Goal: Communication & Community: Answer question/provide support

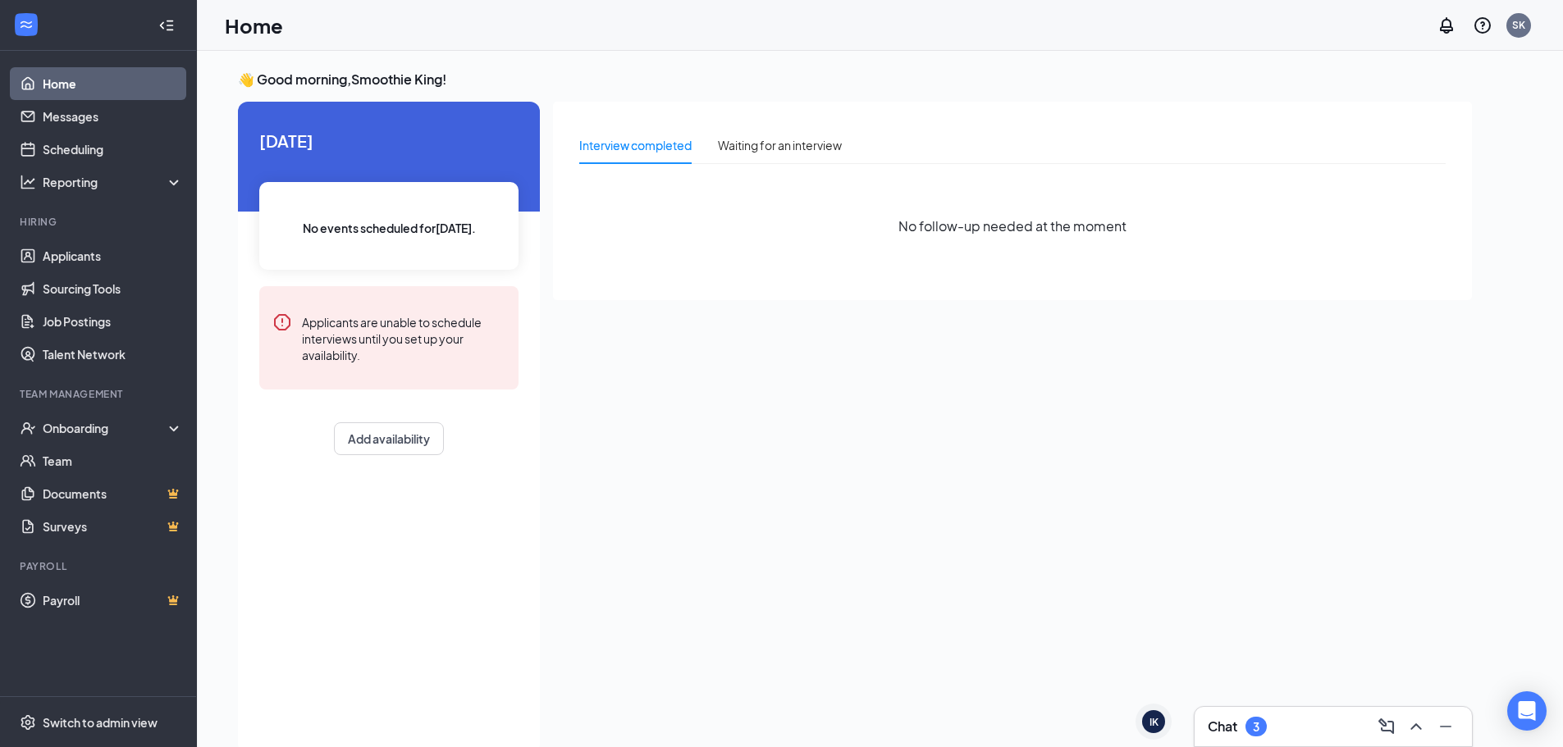
click at [1322, 724] on div "Chat 3" at bounding box center [1333, 727] width 251 height 26
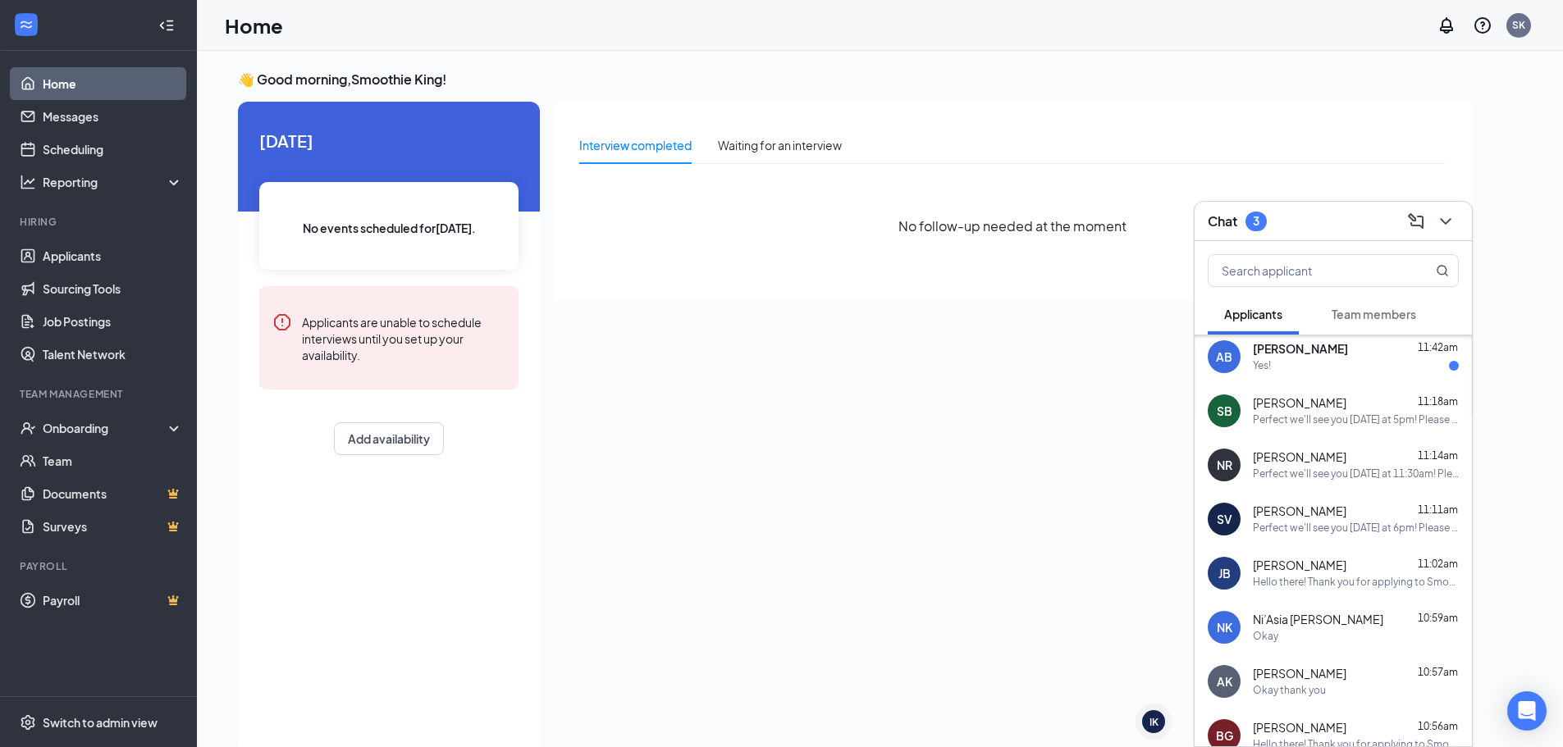
scroll to position [164, 0]
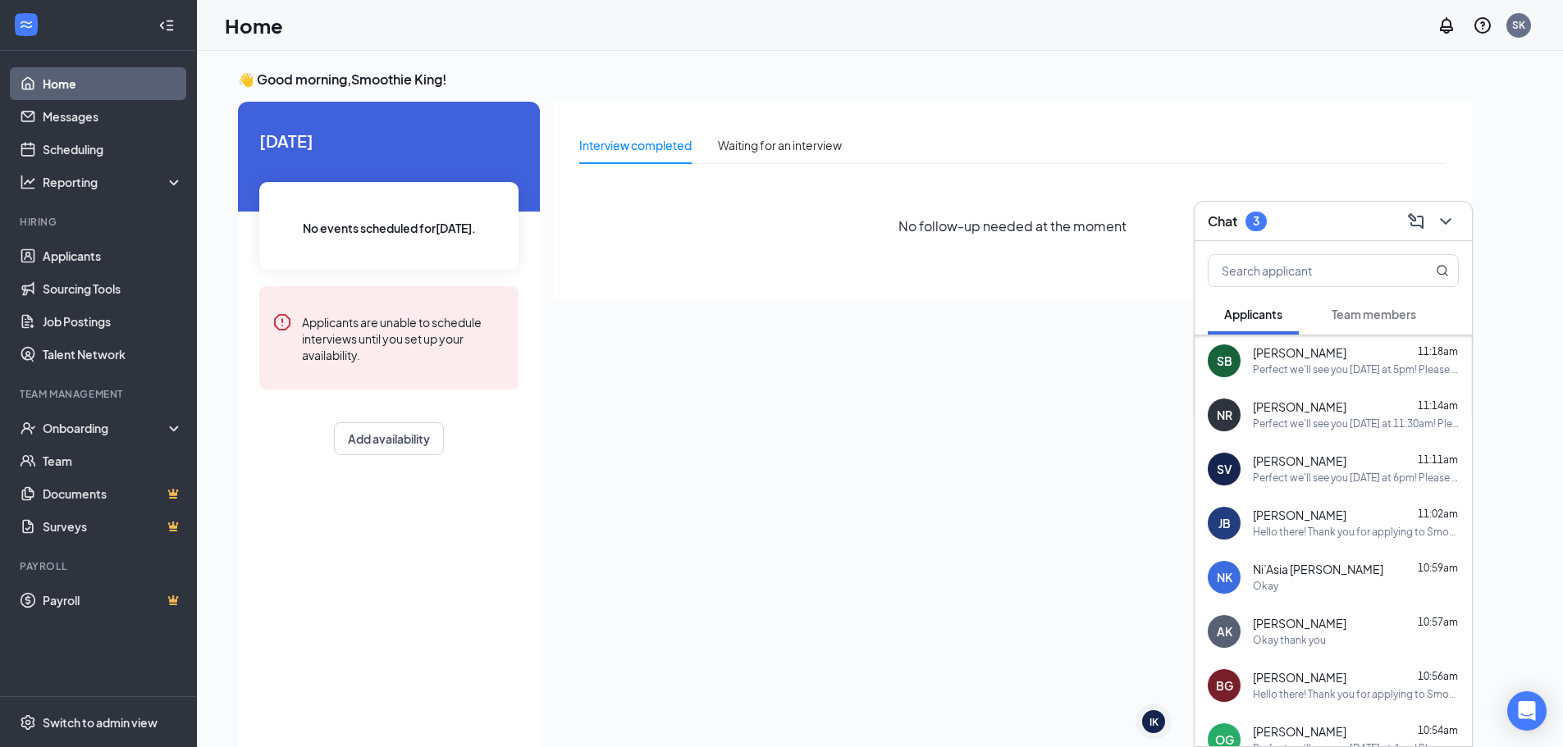
click at [1388, 472] on div "Perfect we'll see you [DATE] at 6pm! Please call the store if you're unable to …" at bounding box center [1356, 479] width 206 height 14
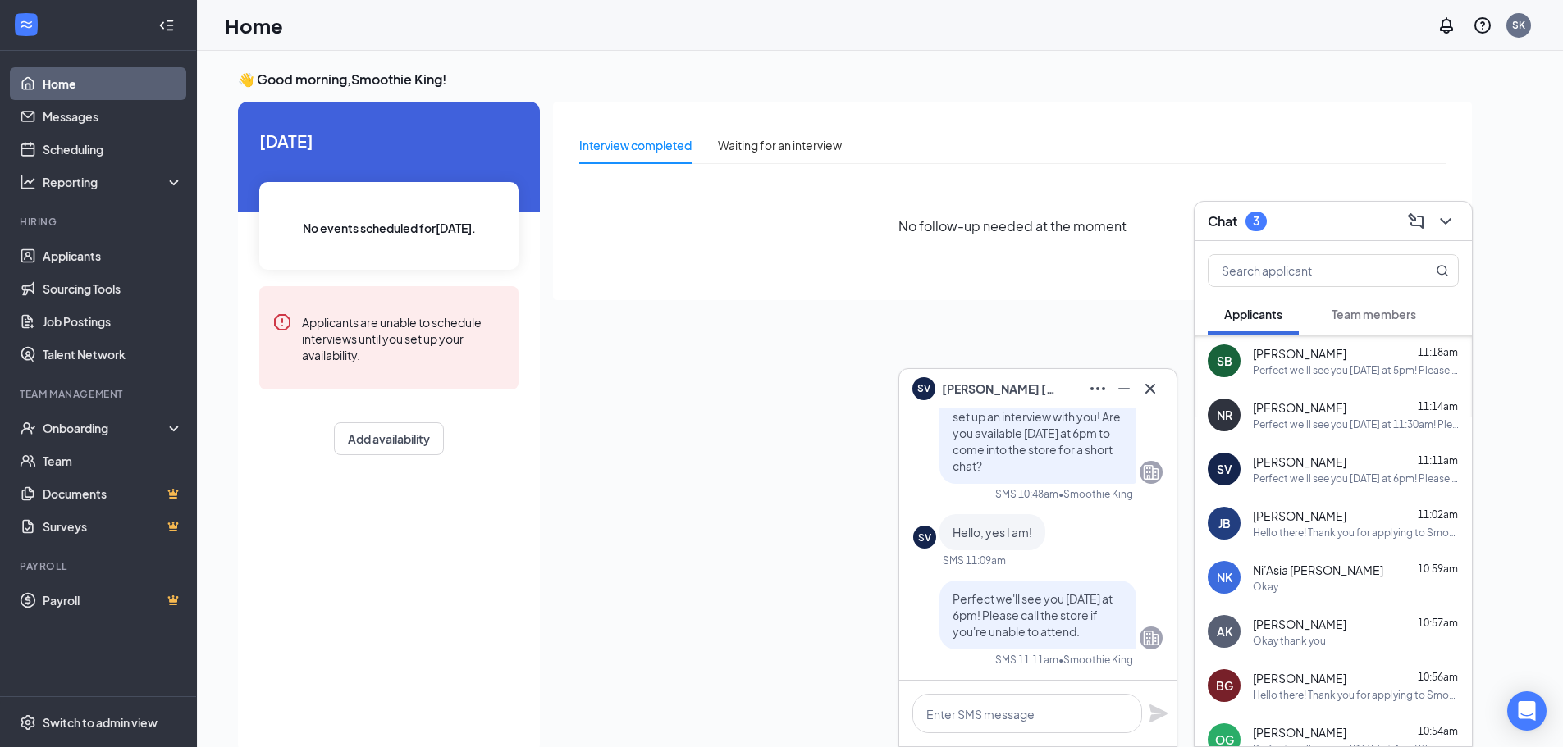
click at [1386, 363] on div "Perfect we'll see you [DATE] at 5pm! Please call the store if you're unable to …" at bounding box center [1356, 370] width 206 height 14
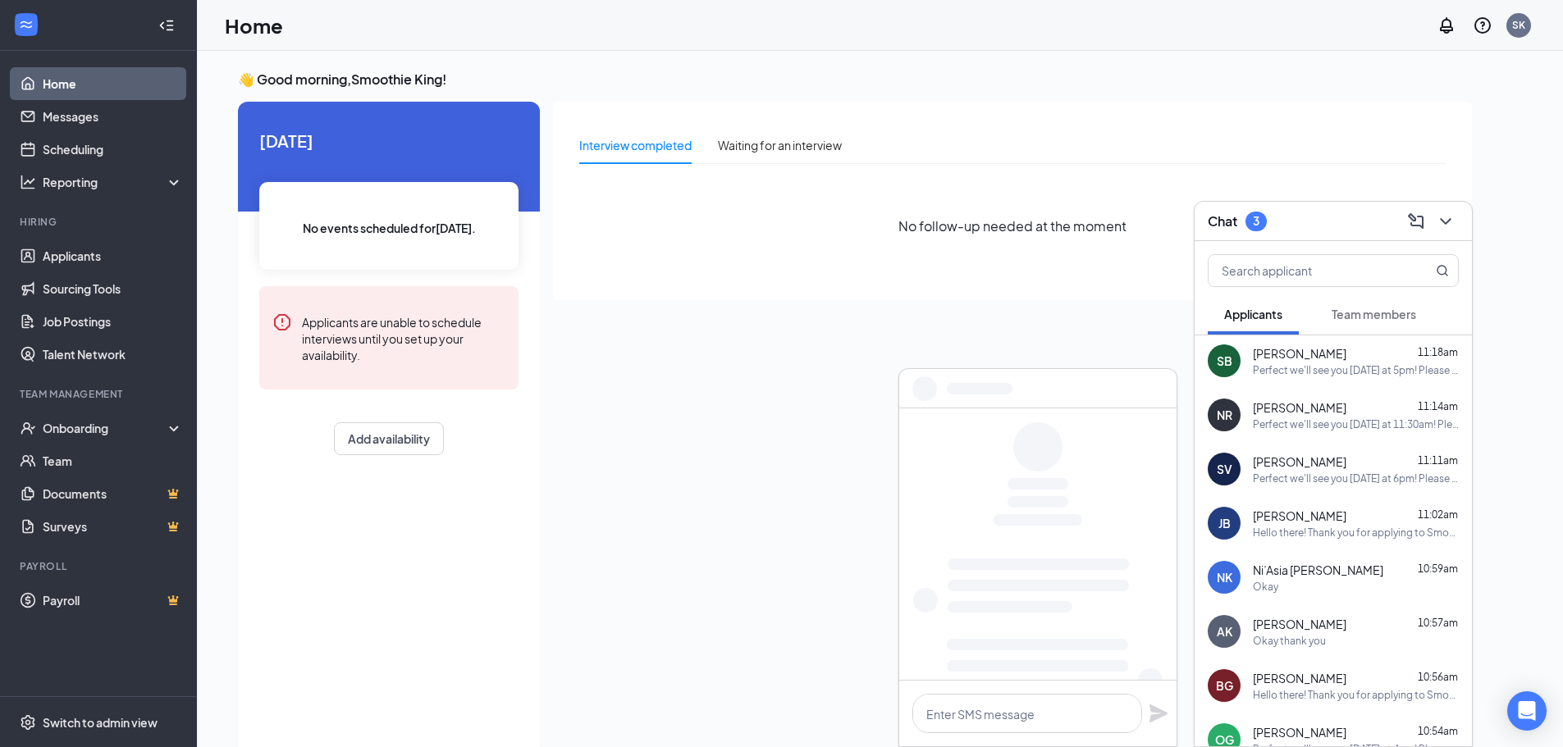
scroll to position [0, 0]
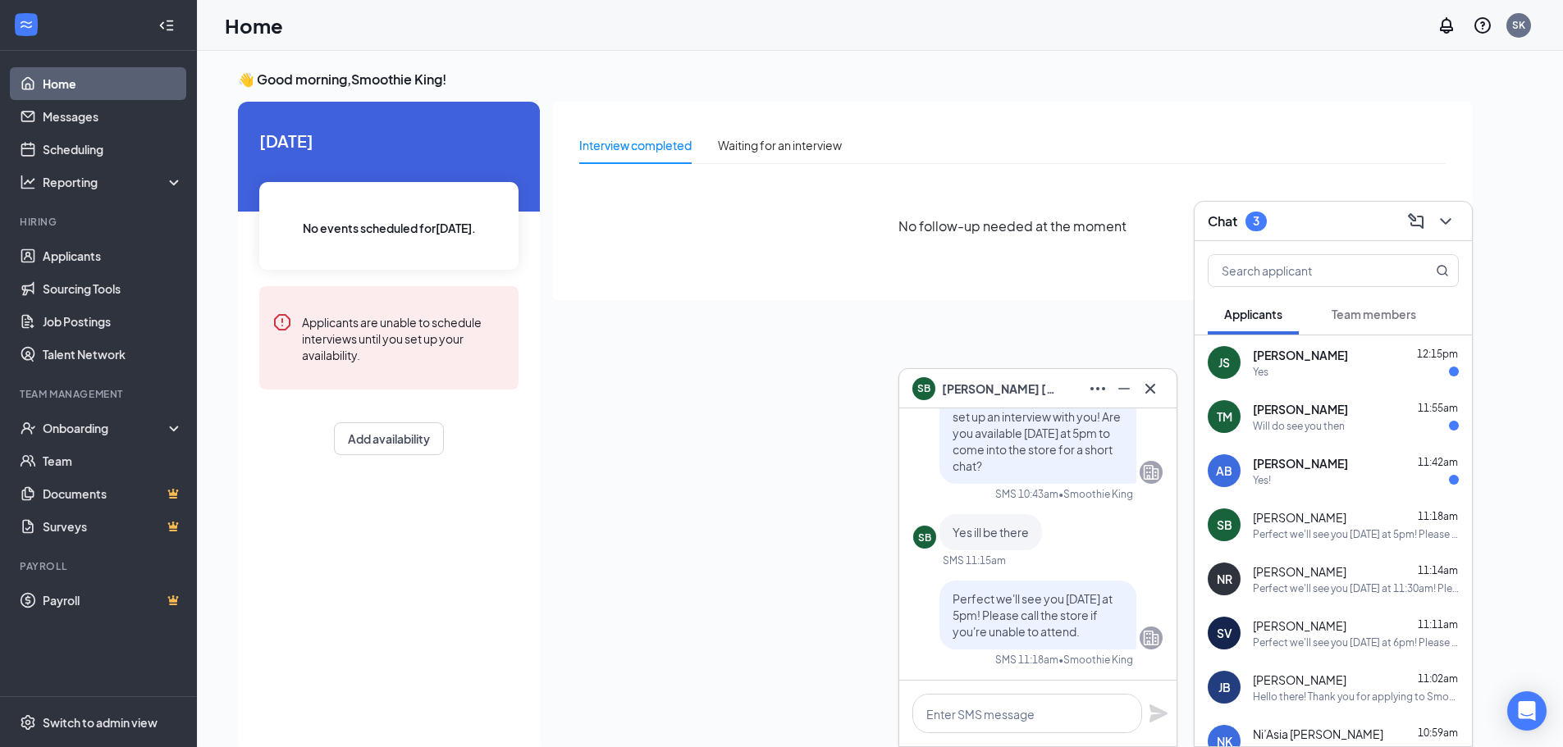
click at [1374, 450] on div "AB [PERSON_NAME] 11:42am Yes!" at bounding box center [1332, 471] width 277 height 54
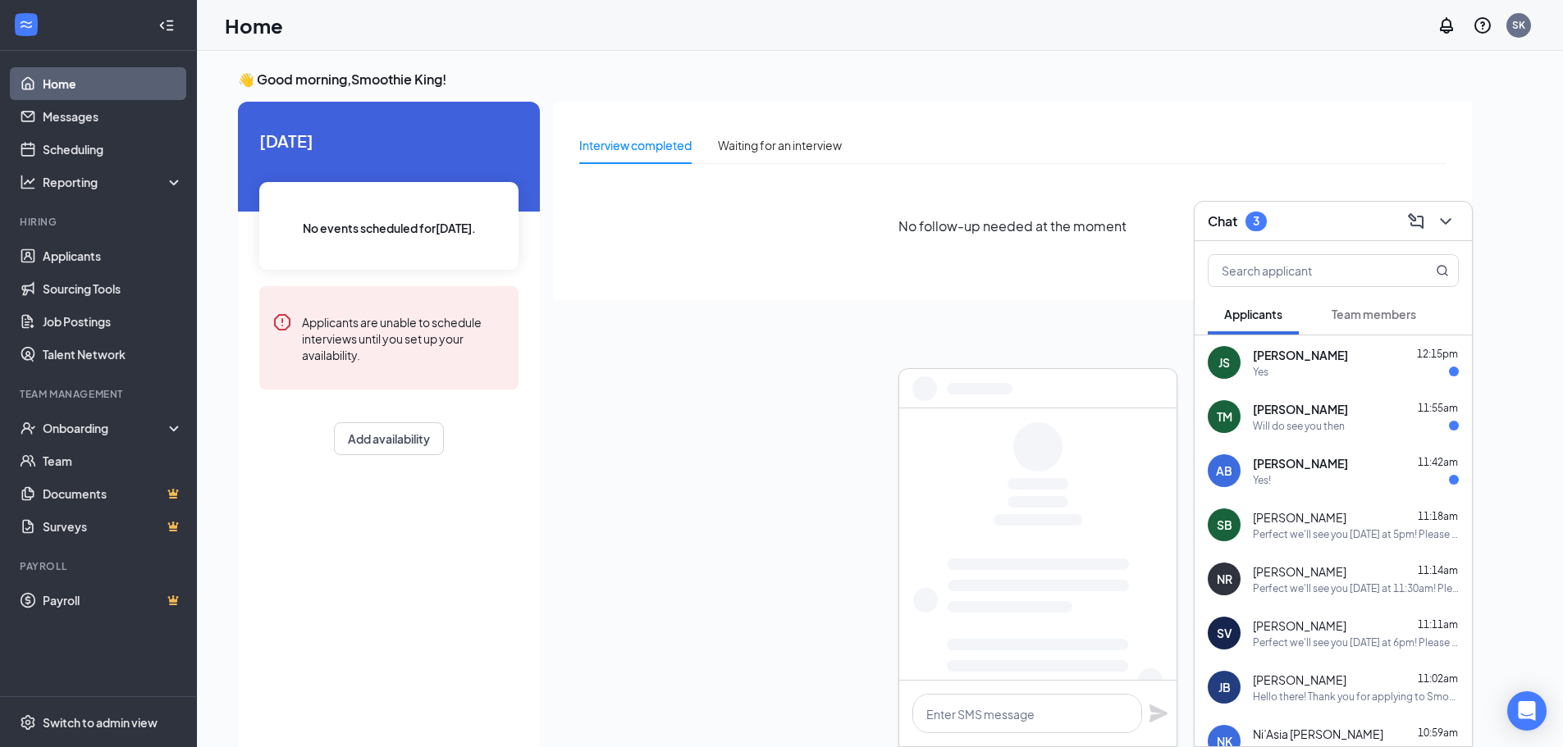
click at [1375, 431] on div "Will do see you then" at bounding box center [1356, 426] width 206 height 14
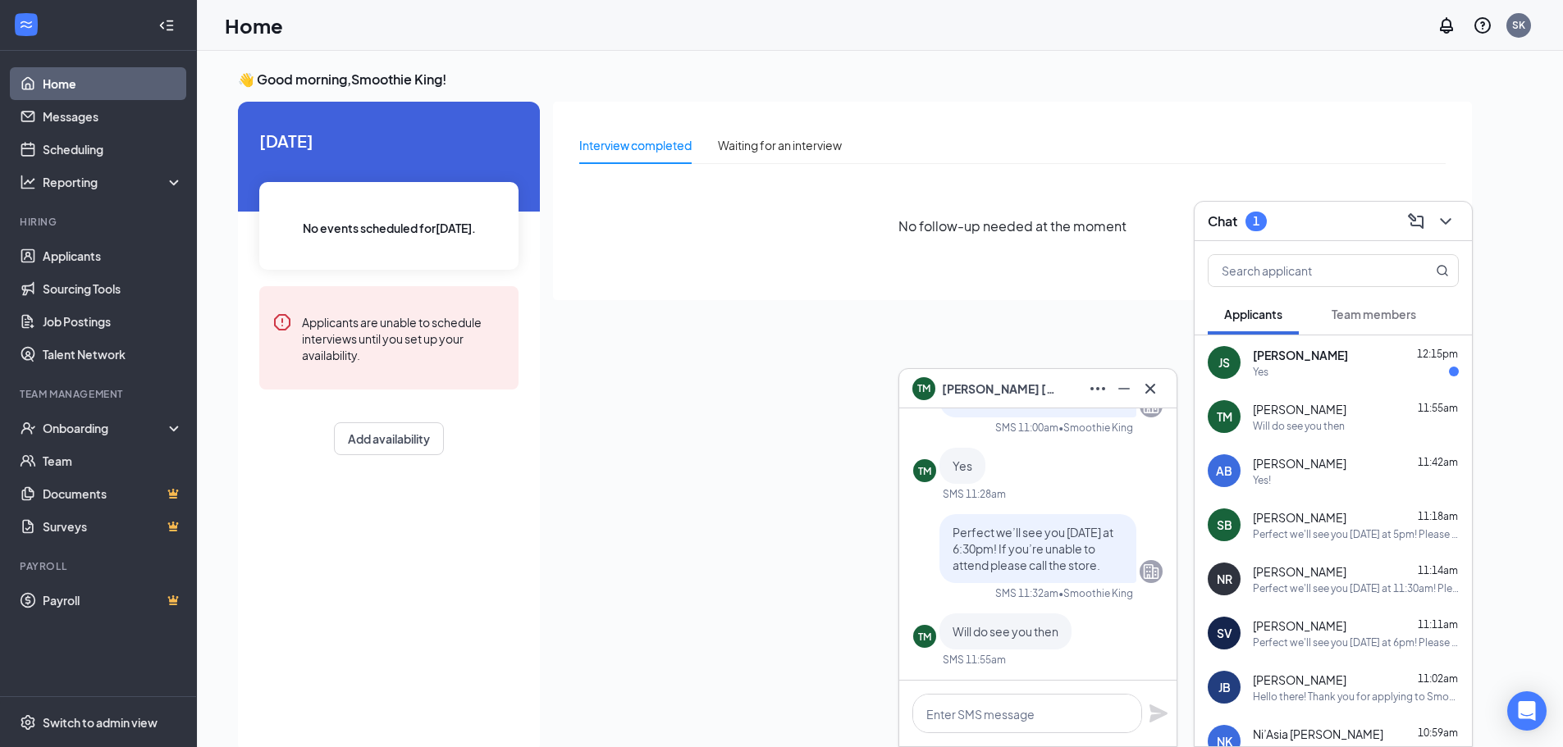
click at [1395, 473] on div "Yes!" at bounding box center [1356, 480] width 206 height 14
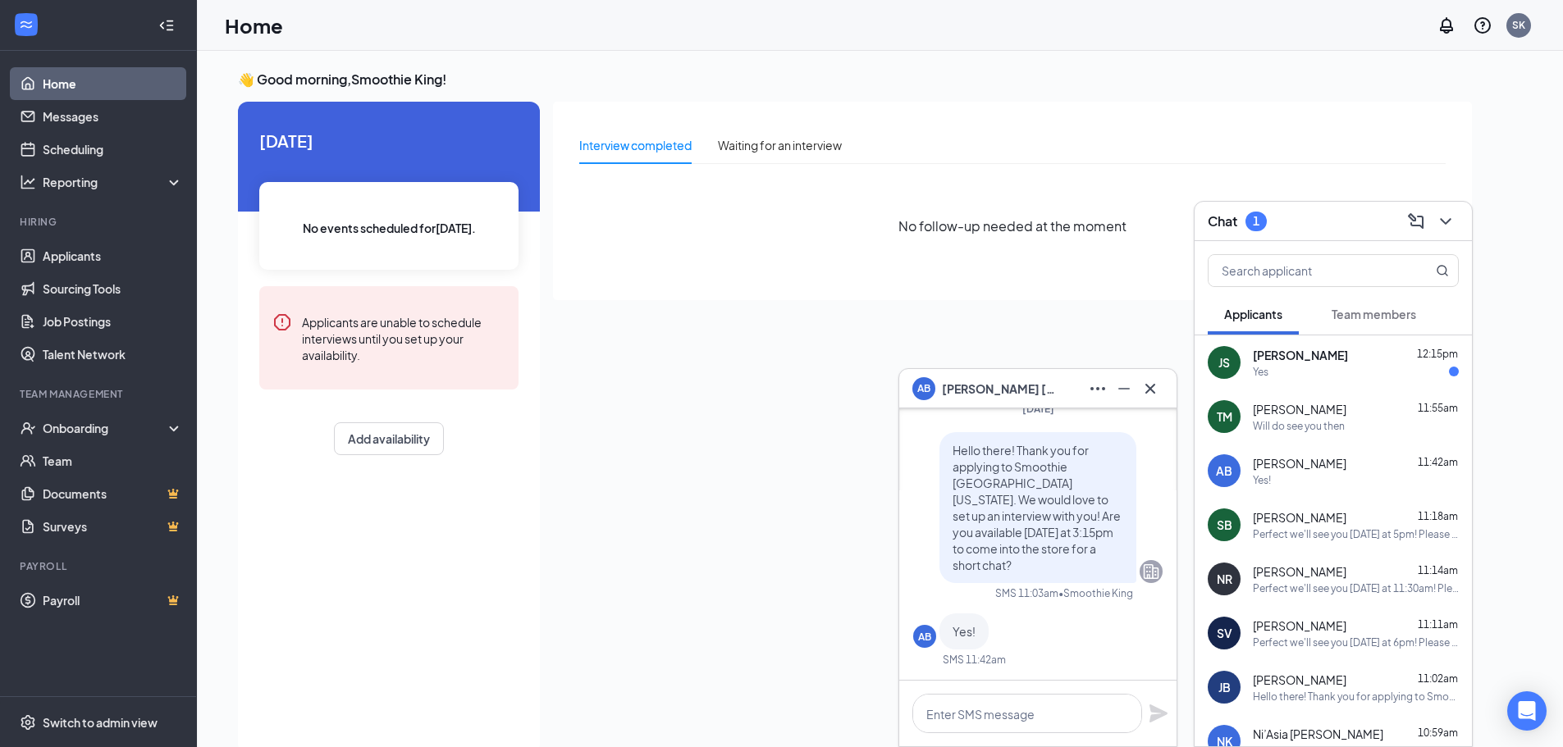
click at [1354, 441] on div "[PERSON_NAME] 11:55am Will do see you then" at bounding box center [1332, 417] width 277 height 54
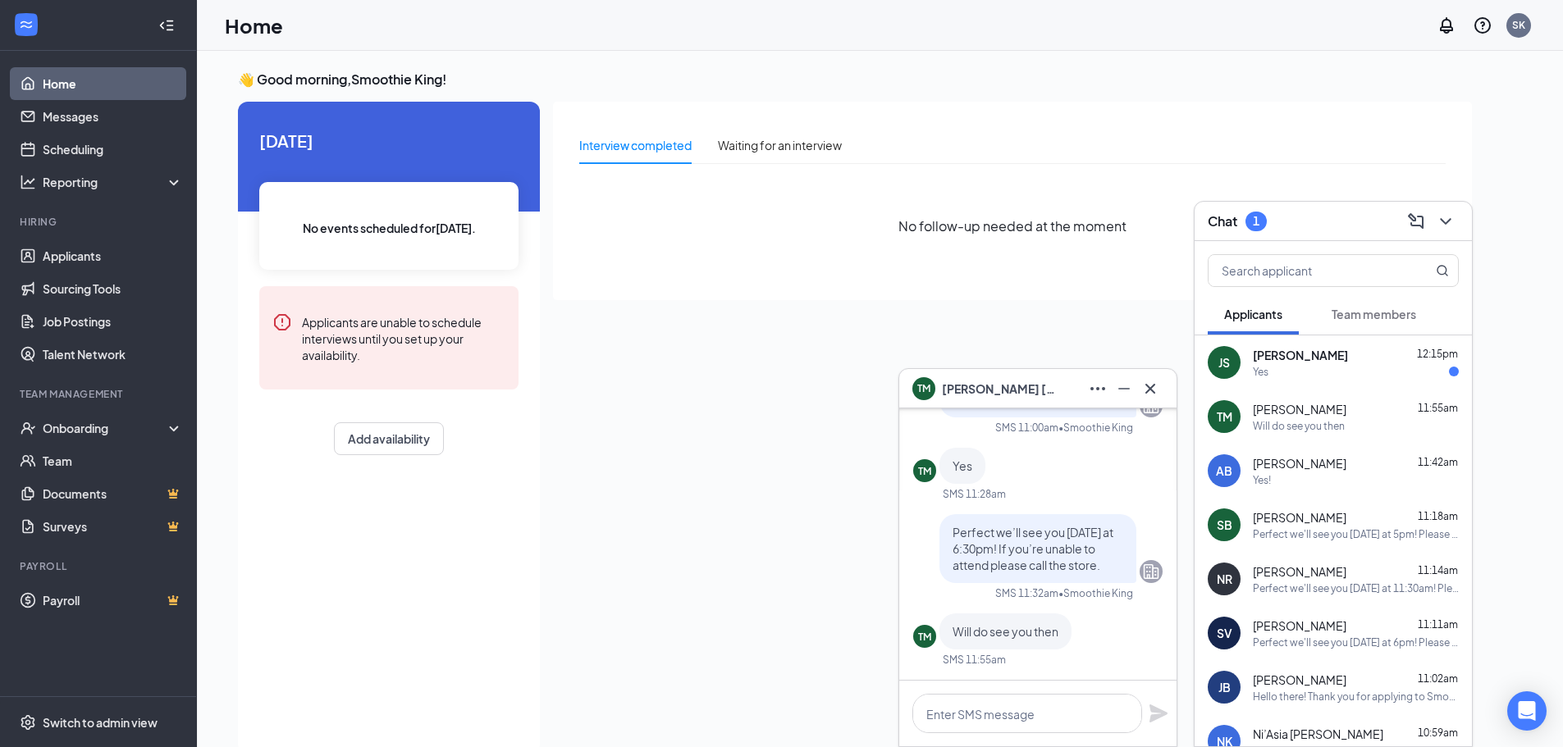
click at [940, 514] on div "Perfect we’ll see you [DATE] at 6:30pm! If you’re unable to attend please call …" at bounding box center [1037, 548] width 197 height 69
drag, startPoint x: 940, startPoint y: 512, endPoint x: 1031, endPoint y: 575, distance: 110.8
click at [1030, 575] on div "Perfect we’ll see you [DATE] at 6:30pm! If you’re unable to attend please call …" at bounding box center [1037, 548] width 197 height 69
copy span "Perfect we’ll see you [DATE] at 6:30pm! If you’re unable to attend please call …"
click at [1309, 366] on div "Yes" at bounding box center [1356, 372] width 206 height 14
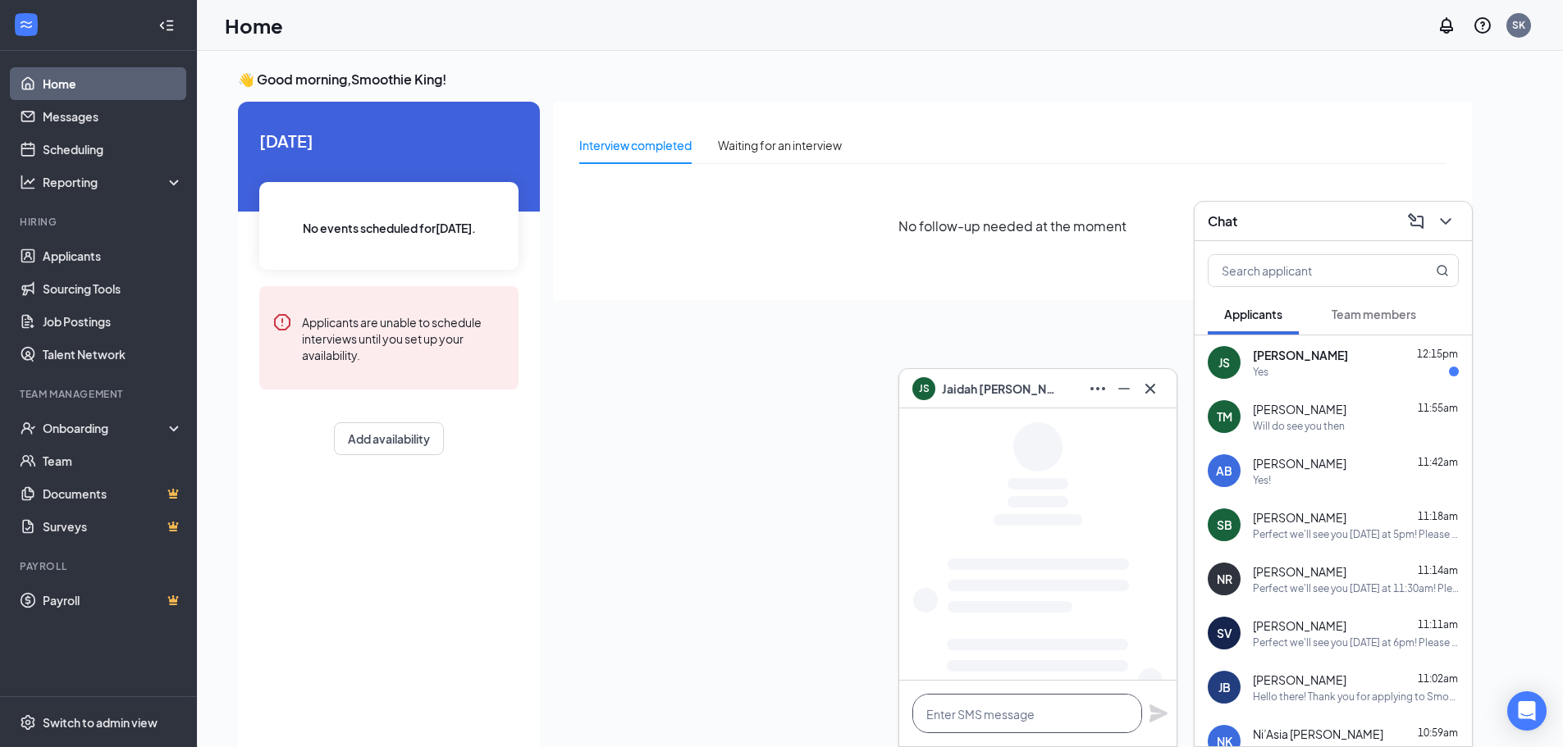
click at [996, 706] on textarea at bounding box center [1027, 713] width 230 height 39
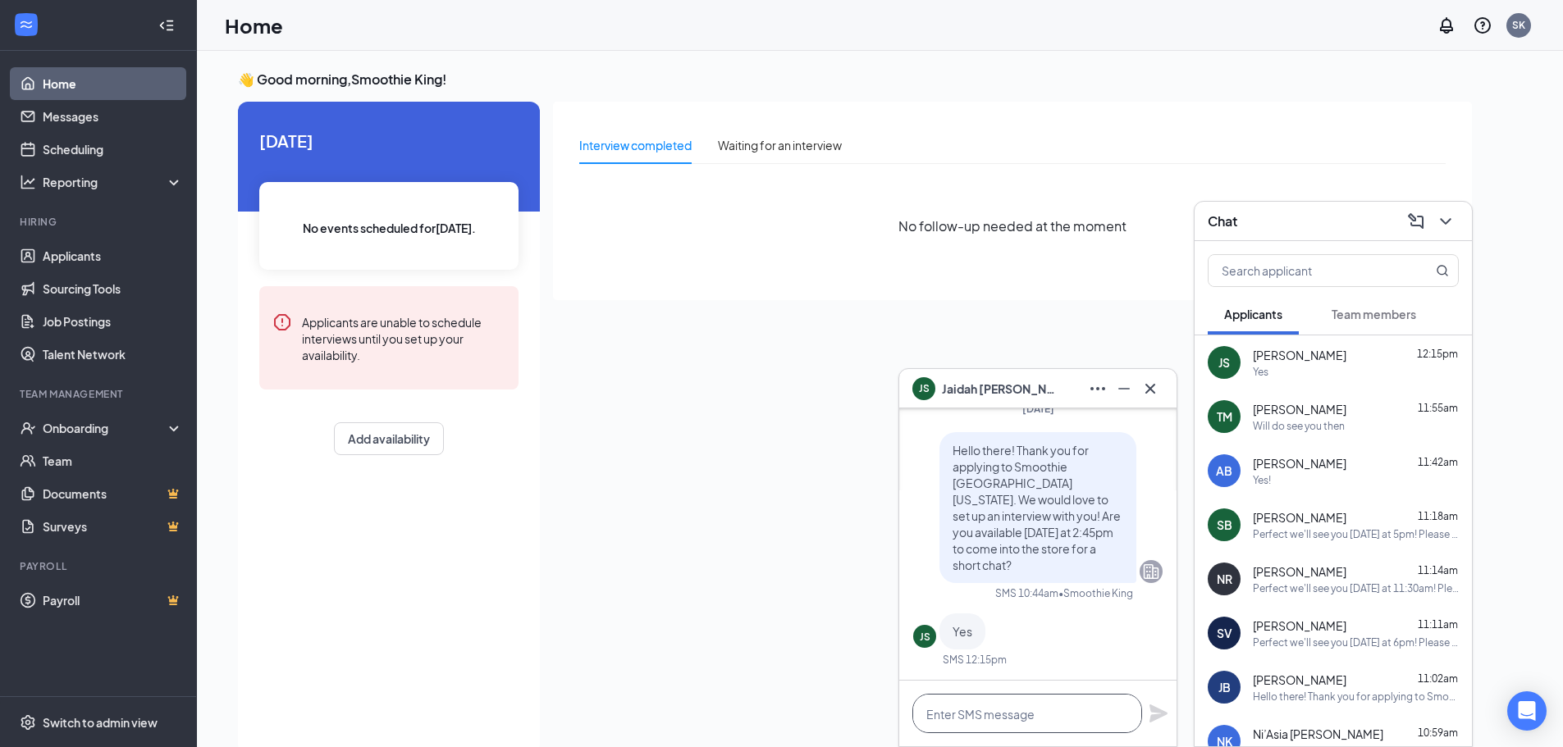
paste textarea "Perfect we’ll see you [DATE] at 6:30pm! If you’re unable to attend please call …"
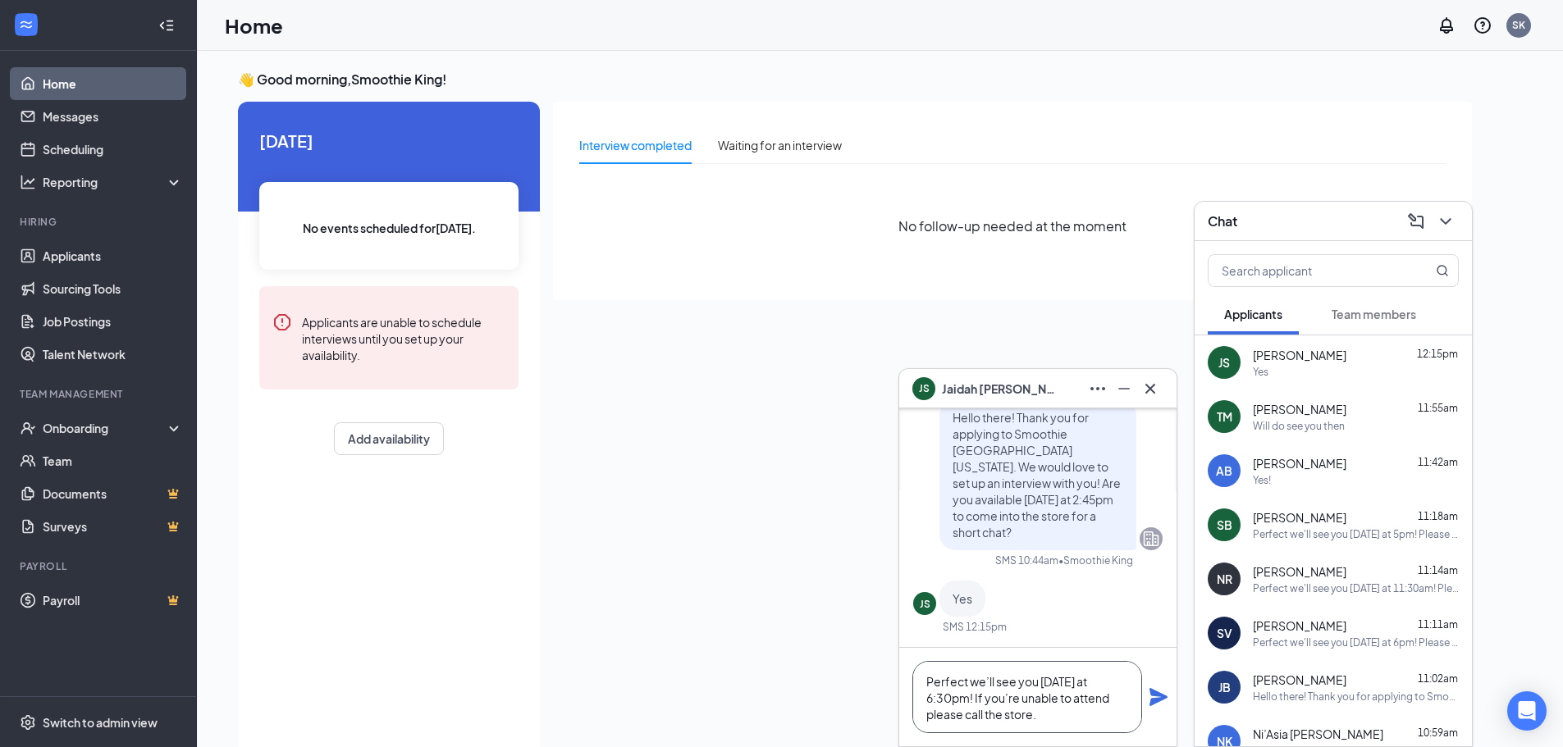
scroll to position [1, 0]
click at [966, 698] on textarea "Perfect we’ll see you [DATE] at 6:30pm! If you’re unable to attend please call …" at bounding box center [1027, 697] width 230 height 72
type textarea "Perfect we’ll see you [DATE] at 2:45pm! If you’re unable to attend please call …"
click at [1160, 694] on icon "Plane" at bounding box center [1158, 697] width 18 height 18
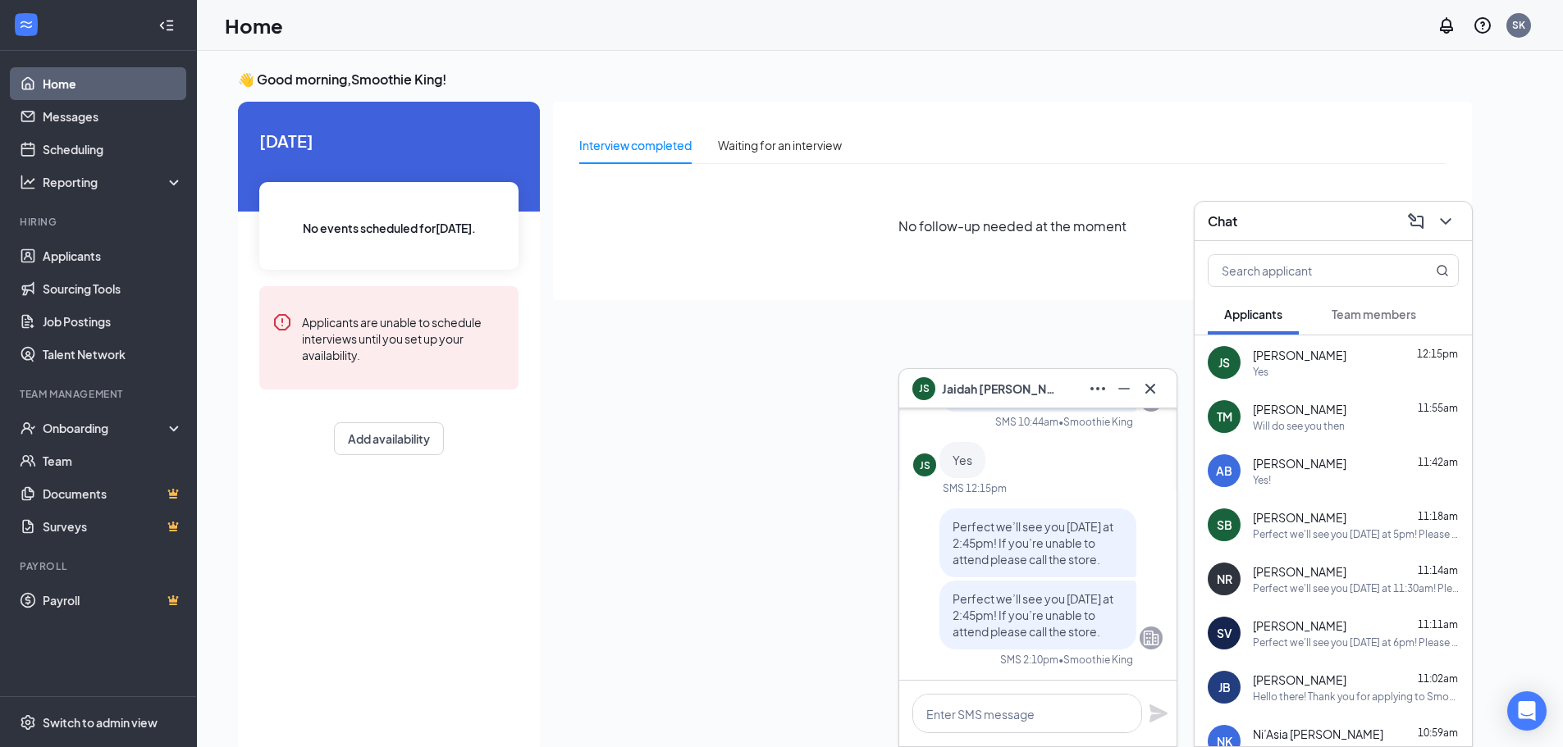
click at [1358, 458] on div "[PERSON_NAME] 11:42am" at bounding box center [1356, 463] width 206 height 16
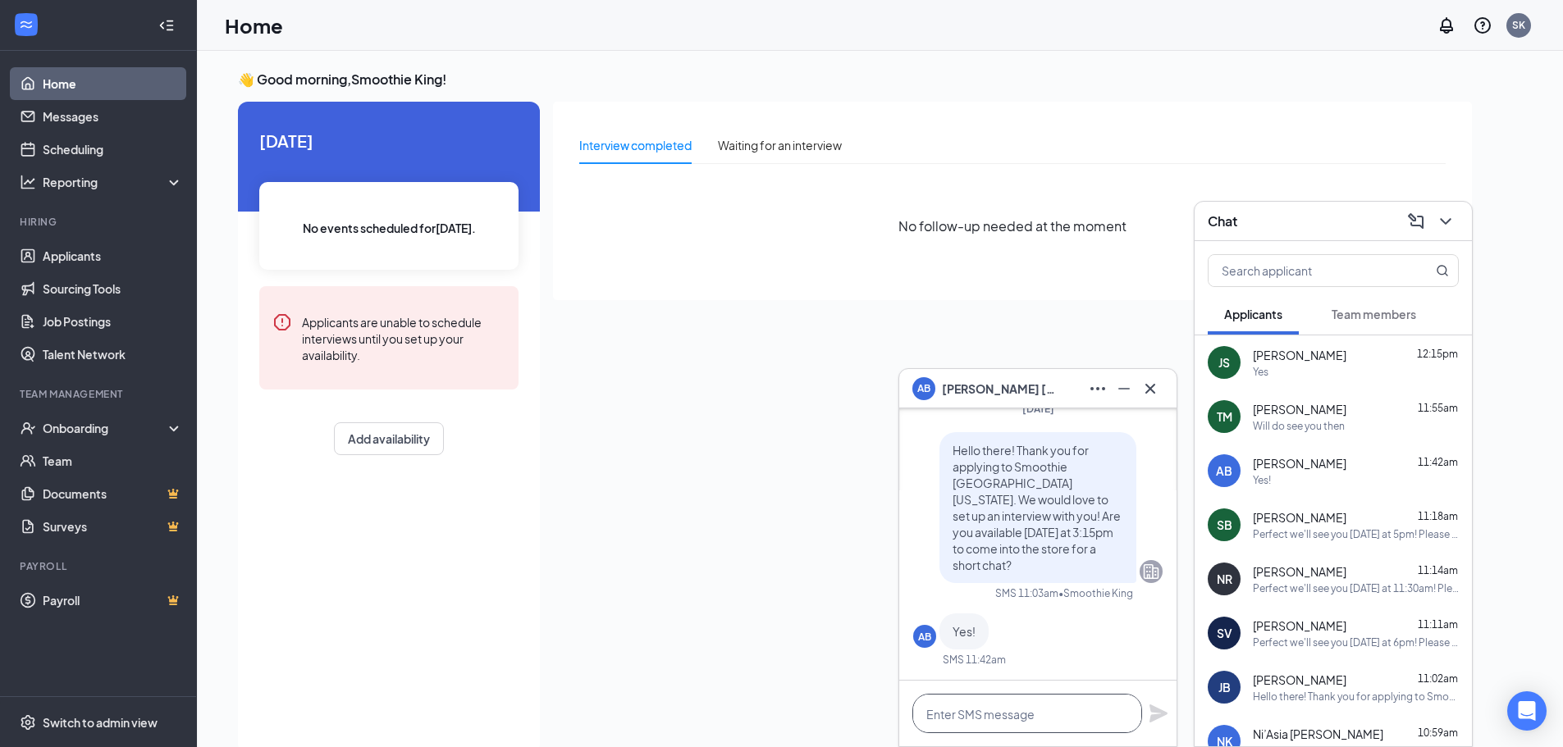
click at [1054, 722] on textarea at bounding box center [1027, 713] width 230 height 39
paste textarea "Perfect we’ll see you [DATE] at 6:30pm! If you’re unable to attend please call …"
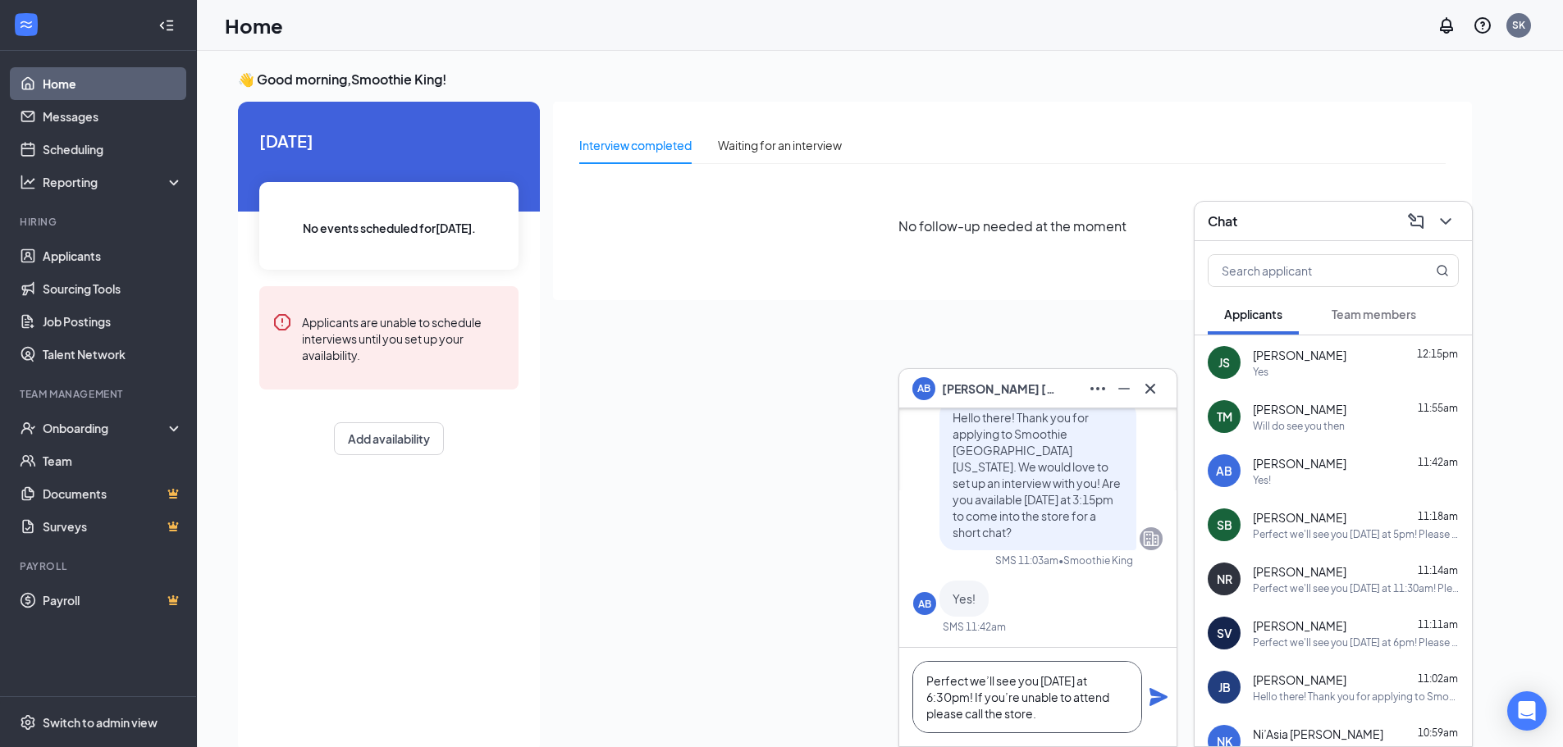
click at [963, 700] on textarea "Perfect we’ll see you [DATE] at 6:30pm! If you’re unable to attend please call …" at bounding box center [1027, 697] width 230 height 72
click at [1085, 722] on textarea "Perfect we’ll see you [DATE] at 3:15pm! If you’re unable to attend please call …" at bounding box center [1027, 697] width 230 height 72
type textarea "Perfect we’ll see you [DATE] at 3:15pm! If you’re unable to attend please call …"
click at [1162, 692] on icon "Plane" at bounding box center [1159, 697] width 20 height 20
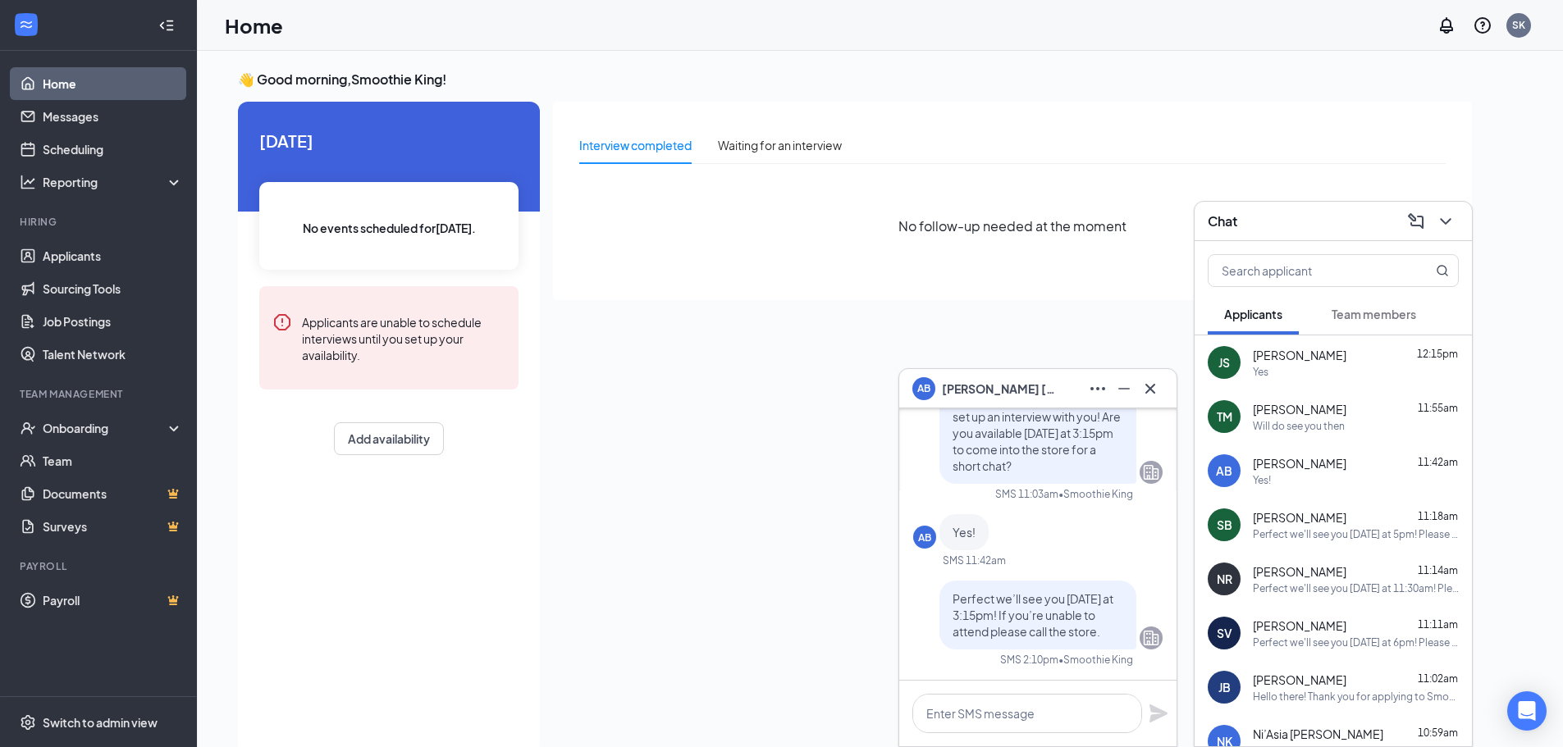
scroll to position [0, 0]
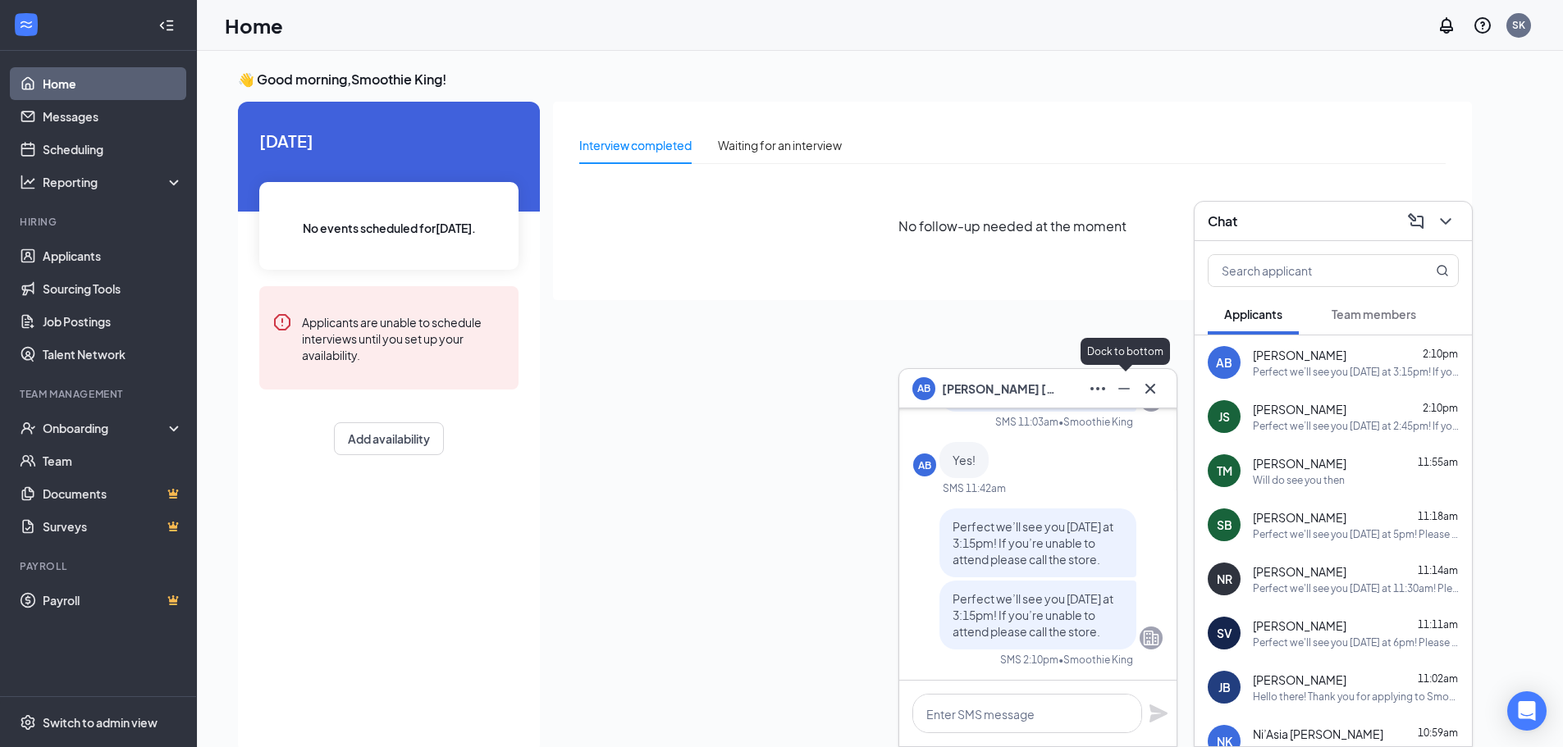
click at [1130, 390] on icon "Minimize" at bounding box center [1124, 389] width 20 height 20
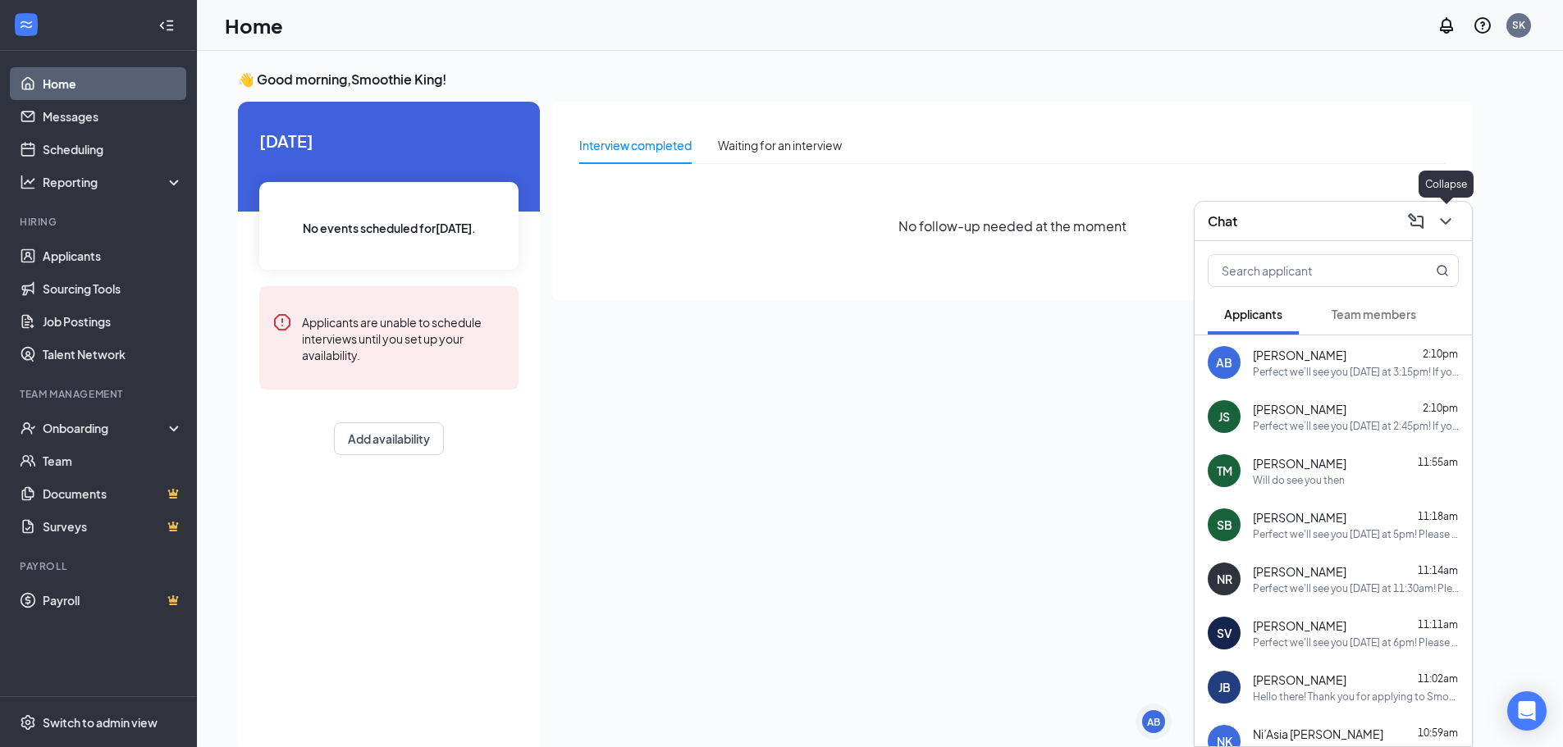
click at [1446, 221] on icon "ChevronDown" at bounding box center [1446, 222] width 20 height 20
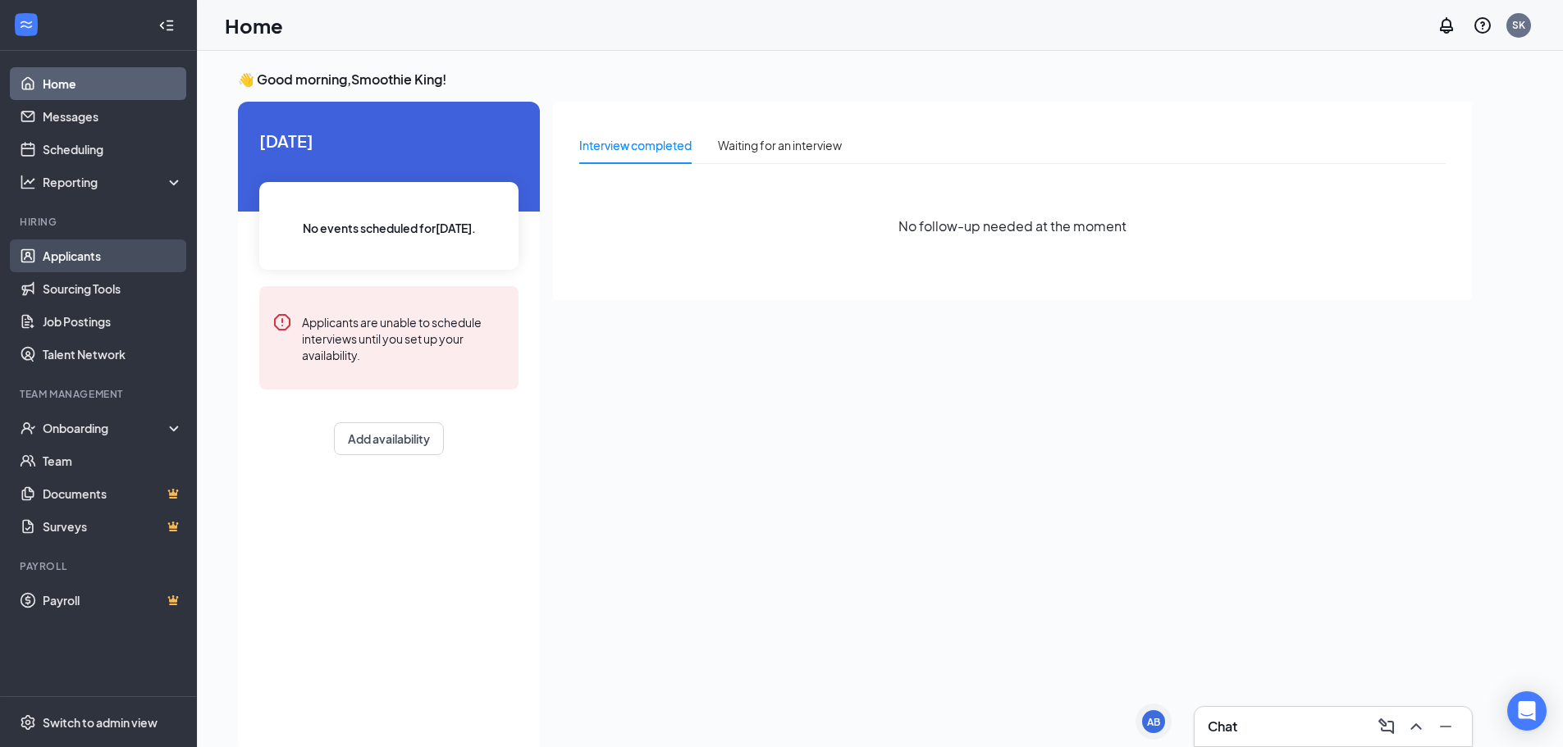
click at [89, 251] on link "Applicants" at bounding box center [113, 256] width 140 height 33
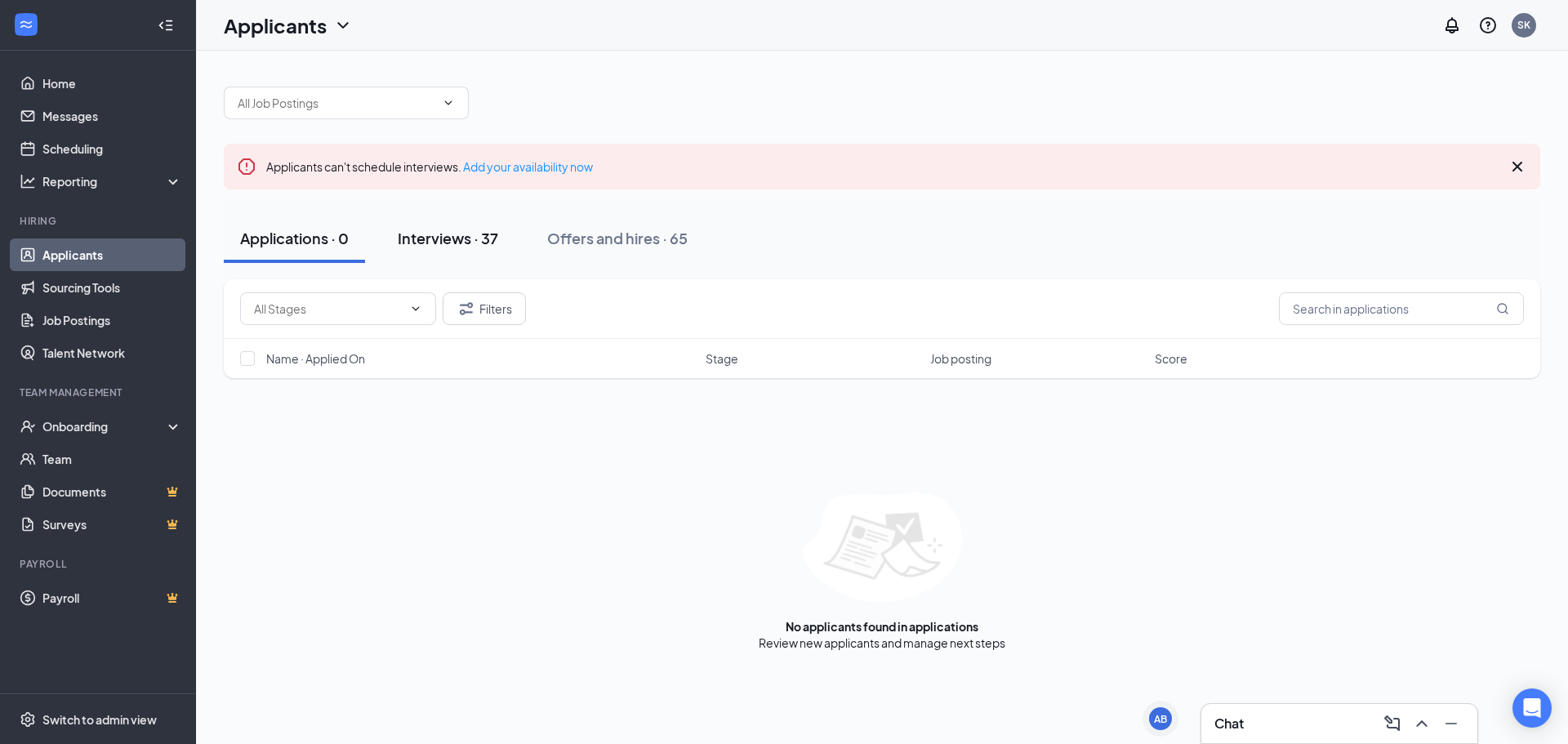
click at [484, 237] on div "Interviews · 37" at bounding box center [448, 238] width 101 height 21
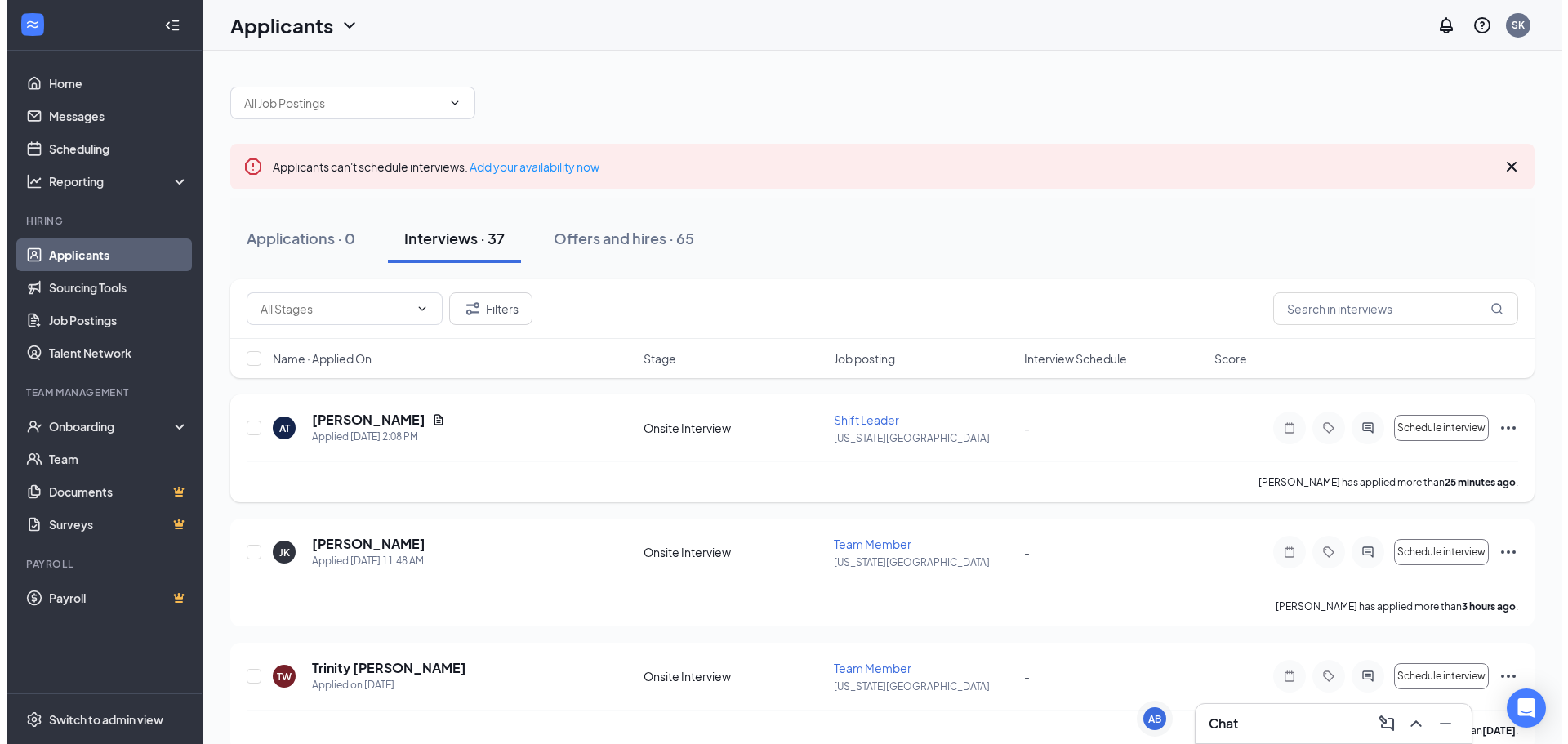
scroll to position [82, 0]
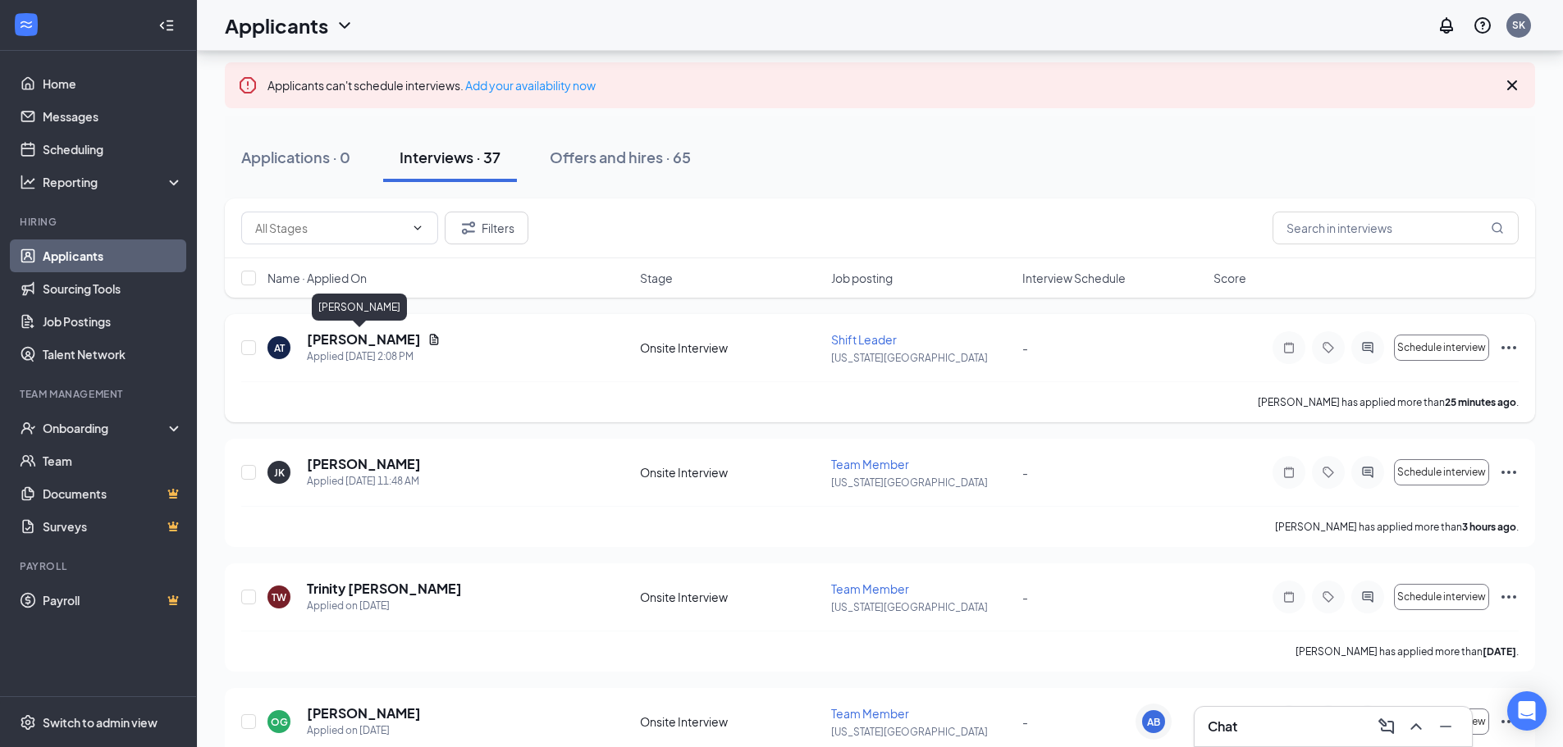
click at [368, 333] on h5 "[PERSON_NAME]" at bounding box center [364, 340] width 114 height 18
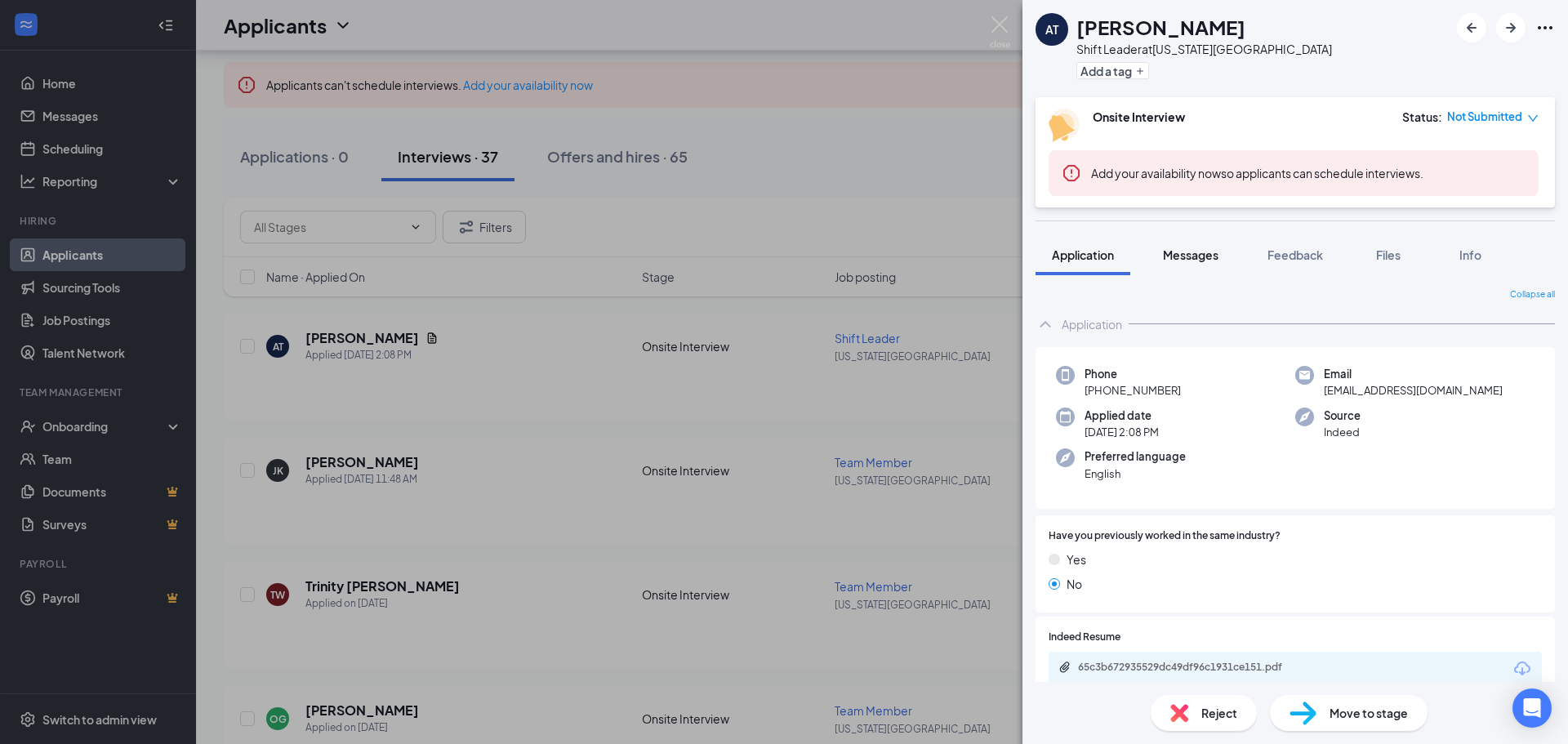
click at [1204, 249] on span "Messages" at bounding box center [1191, 255] width 56 height 15
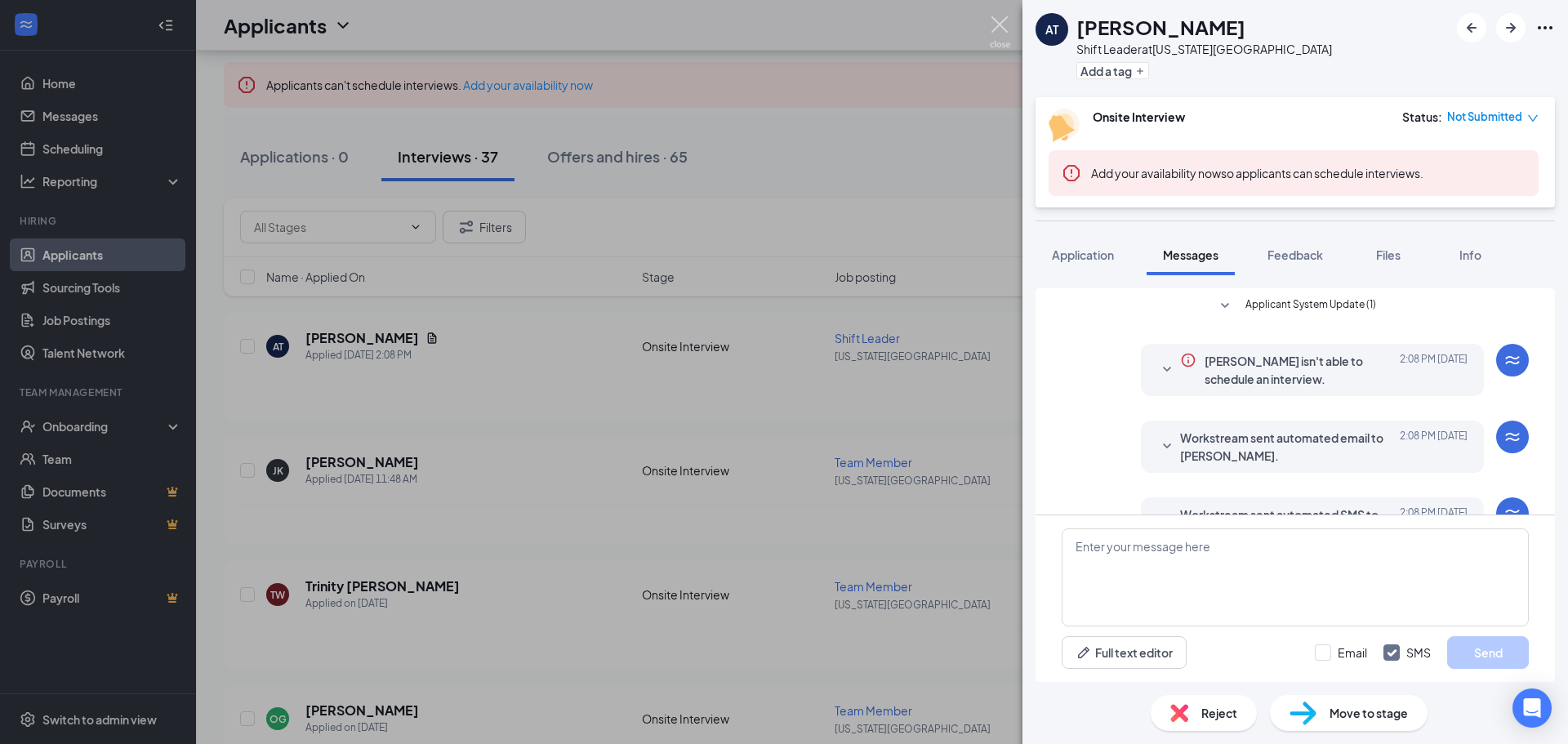
click at [1003, 22] on img at bounding box center [1000, 32] width 21 height 32
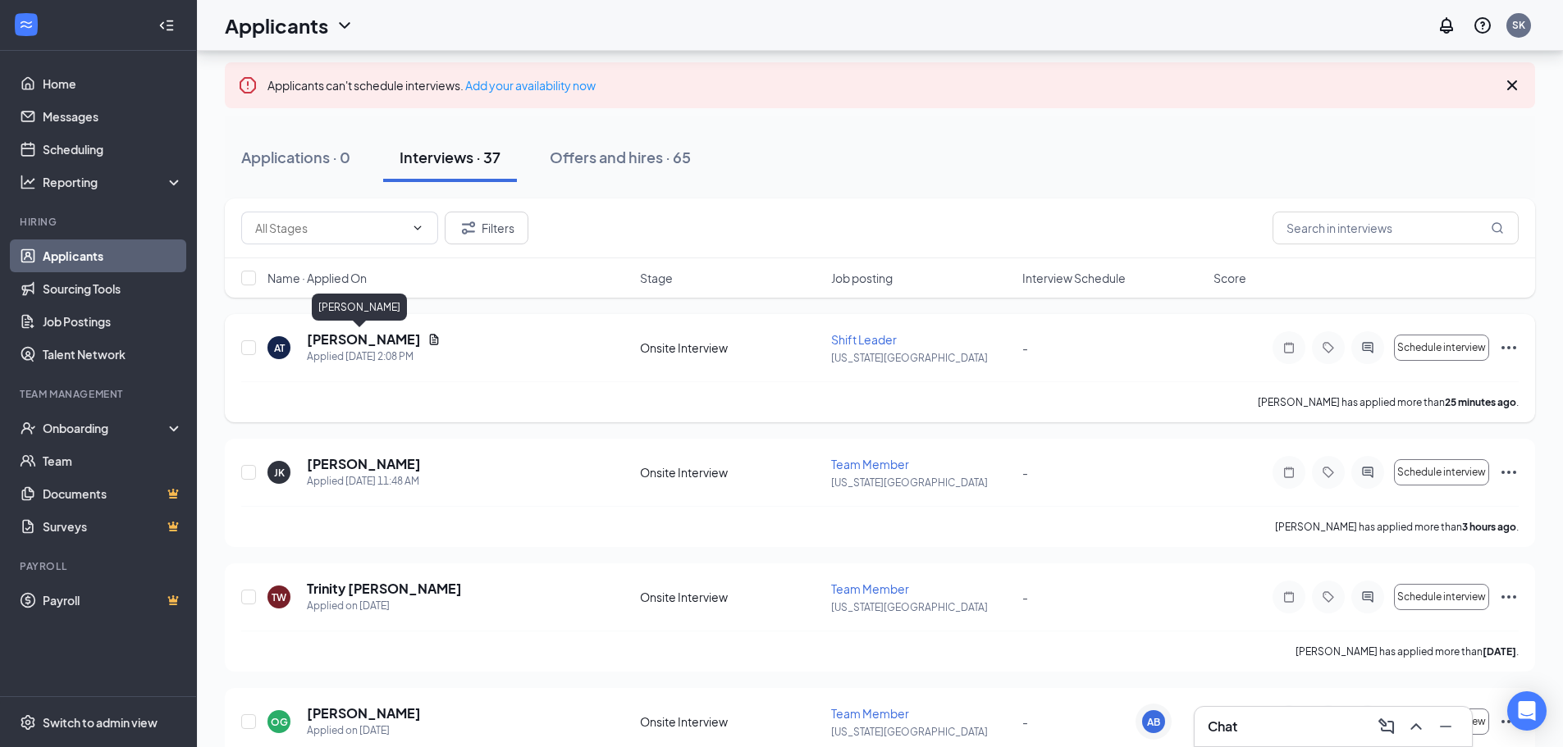
click at [337, 338] on h5 "[PERSON_NAME]" at bounding box center [364, 340] width 114 height 18
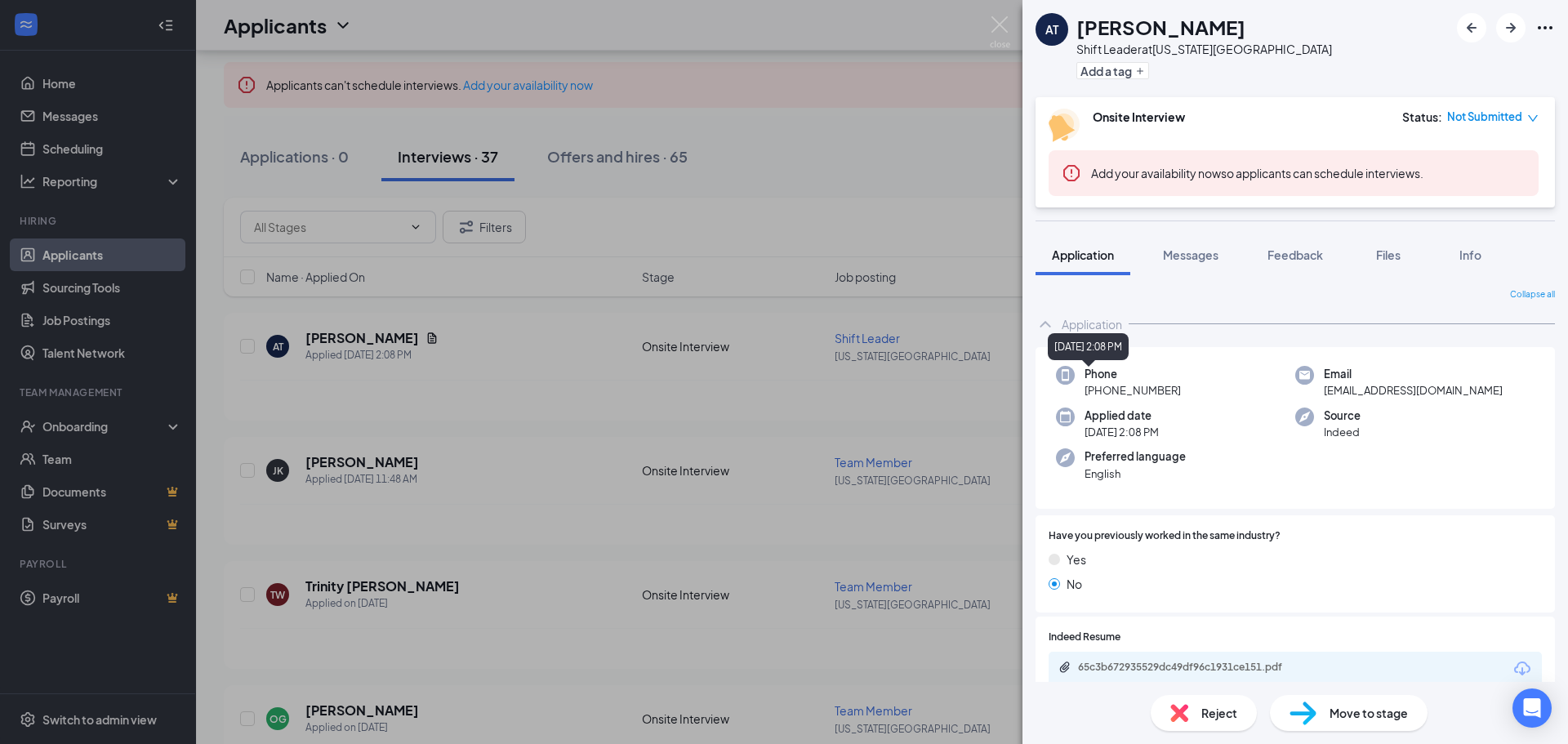
scroll to position [125, 0]
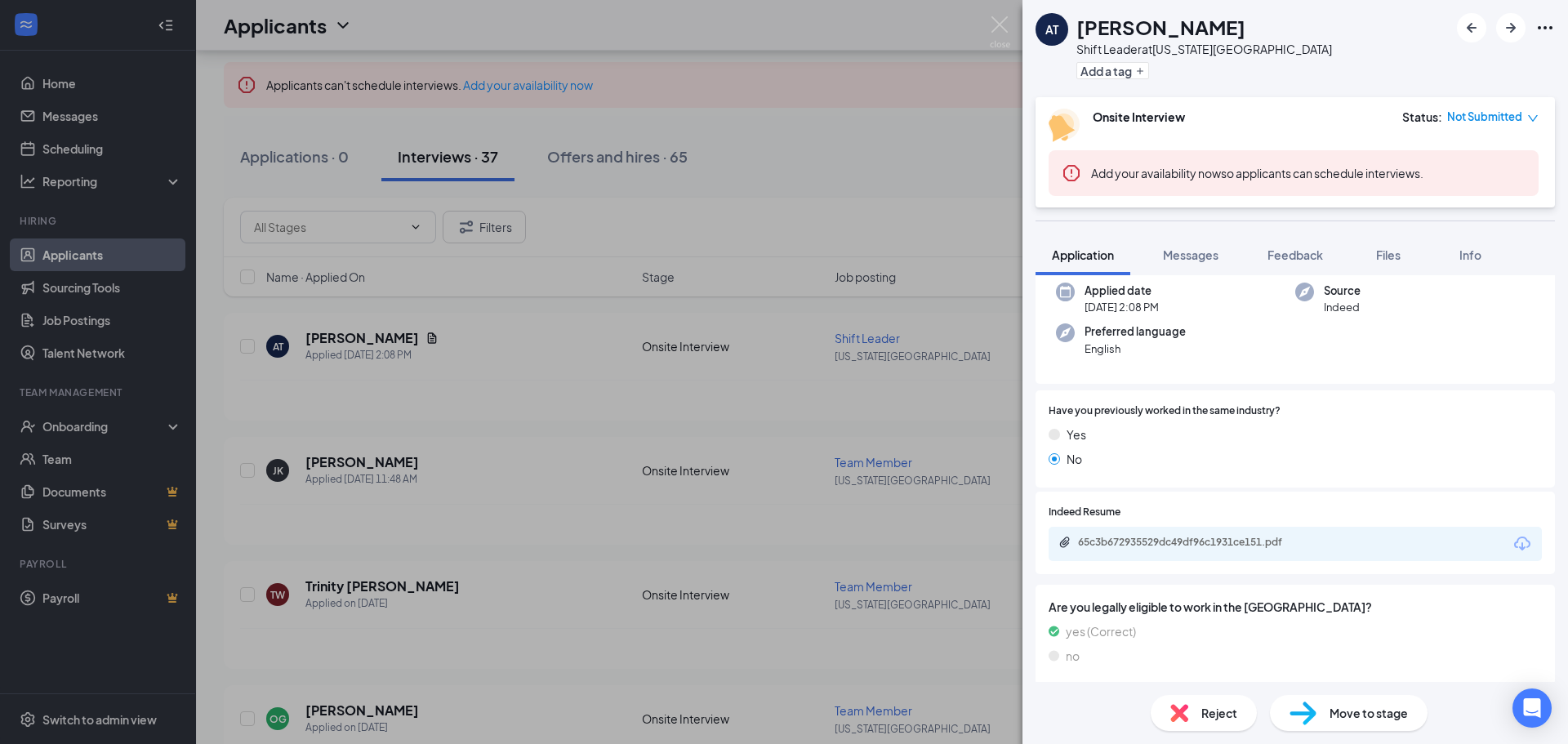
click at [1430, 545] on div "65c3b672935529dc49df96c1931ce151.pdf" at bounding box center [1295, 544] width 494 height 34
click at [1176, 544] on div "65c3b672935529dc49df96c1931ce151.pdf" at bounding box center [1193, 542] width 229 height 13
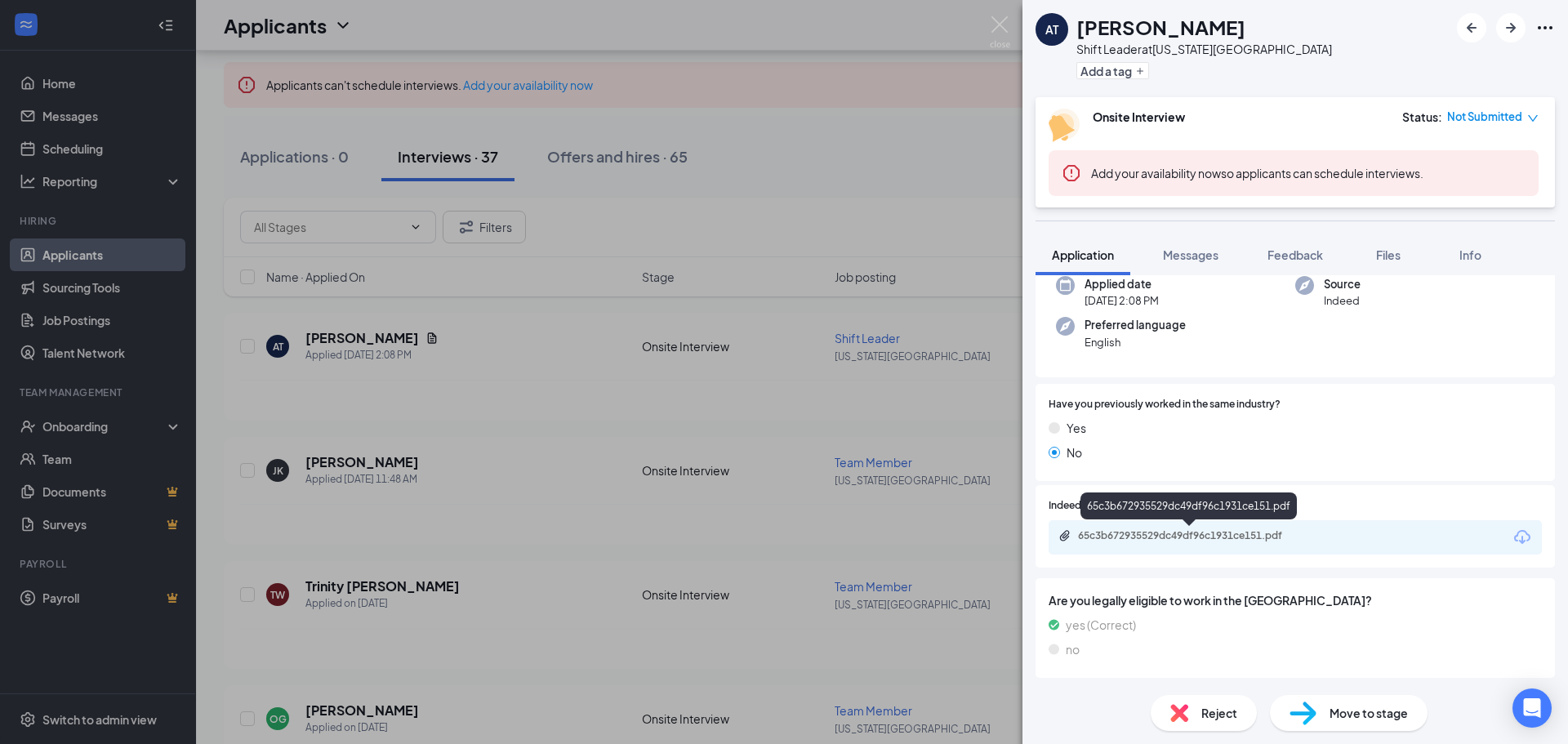
click at [1214, 526] on div "65c3b672935529dc49df96c1931ce151.pdf" at bounding box center [1188, 510] width 216 height 34
click at [1224, 536] on div "65c3b672935529dc49df96c1931ce151.pdf" at bounding box center [1193, 536] width 229 height 13
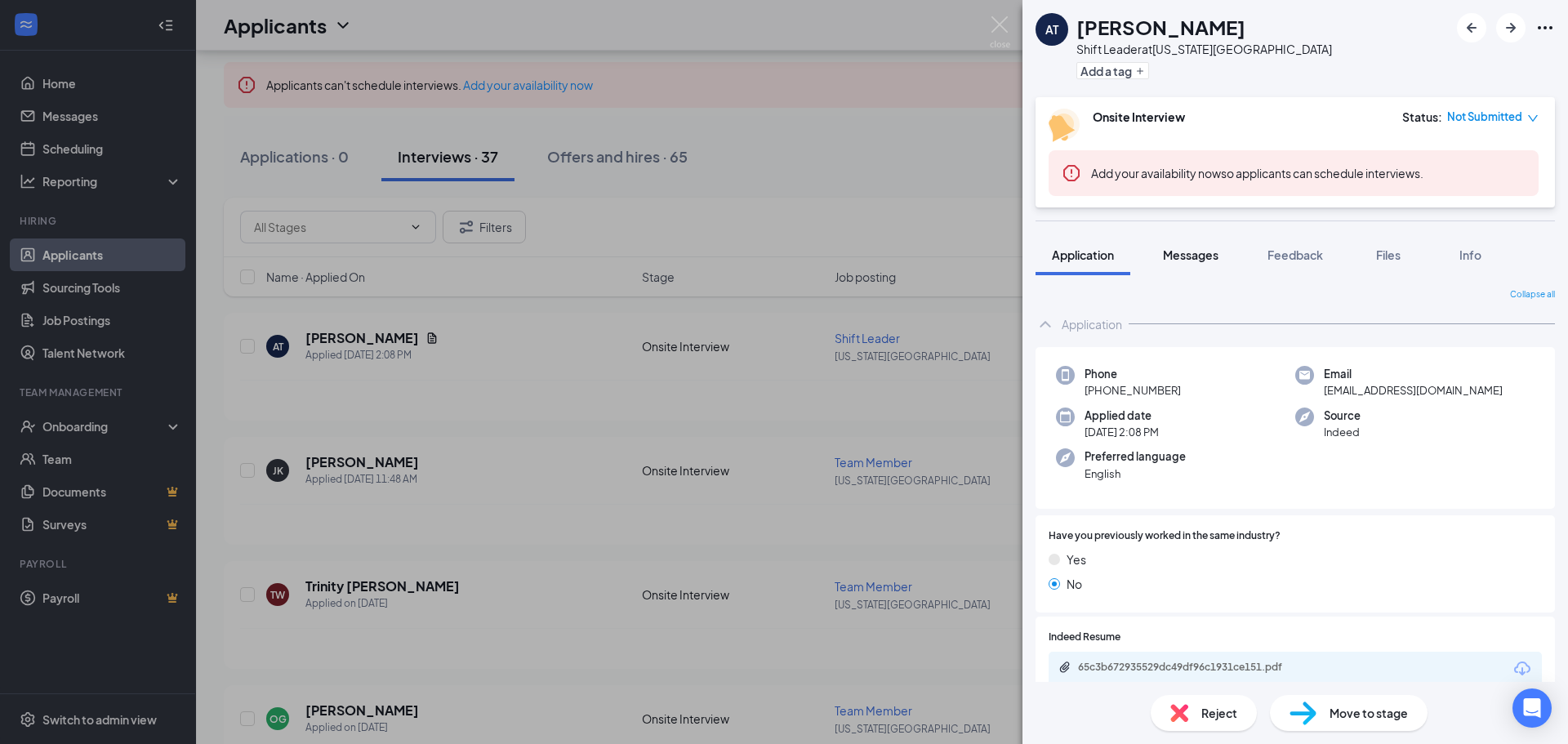
click at [1211, 250] on span "Messages" at bounding box center [1191, 255] width 56 height 15
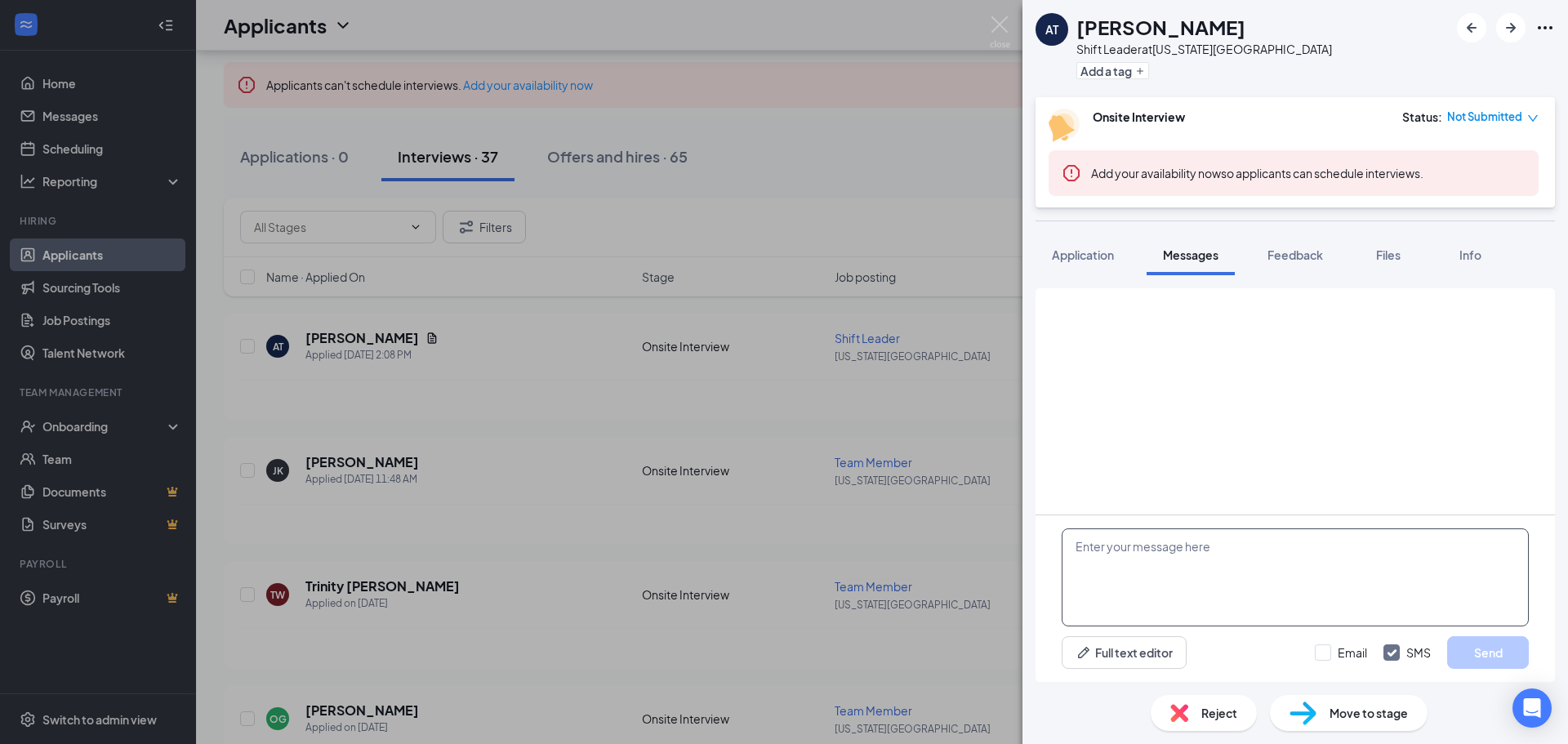
click at [1250, 546] on textarea at bounding box center [1294, 578] width 467 height 98
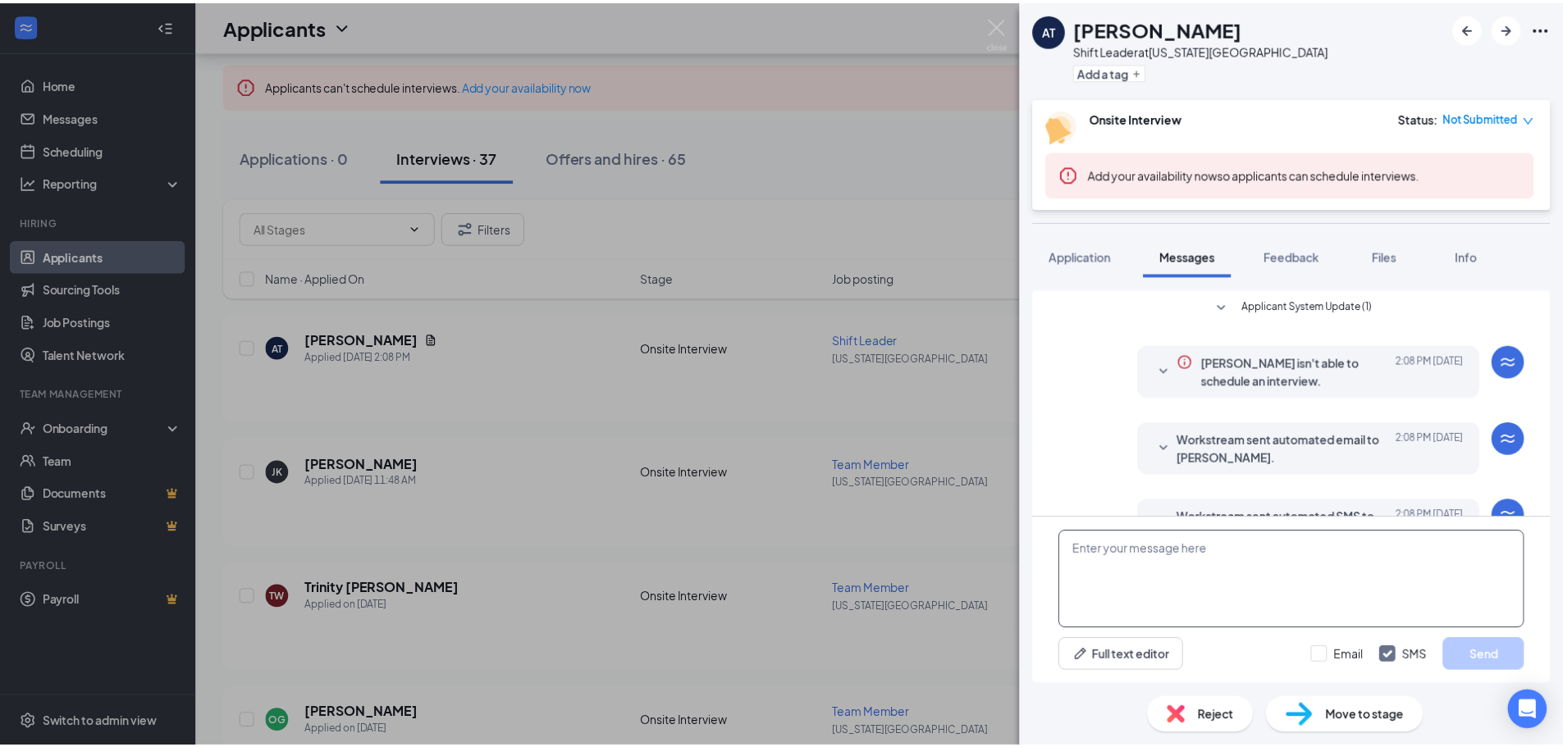
scroll to position [99, 0]
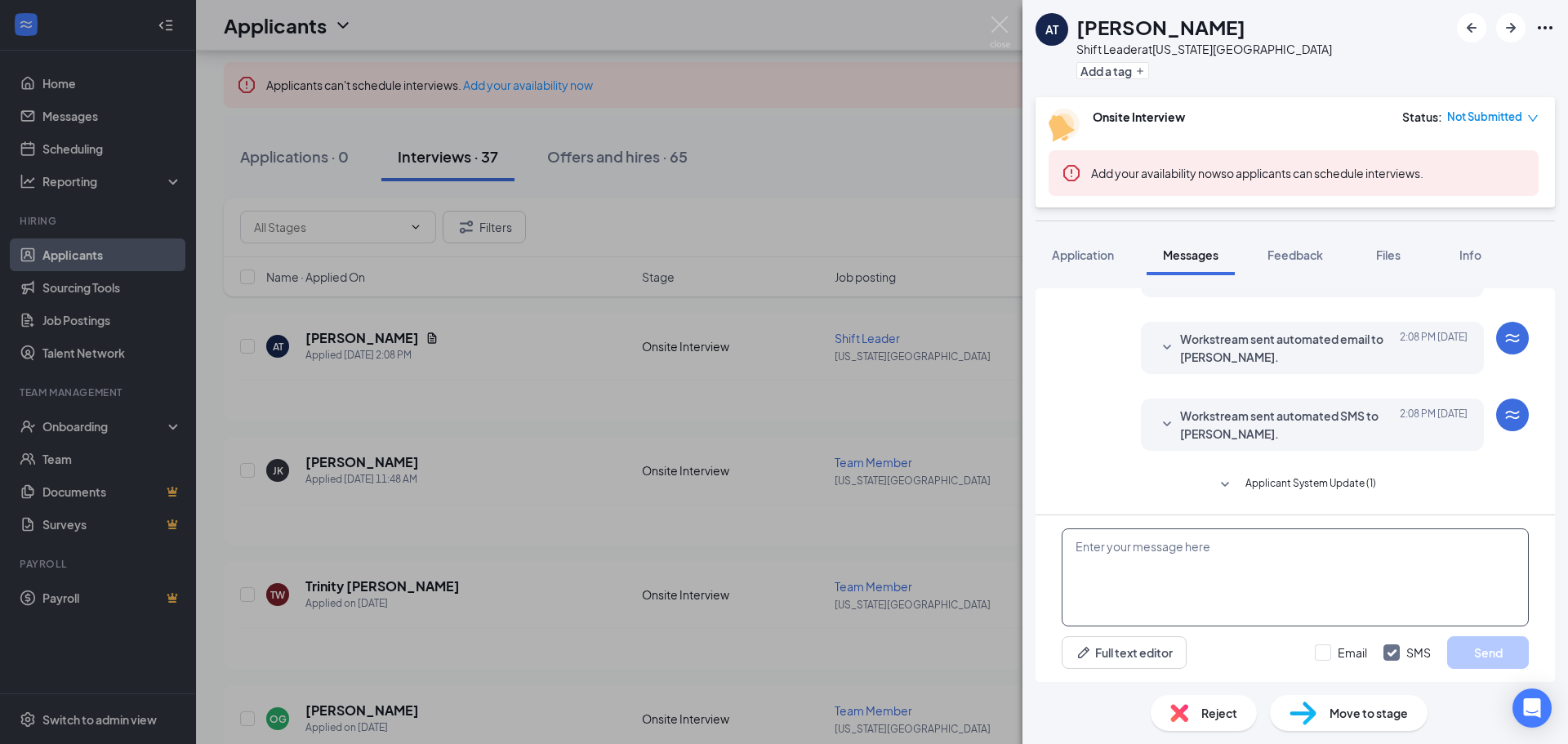
paste textarea "Perfect we’ll see you [DATE] at 6:30pm! If you’re unable to attend please call …"
type textarea "Perfect we’ll see you [DATE] at 6:30pm! If you’re unable to attend please call …"
drag, startPoint x: 1234, startPoint y: 594, endPoint x: 1086, endPoint y: 567, distance: 150.4
click at [1048, 525] on div "Perfect we’ll see you [DATE] at 6:30pm! If you’re unable to attend please call …" at bounding box center [1295, 599] width 520 height 166
click at [998, 25] on img at bounding box center [1000, 32] width 21 height 32
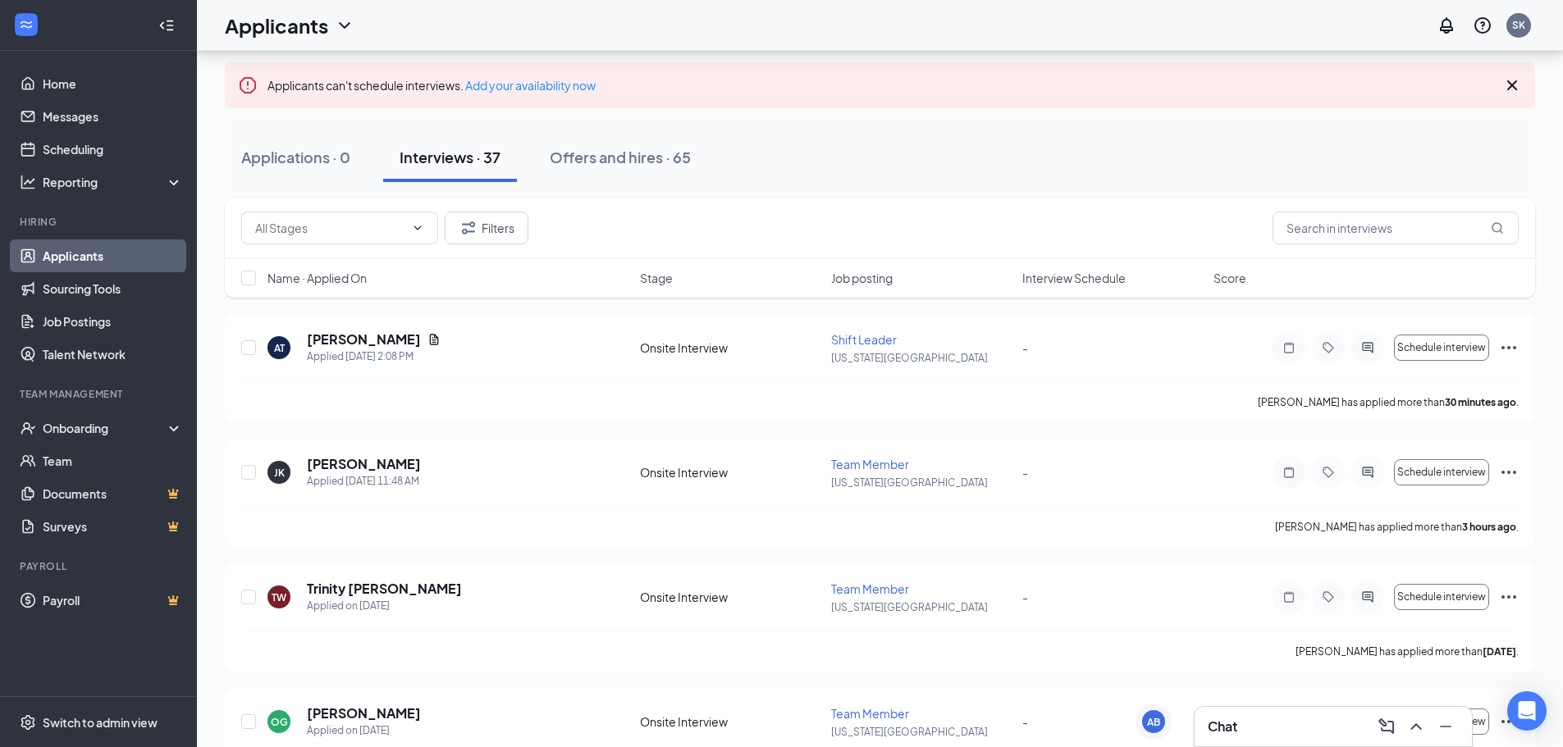
click at [1259, 730] on div "Chat" at bounding box center [1333, 727] width 251 height 26
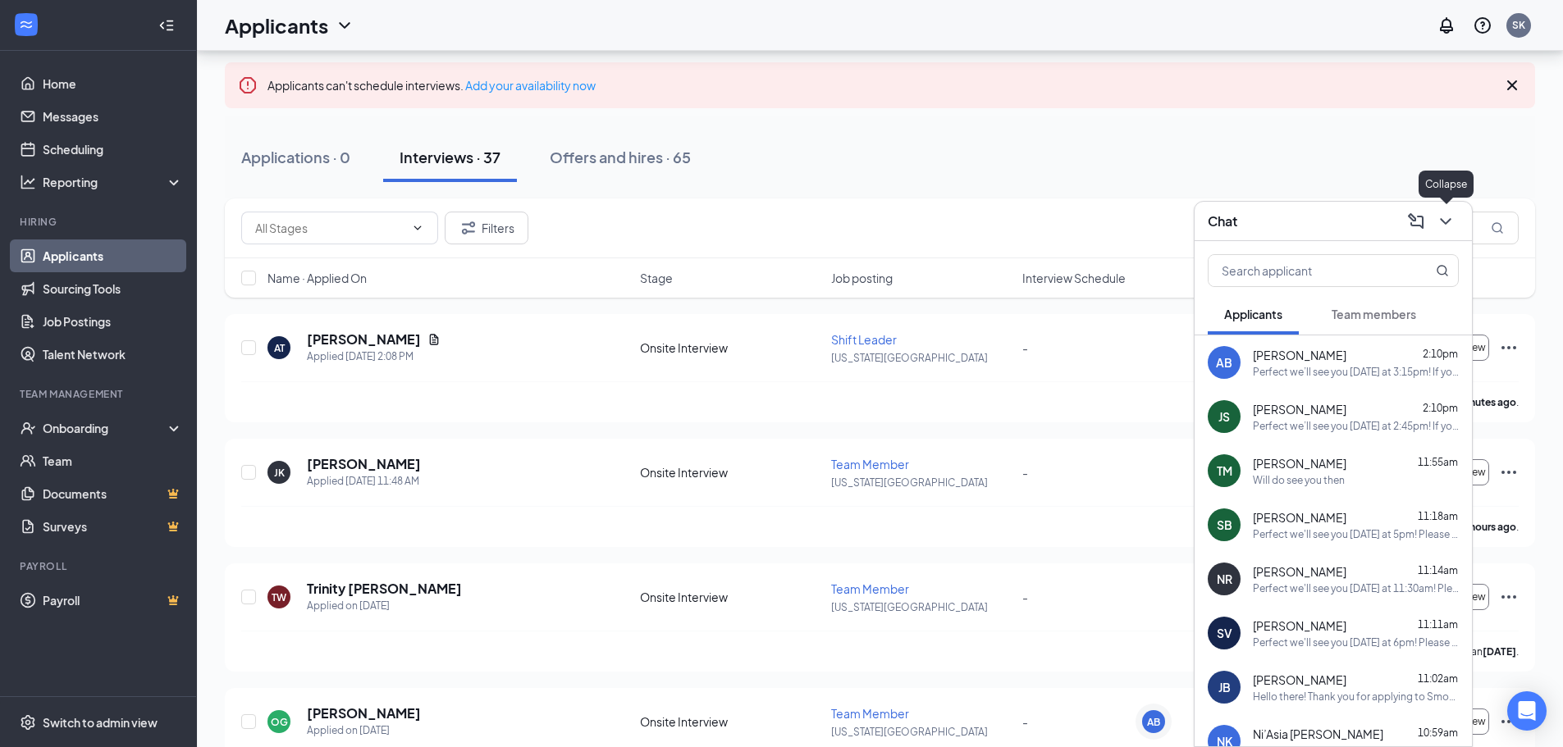
click at [1444, 224] on icon "ChevronDown" at bounding box center [1446, 222] width 20 height 20
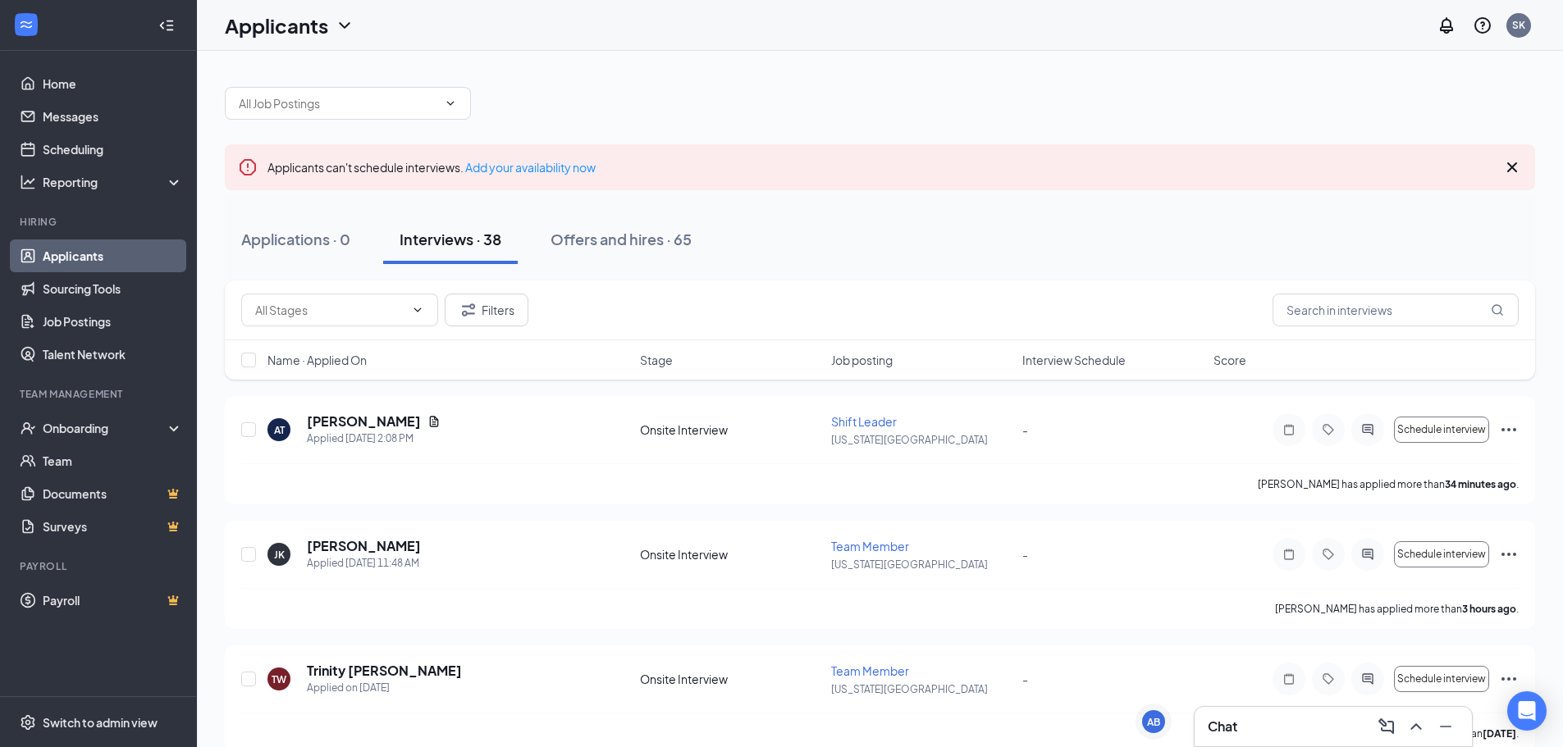
click at [1520, 167] on icon "Cross" at bounding box center [1512, 168] width 20 height 20
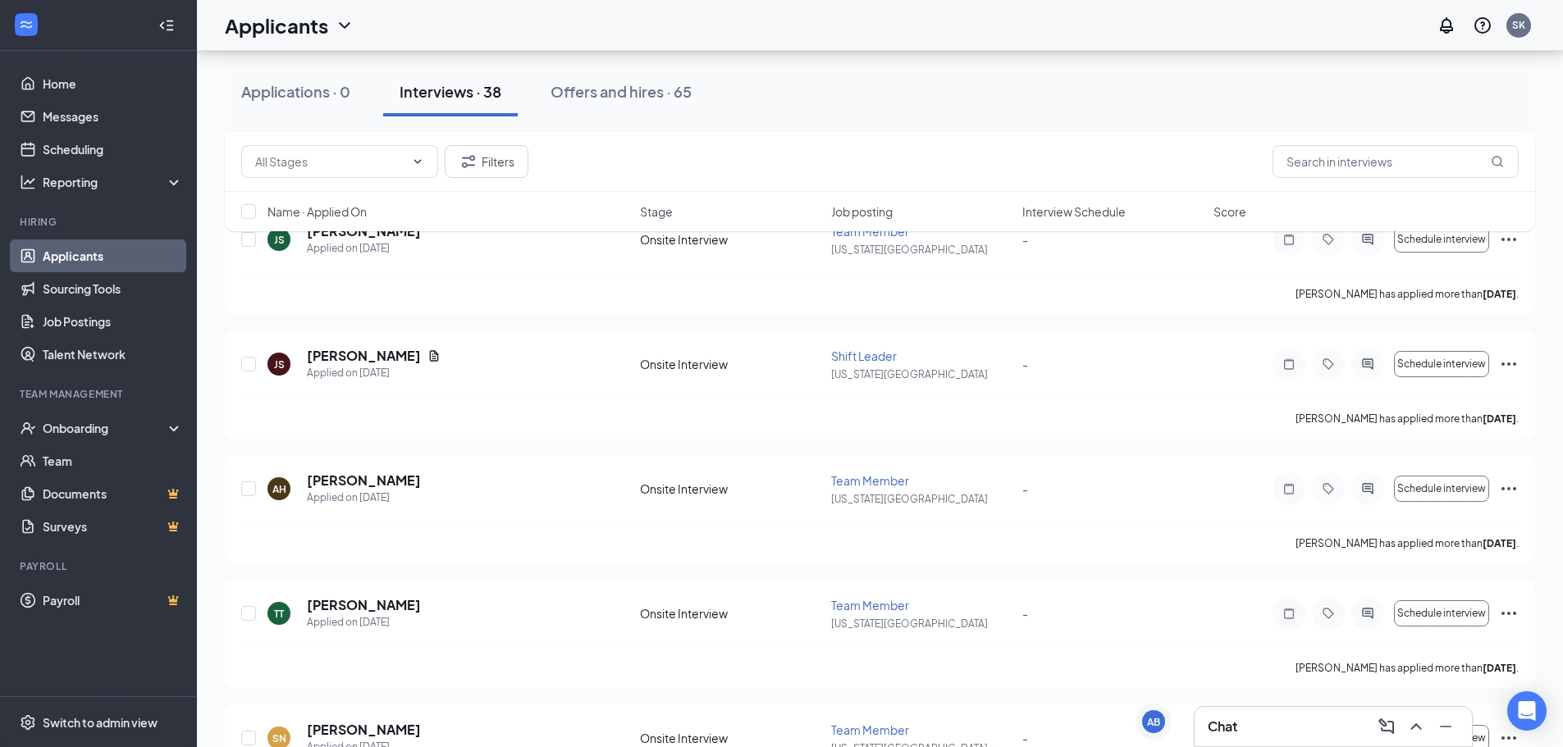
scroll to position [1066, 0]
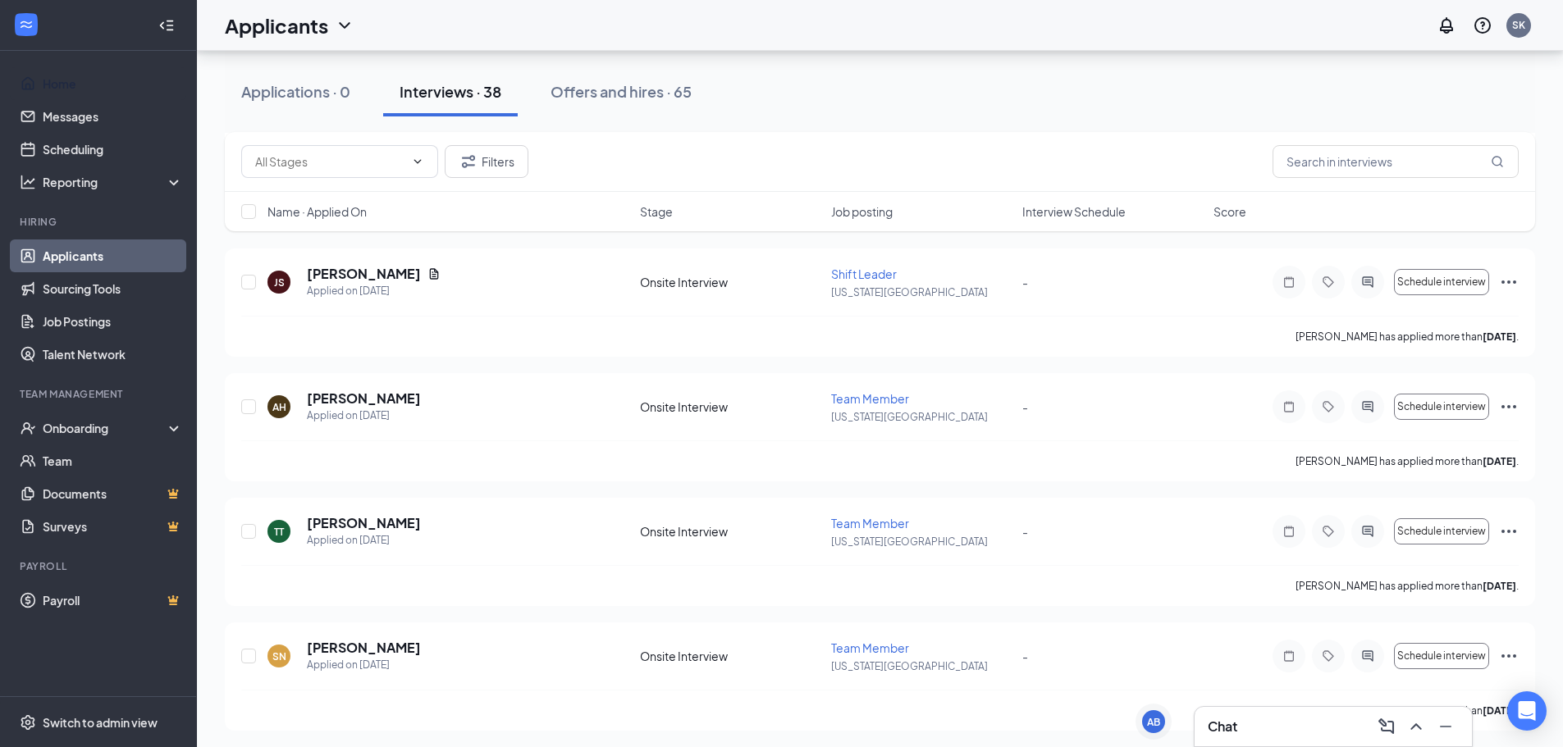
drag, startPoint x: 108, startPoint y: 80, endPoint x: 120, endPoint y: 60, distance: 22.8
click at [108, 80] on link "Home" at bounding box center [113, 83] width 140 height 33
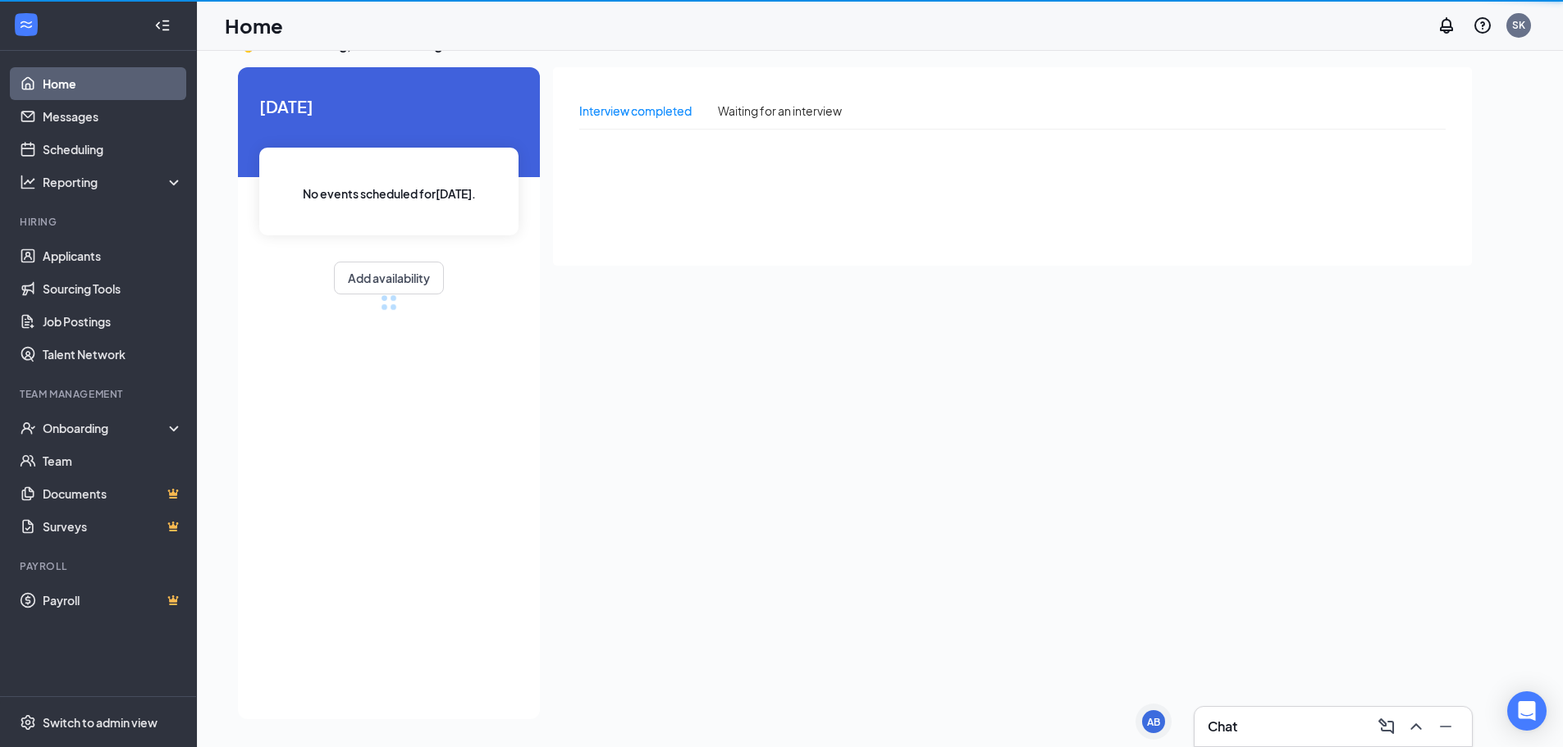
scroll to position [34, 0]
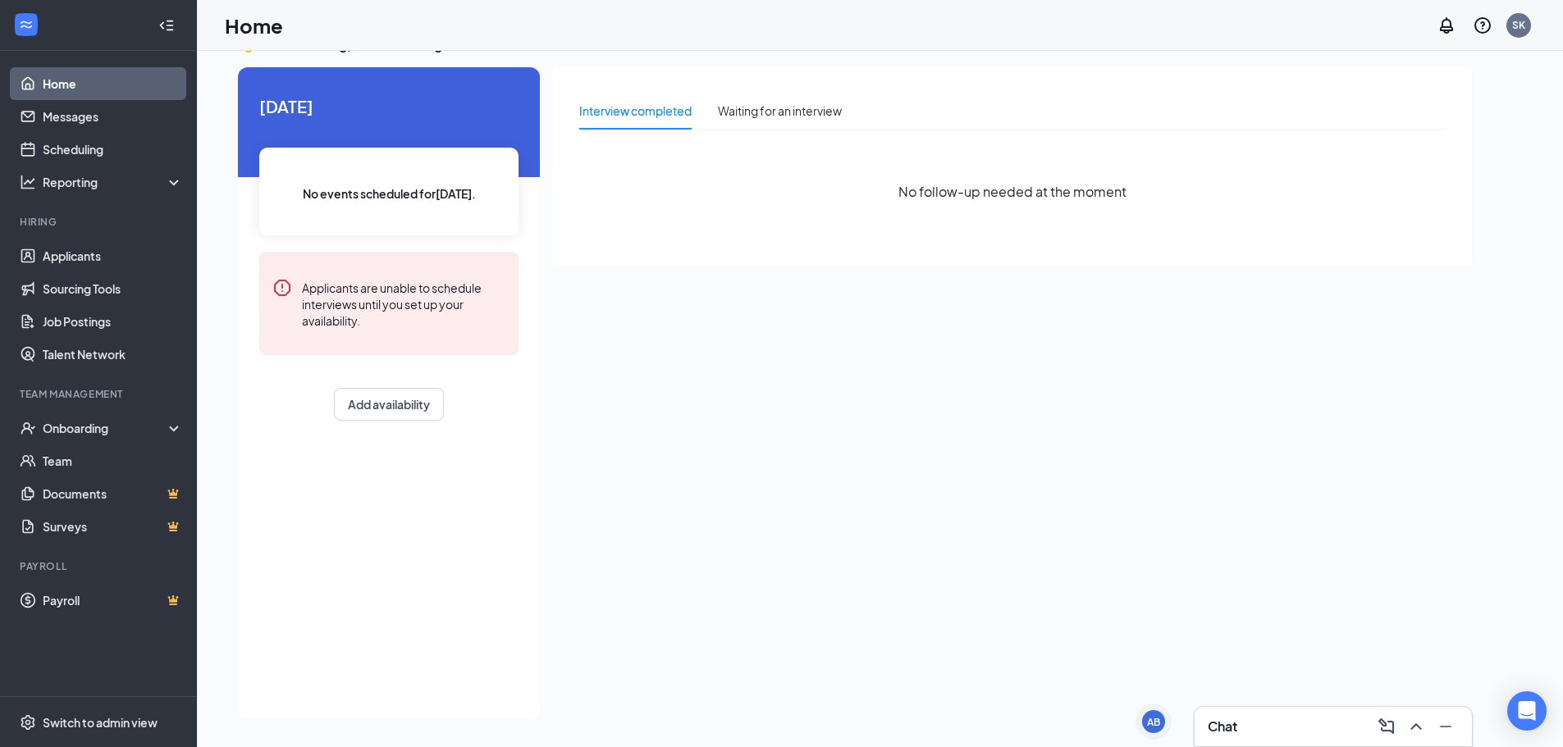
click at [1224, 742] on div "Chat" at bounding box center [1332, 726] width 277 height 39
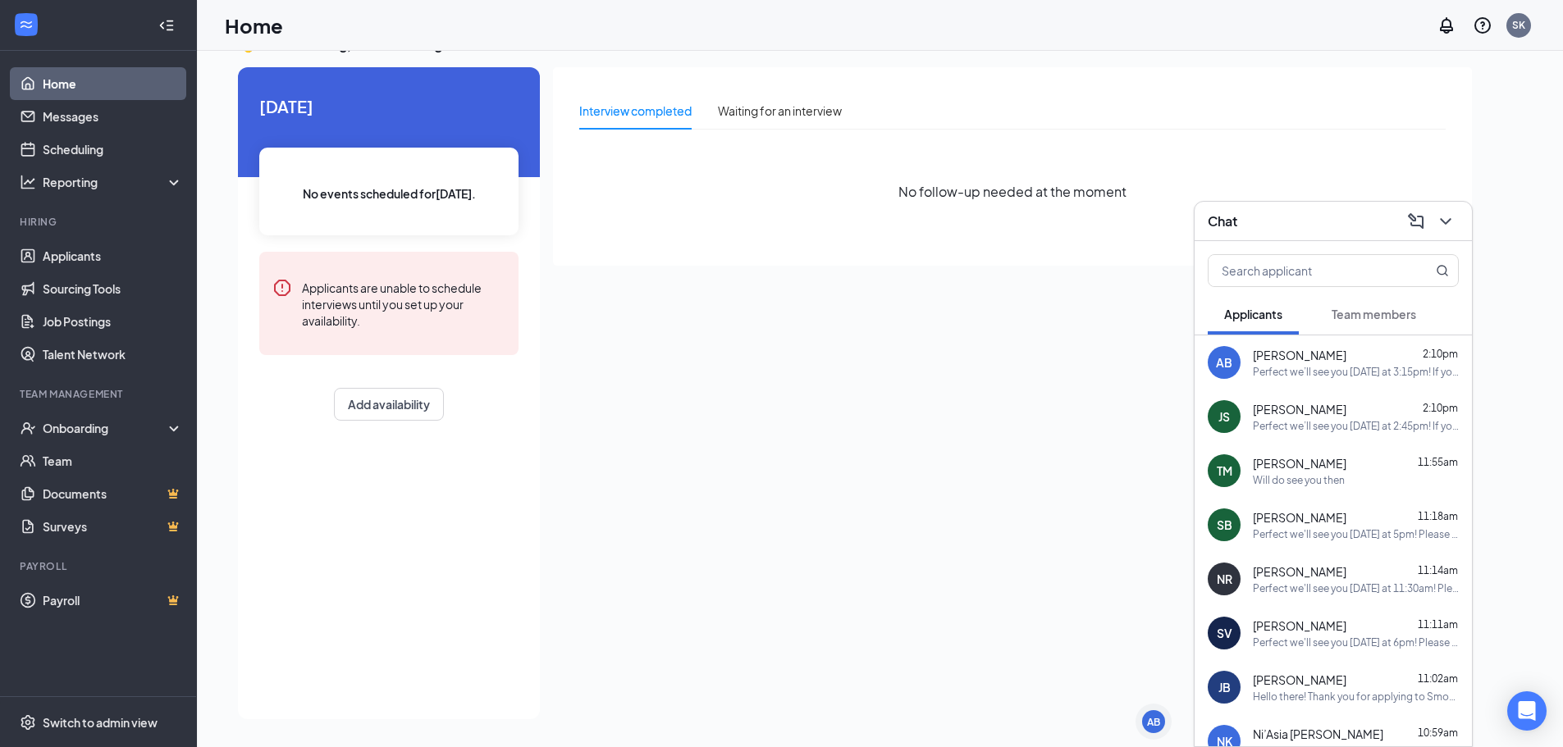
click at [1354, 313] on span "Team members" at bounding box center [1373, 314] width 84 height 15
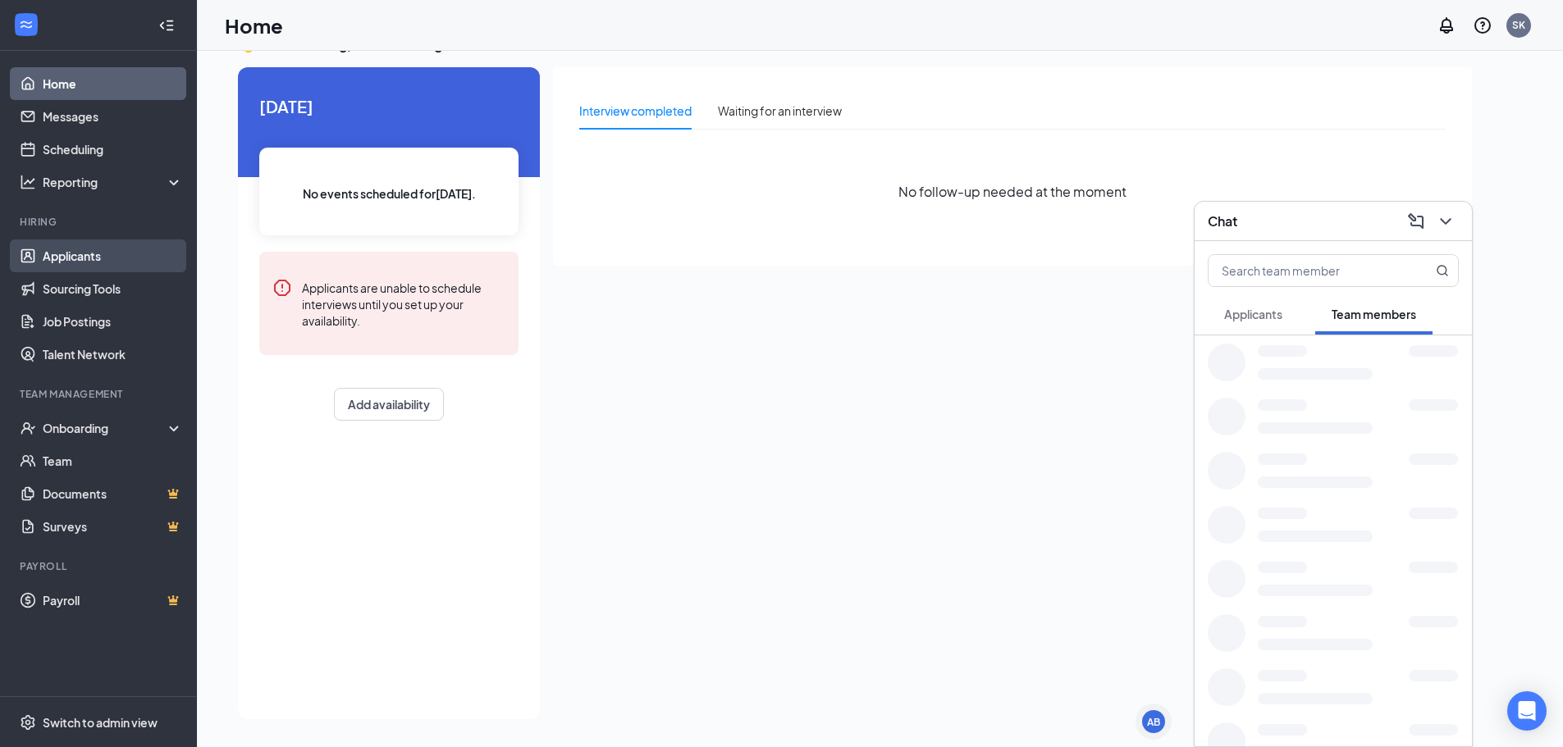
drag, startPoint x: 121, startPoint y: 255, endPoint x: 110, endPoint y: 254, distance: 10.7
click at [119, 255] on link "Applicants" at bounding box center [113, 256] width 140 height 33
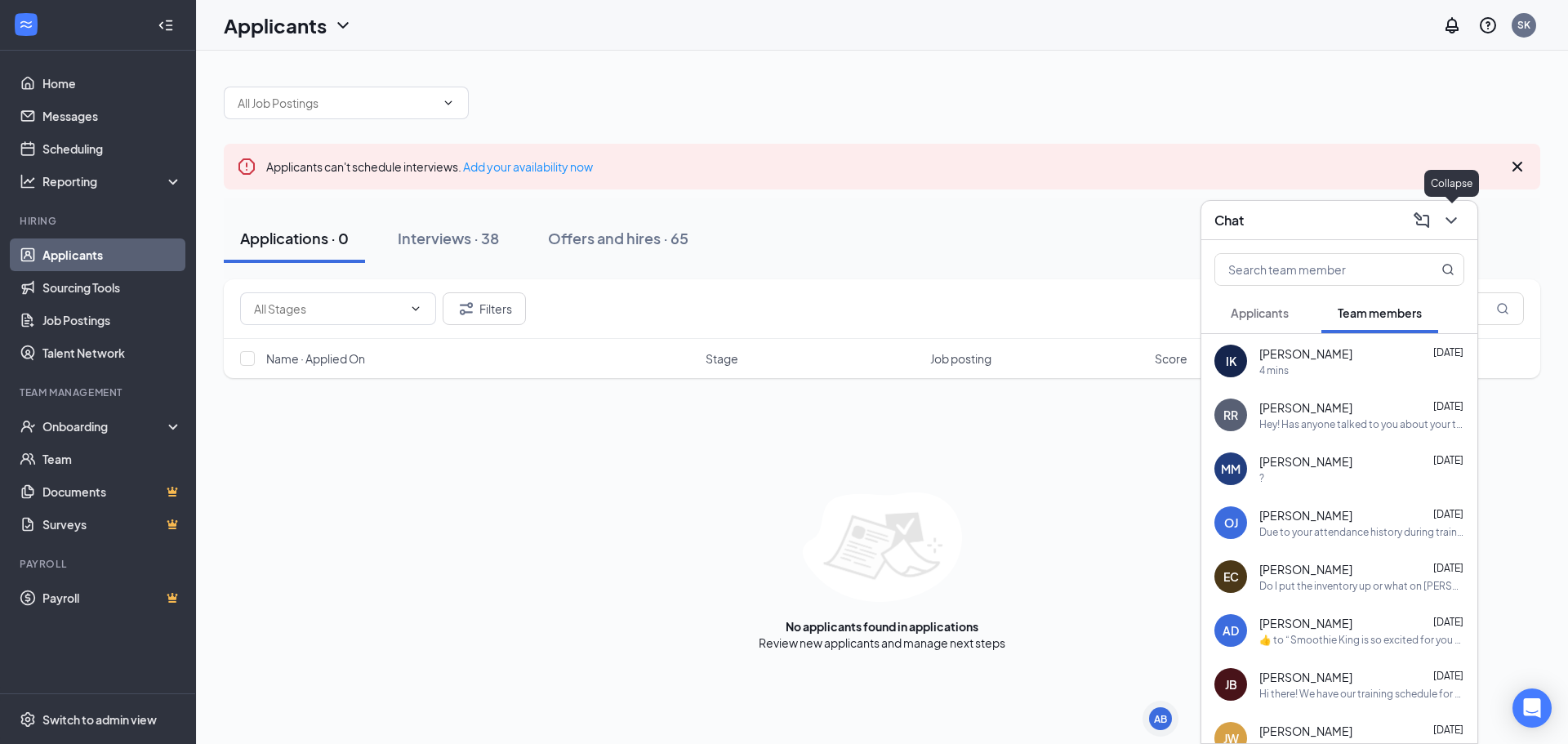
click at [1457, 222] on icon "ChevronDown" at bounding box center [1452, 221] width 20 height 20
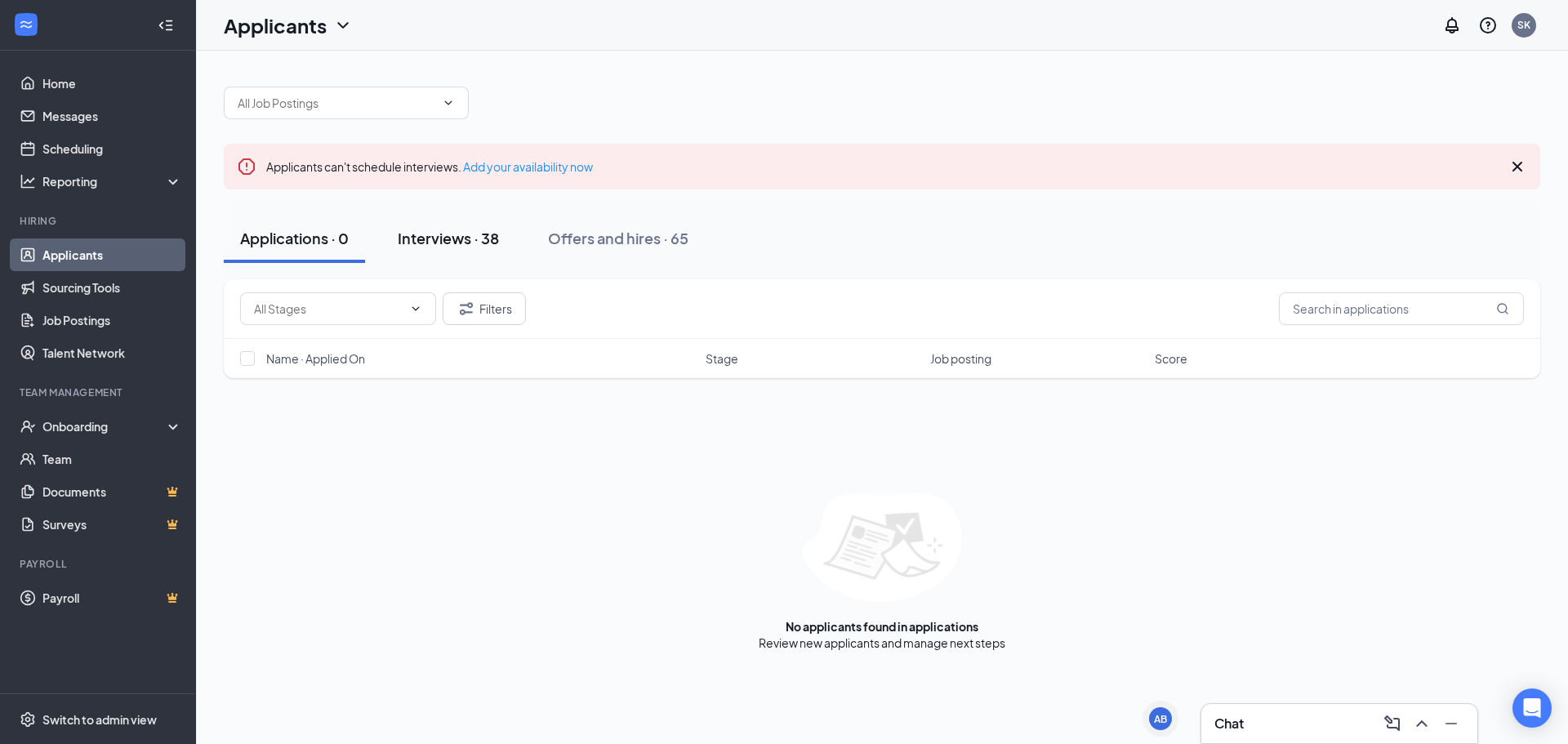
click at [489, 239] on div "Interviews · 38" at bounding box center [449, 238] width 102 height 21
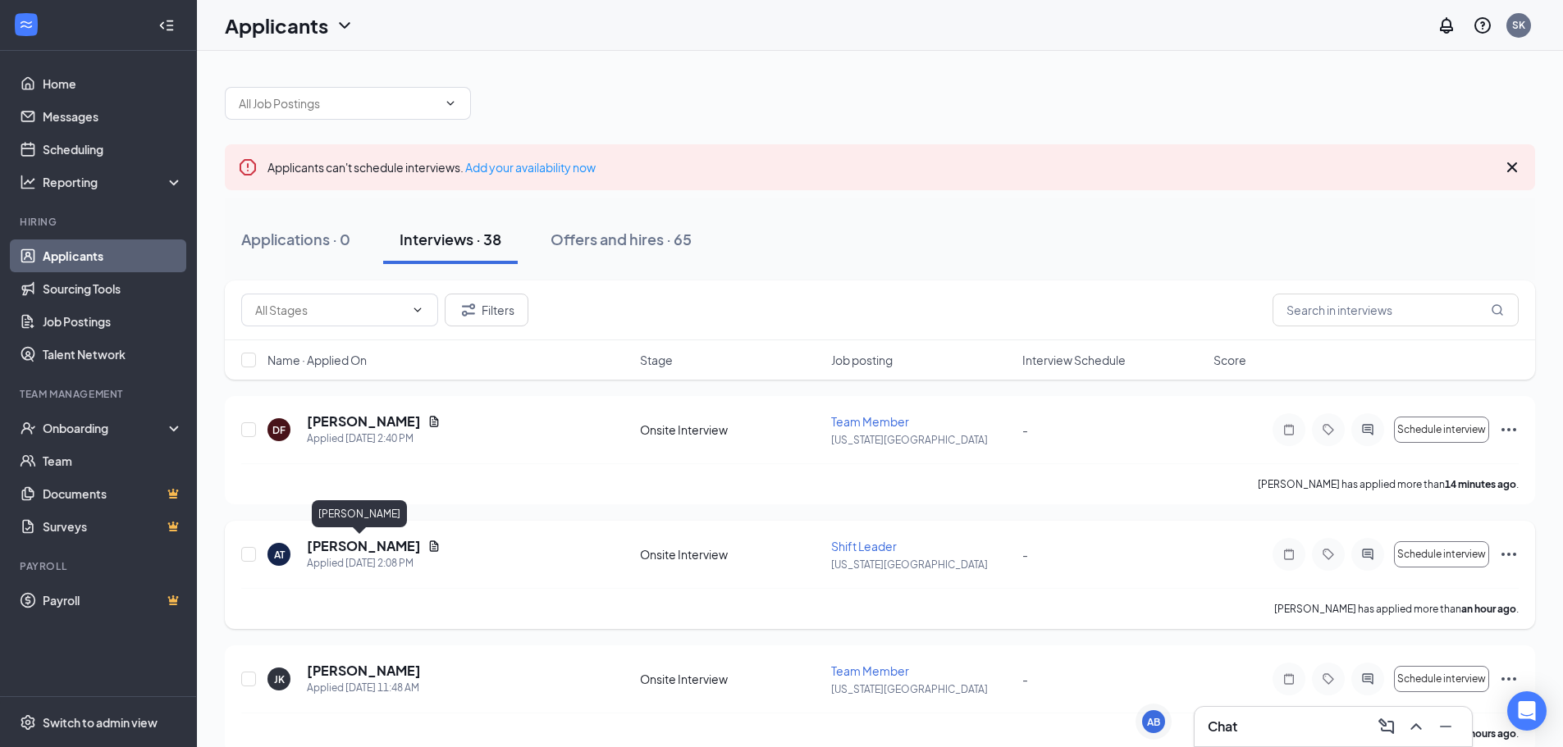
click at [360, 544] on h5 "[PERSON_NAME]" at bounding box center [364, 546] width 114 height 18
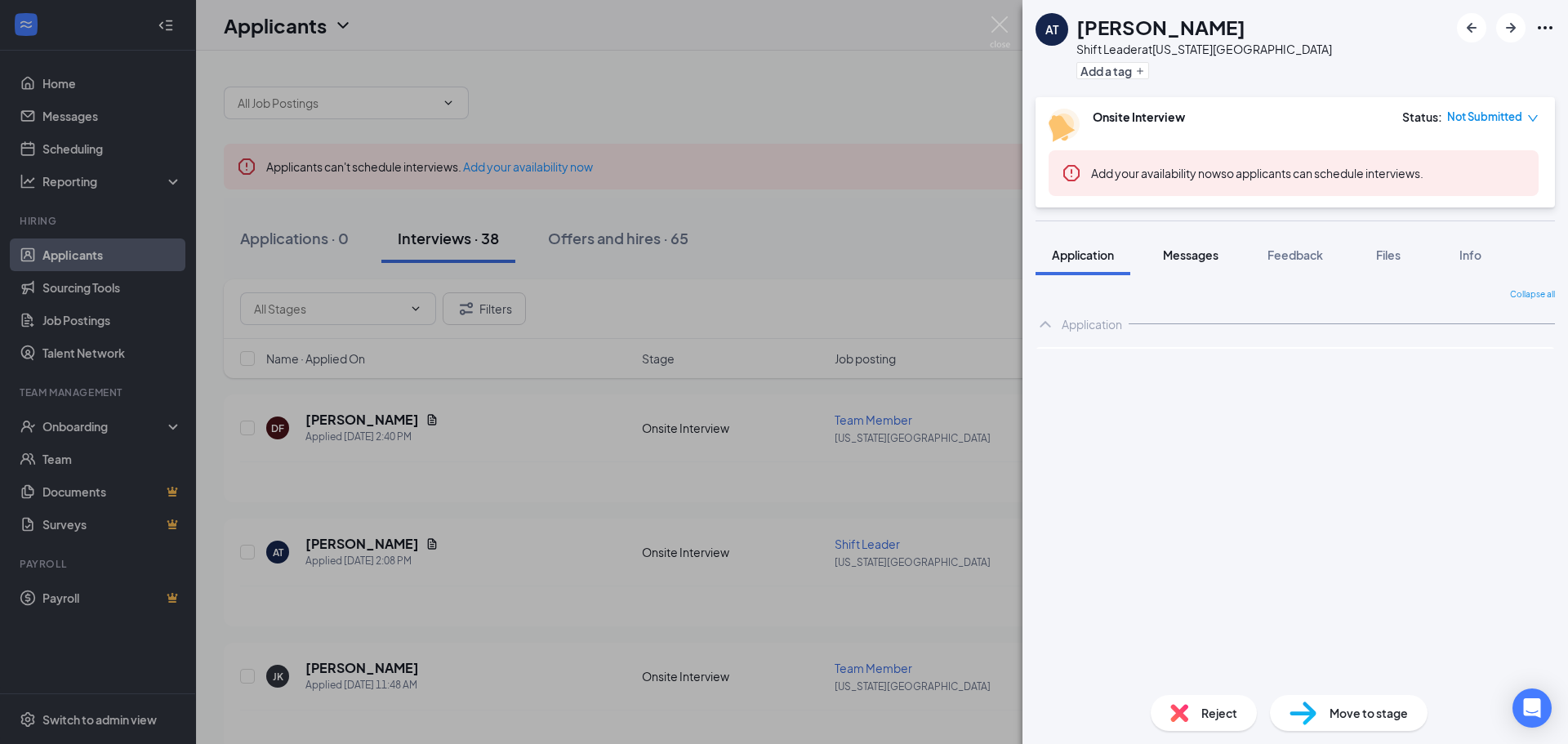
click at [1197, 254] on span "Messages" at bounding box center [1191, 255] width 56 height 15
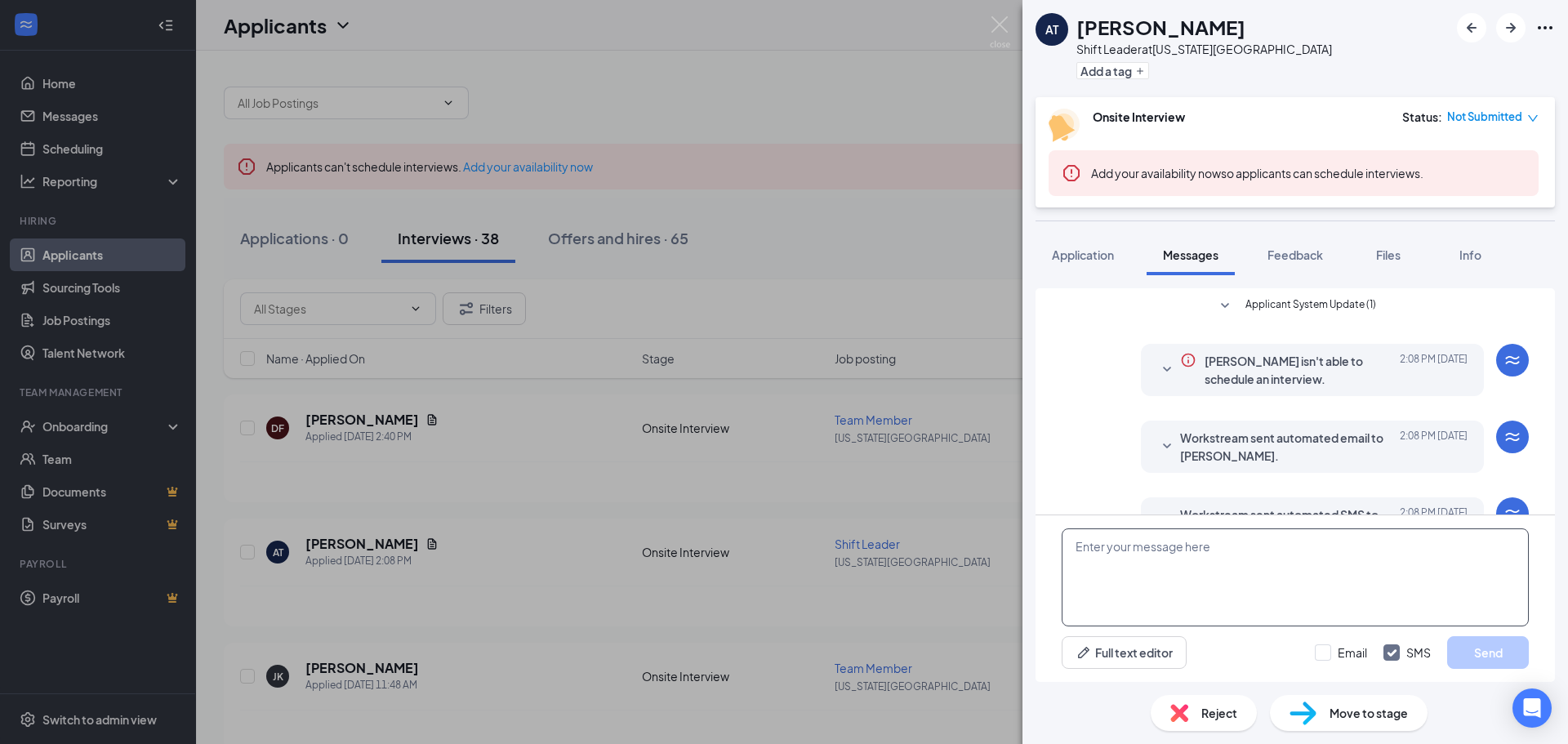
click at [1188, 544] on textarea at bounding box center [1294, 578] width 467 height 98
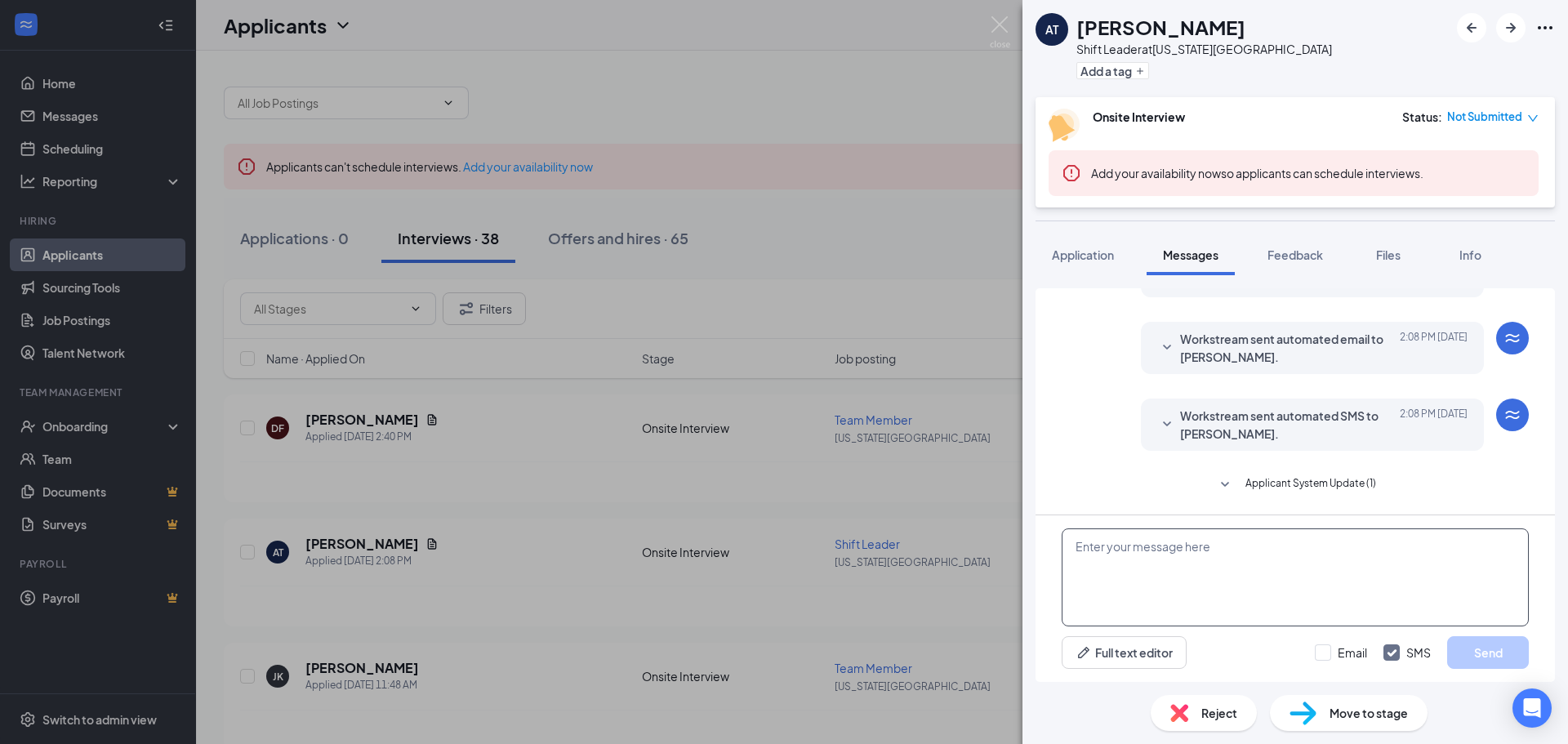
paste textarea "Perfect we’ll see you [DATE] at 6:30pm! If you’re unable to attend please call …"
type textarea "Perfect we’ll see you [DATE] at 6:30pm! If you’re unable to attend please call …"
drag, startPoint x: 1171, startPoint y: 575, endPoint x: 1044, endPoint y: 527, distance: 135.8
click at [1045, 527] on div "Perfect we’ll see you [DATE] at 6:30pm! If you’re unable to attend please call …" at bounding box center [1295, 599] width 520 height 166
click at [1075, 245] on button "Application" at bounding box center [1082, 254] width 95 height 41
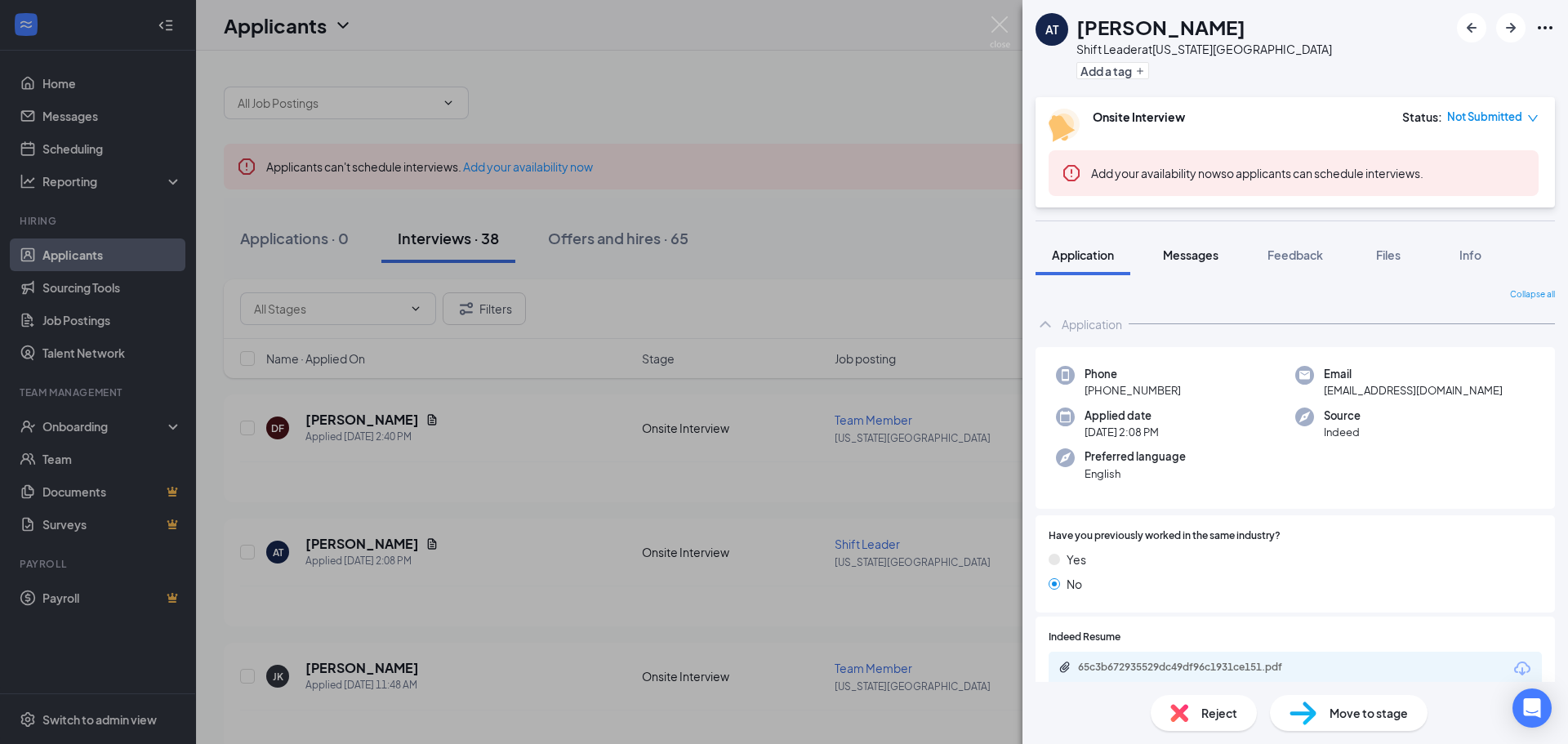
click at [1180, 266] on button "Messages" at bounding box center [1191, 254] width 89 height 41
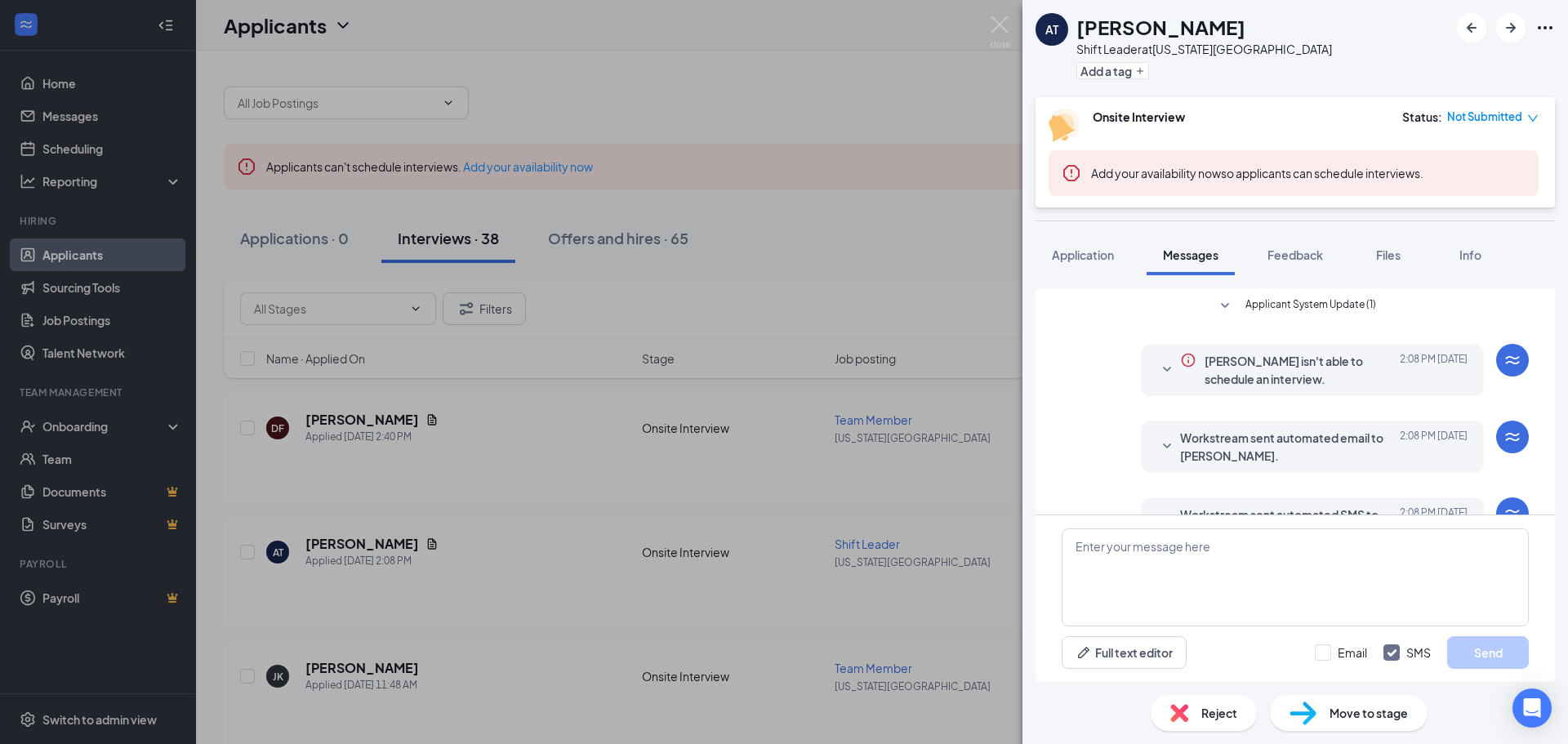
scroll to position [99, 0]
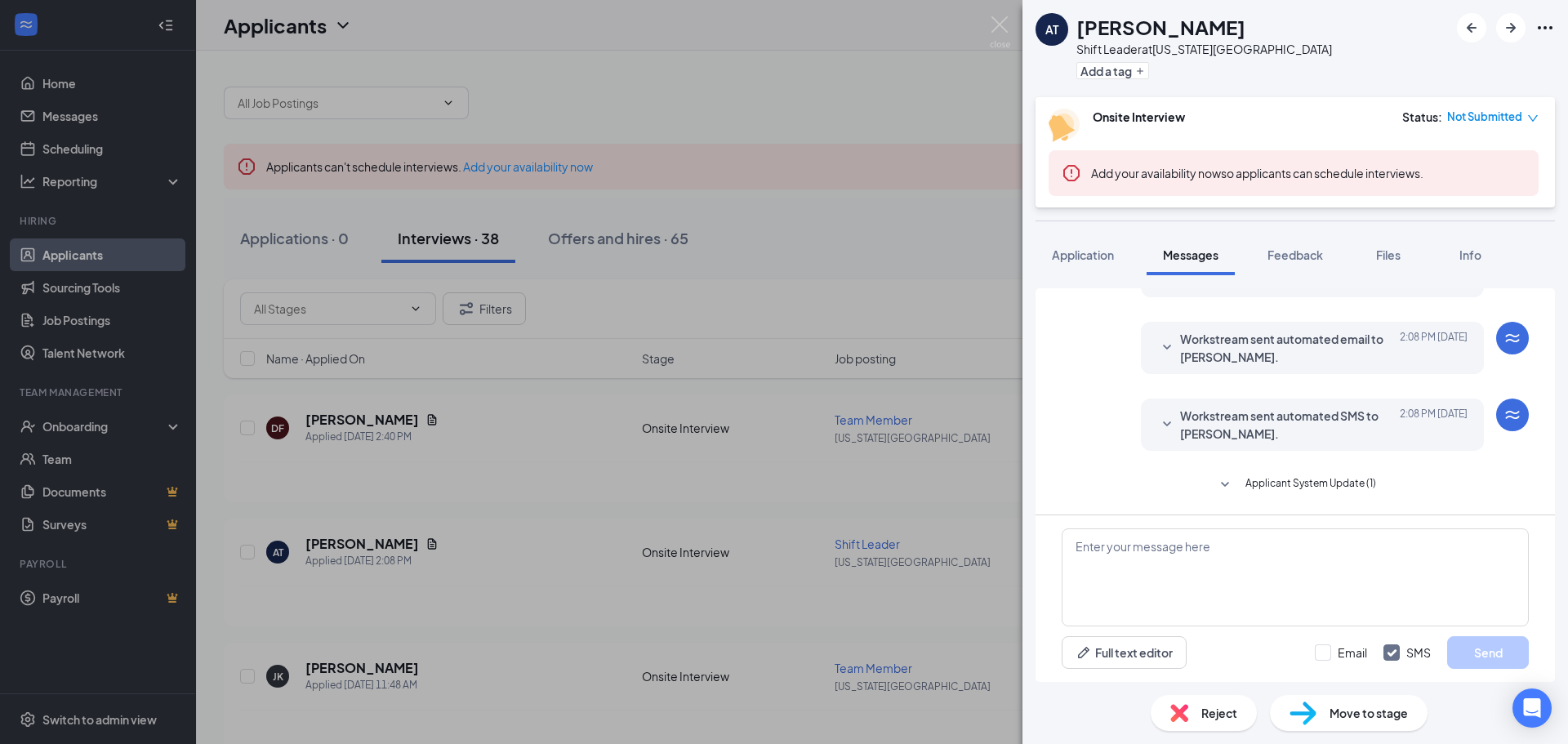
click at [1011, 26] on div "AT [PERSON_NAME] Shift Leader at [US_STATE][GEOGRAPHIC_DATA] Add a tag Onsite I…" at bounding box center [784, 372] width 1568 height 744
click at [999, 19] on div "Applicants SK" at bounding box center [882, 25] width 1372 height 51
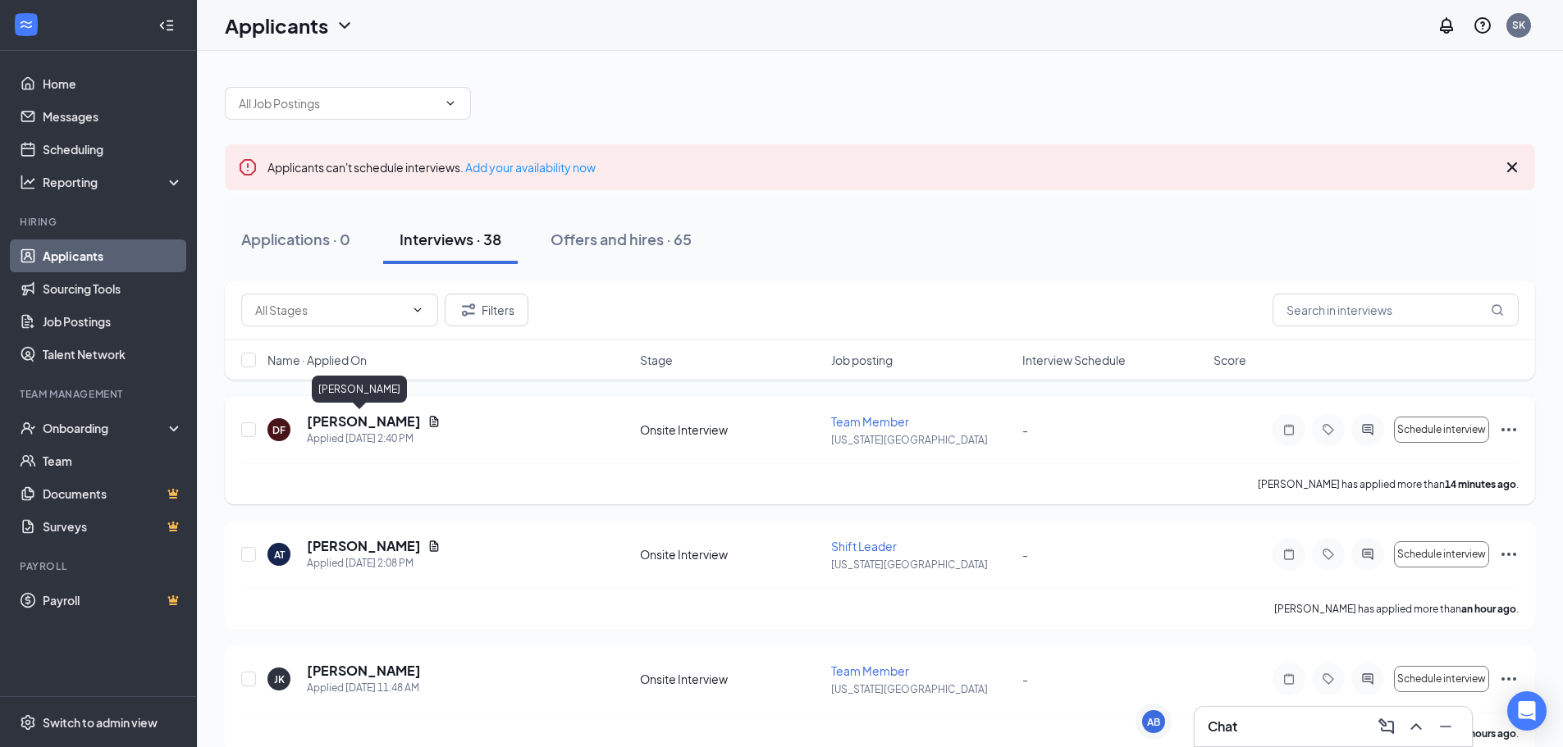
click at [356, 414] on h5 "[PERSON_NAME]" at bounding box center [364, 422] width 114 height 18
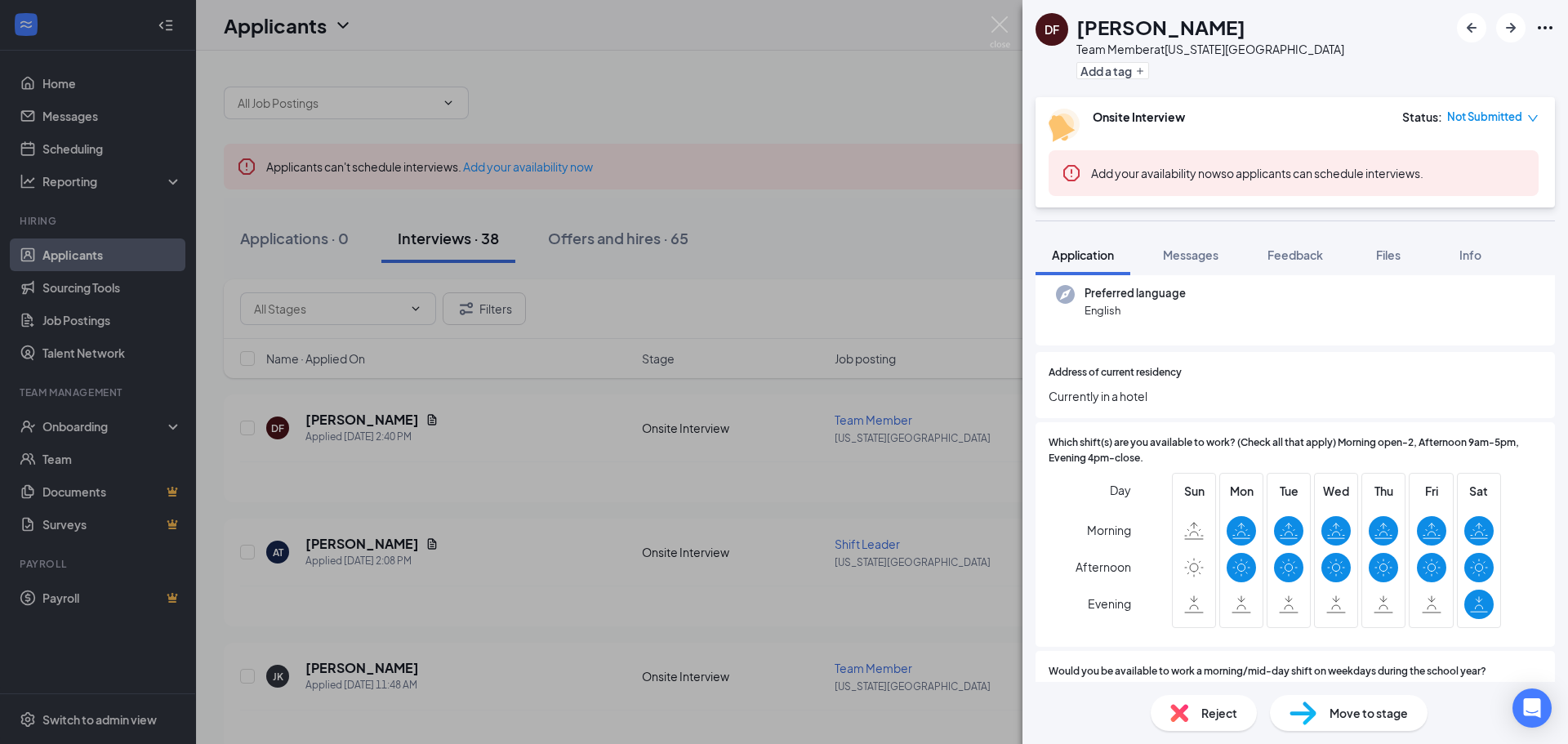
scroll to position [245, 0]
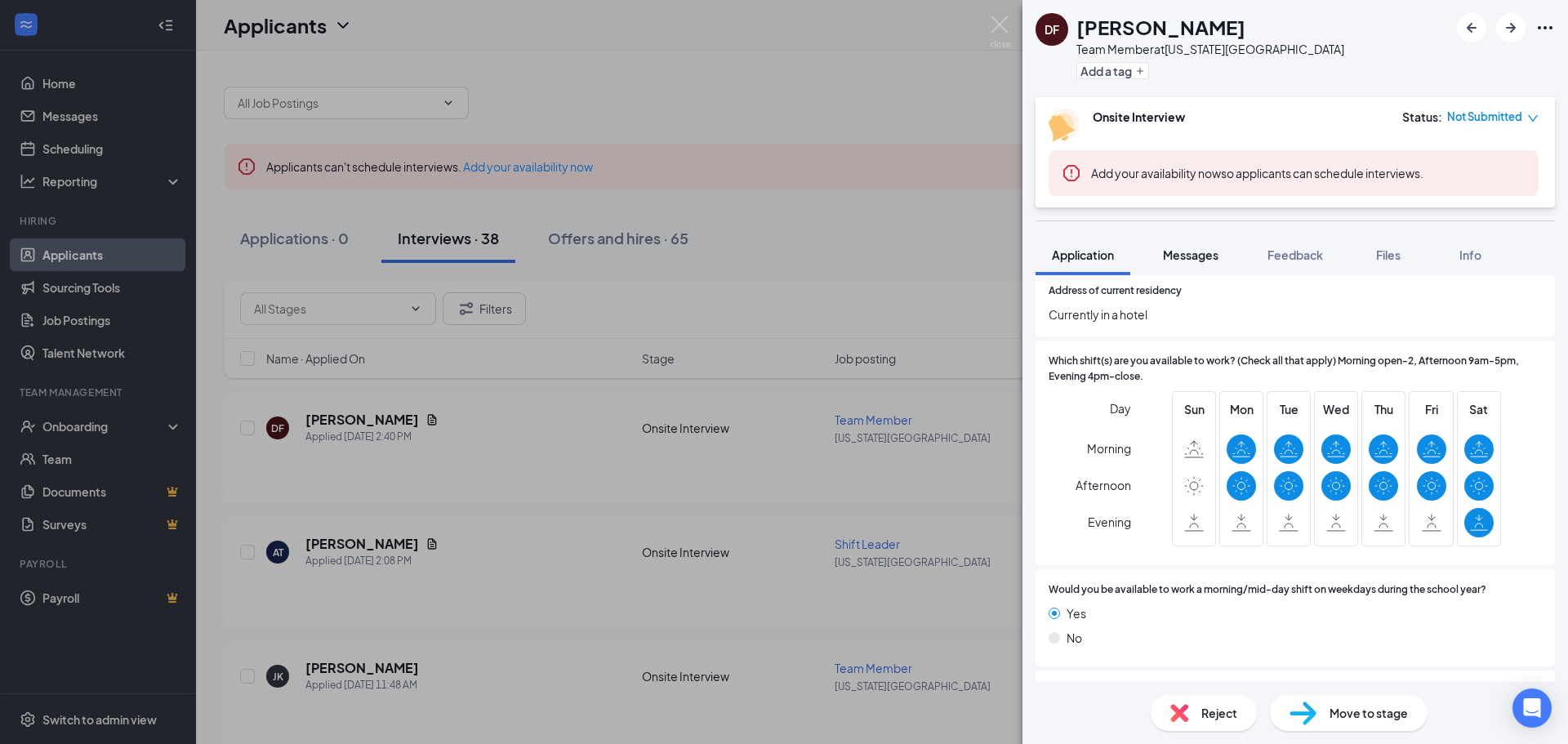
click at [1202, 248] on span "Messages" at bounding box center [1191, 255] width 56 height 15
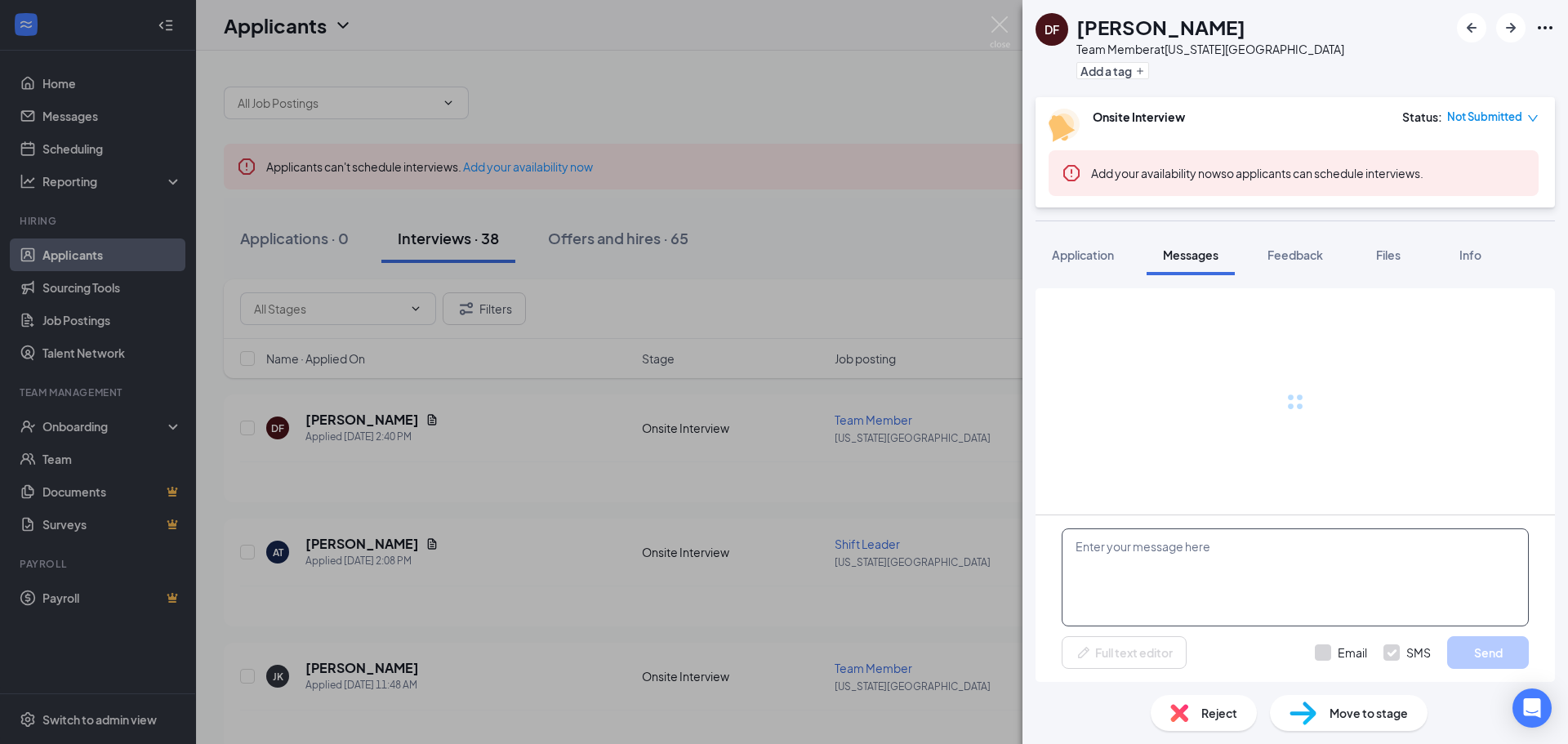
click at [1106, 576] on textarea at bounding box center [1294, 578] width 467 height 98
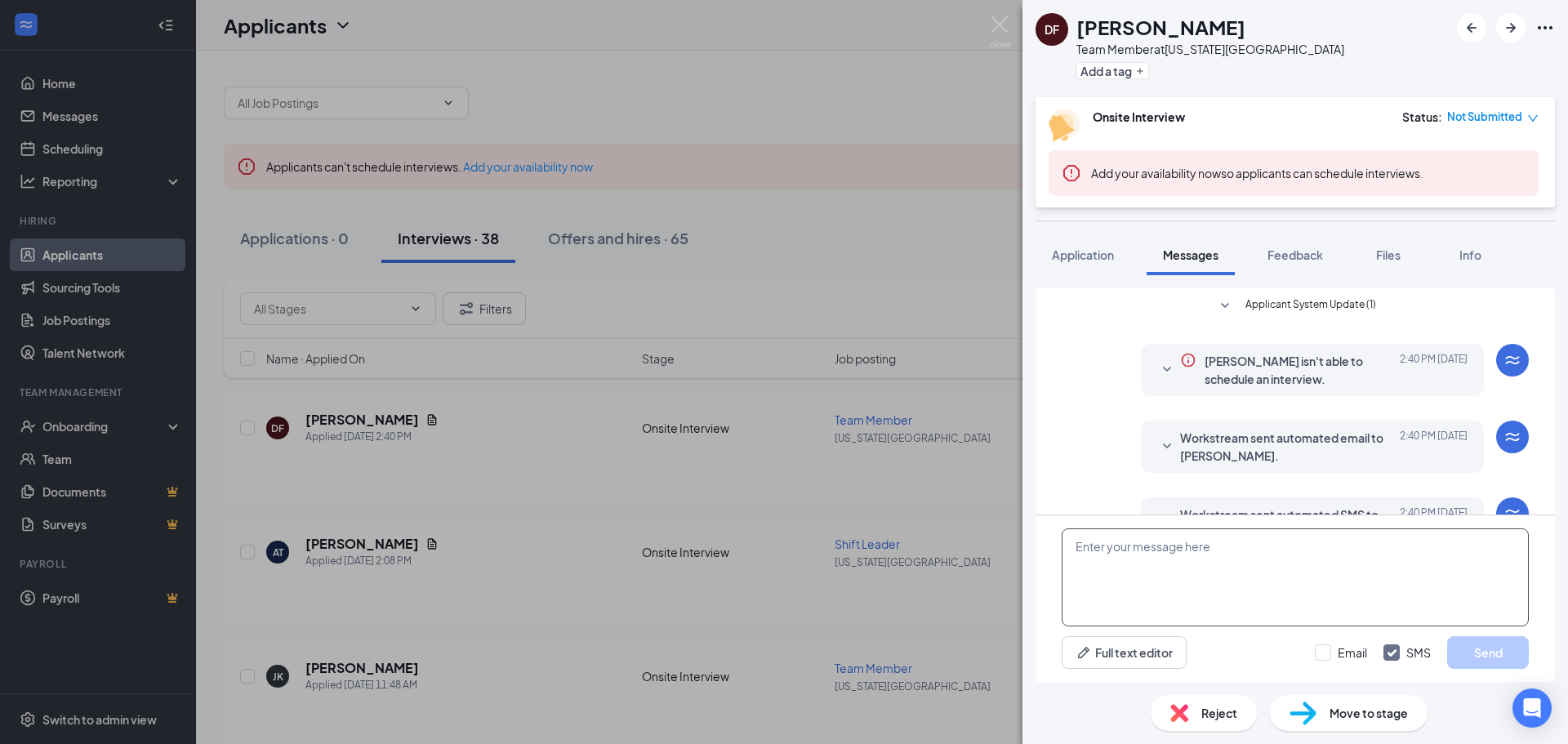
scroll to position [187, 0]
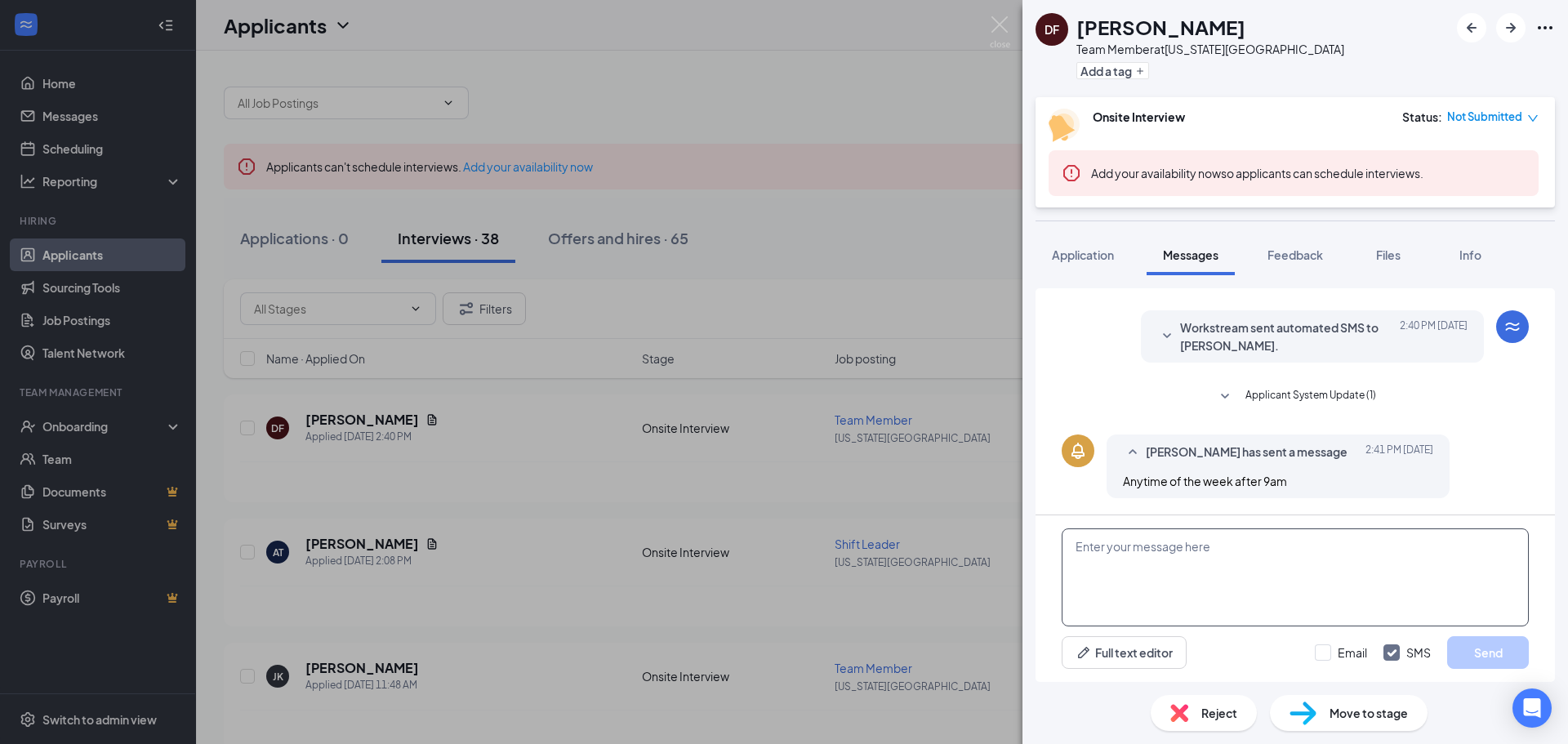
click at [1117, 576] on textarea at bounding box center [1294, 578] width 467 height 98
paste textarea "Perfect we’ll see you [DATE] at 6:30pm! If you’re unable to attend please call …"
drag, startPoint x: 1144, startPoint y: 579, endPoint x: 1037, endPoint y: 529, distance: 118.1
click at [1037, 529] on div "Perfect we’ll see you [DATE] at 6:30pm! If you’re unable to attend please call …" at bounding box center [1295, 599] width 520 height 166
type textarea "."
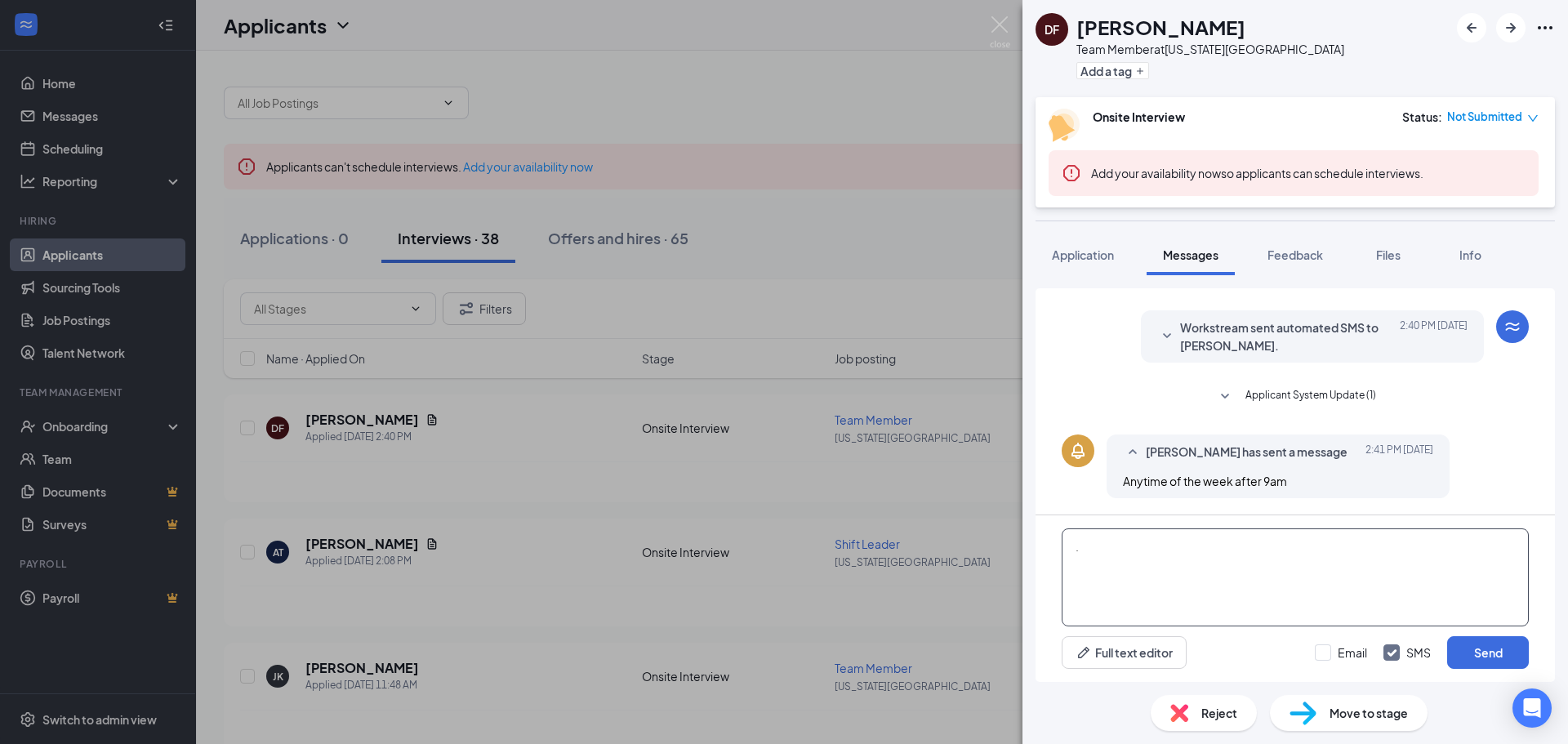
click at [1164, 545] on textarea "." at bounding box center [1294, 578] width 467 height 98
drag, startPoint x: 1509, startPoint y: 542, endPoint x: 1521, endPoint y: 553, distance: 16.3
click at [1513, 548] on textarea "Hello [PERSON_NAME]! Thank you so much for applying to Smoothie [GEOGRAPHIC_DAT…" at bounding box center [1294, 578] width 467 height 98
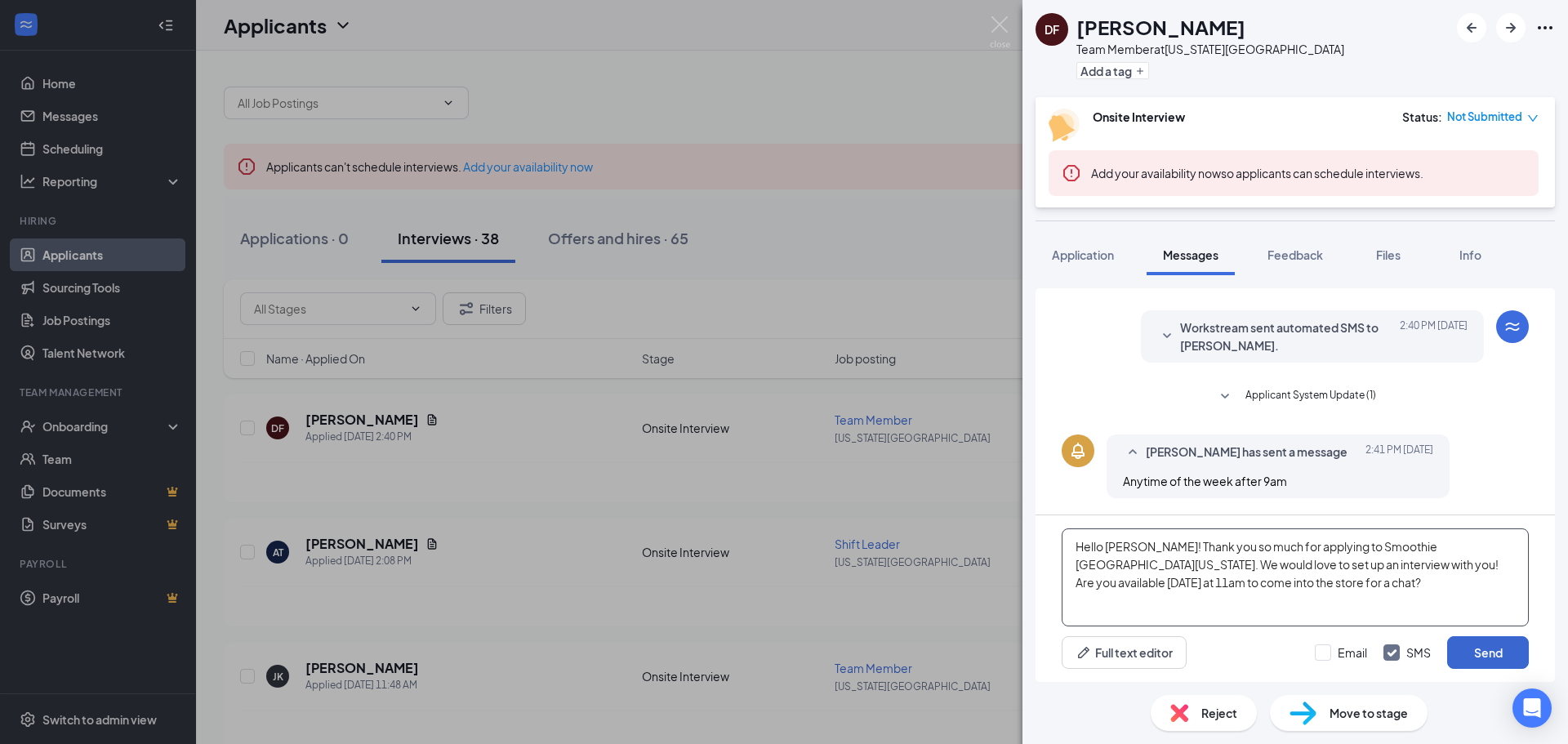
type textarea "Hello [PERSON_NAME]! Thank you so much for applying to Smoothie [GEOGRAPHIC_DAT…"
click at [1492, 653] on button "Send" at bounding box center [1488, 652] width 82 height 33
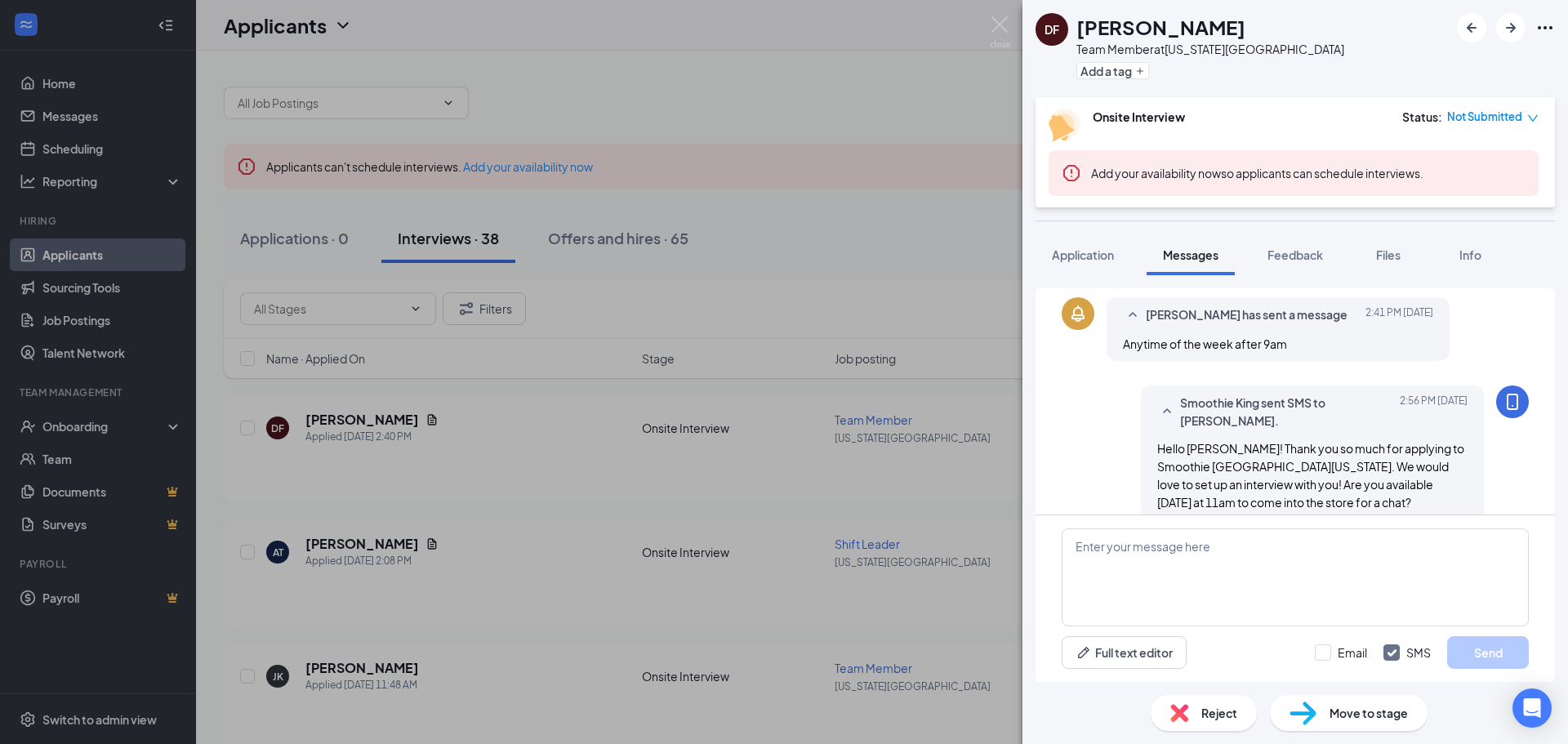
scroll to position [346, 0]
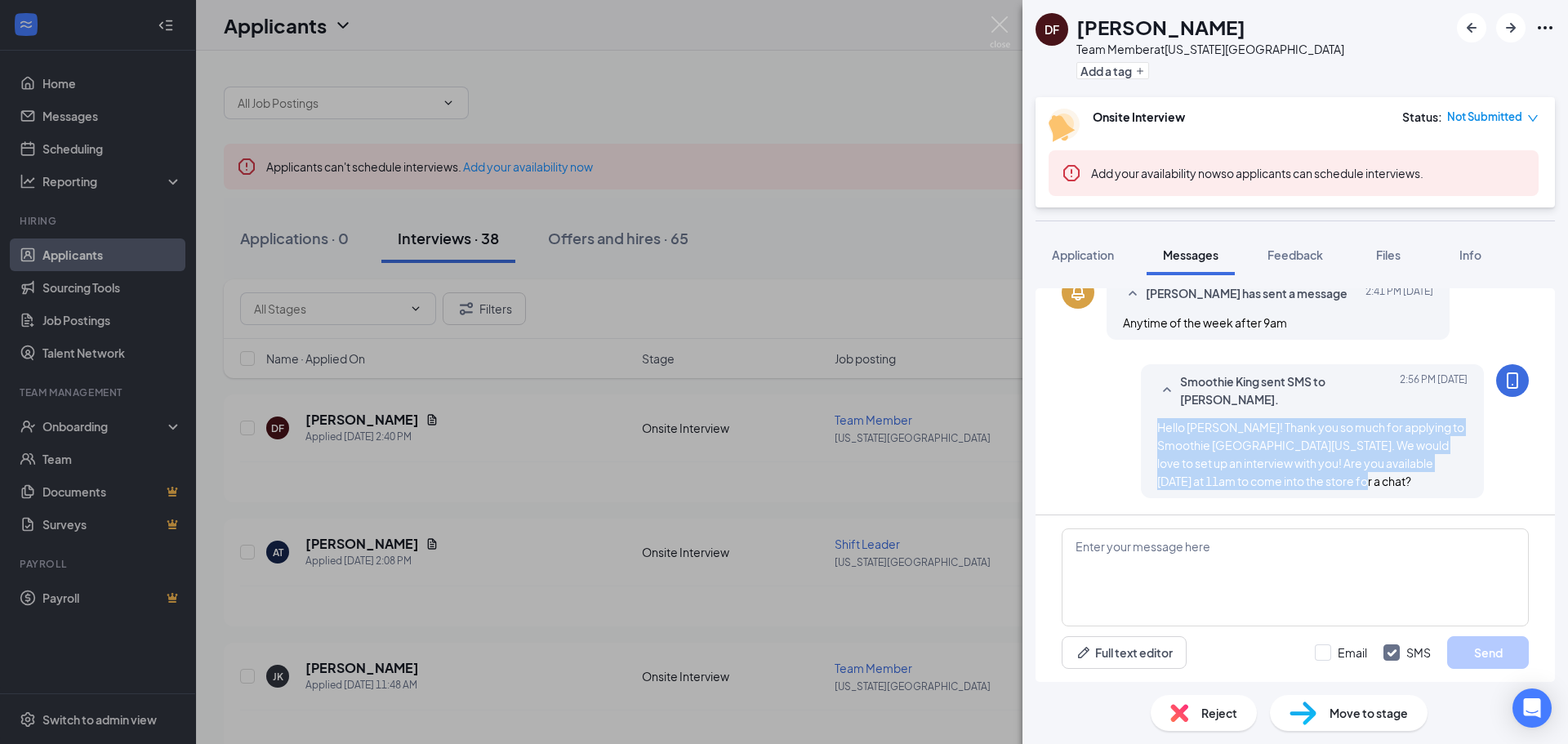
drag, startPoint x: 1148, startPoint y: 422, endPoint x: 1316, endPoint y: 484, distance: 179.1
click at [1316, 484] on div "Hello [PERSON_NAME]! Thank you so much for applying to Smoothie [GEOGRAPHIC_DAT…" at bounding box center [1312, 454] width 311 height 72
copy span "Hello [PERSON_NAME]! Thank you so much for applying to Smoothie [GEOGRAPHIC_DAT…"
click at [994, 21] on img at bounding box center [1000, 32] width 21 height 32
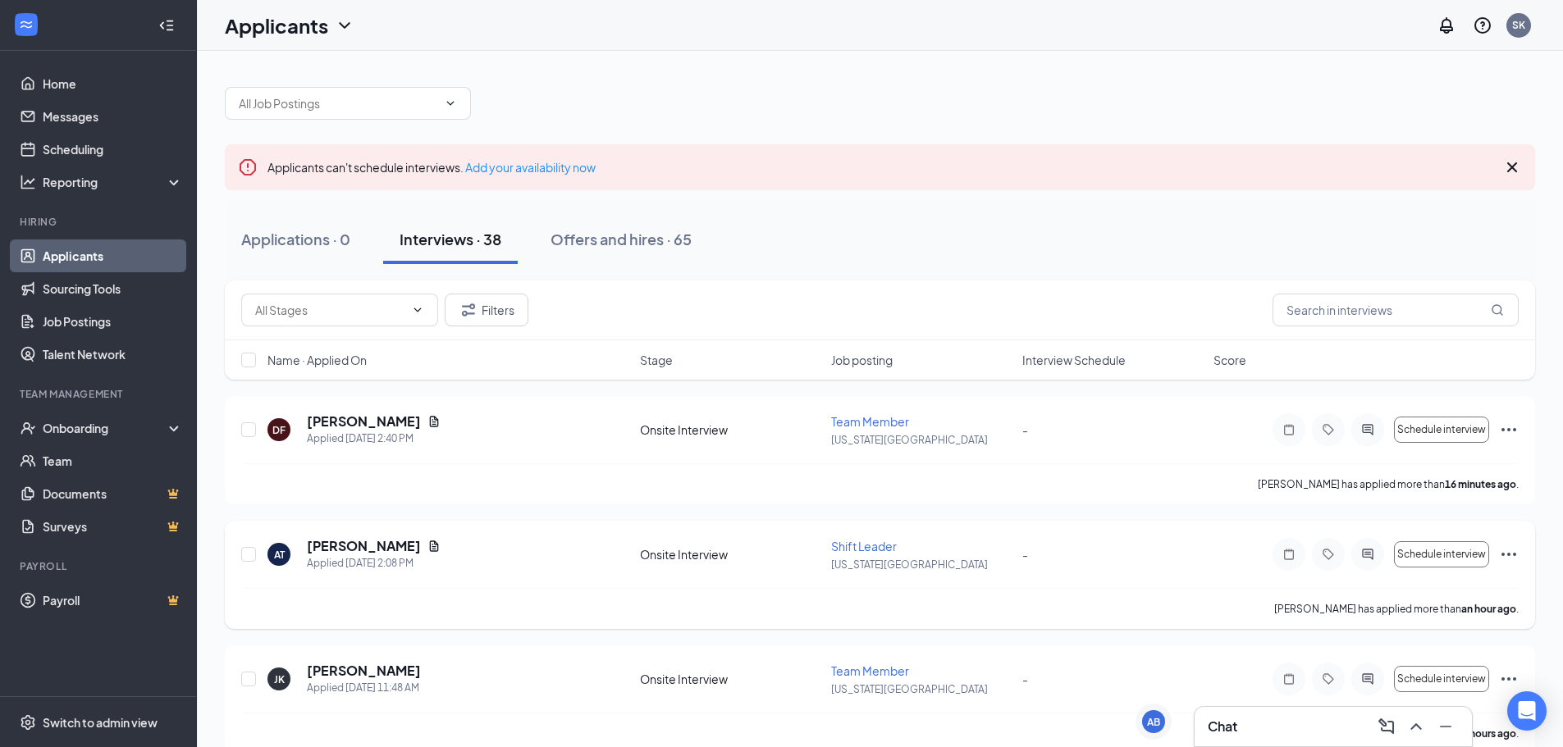
click at [360, 547] on h5 "[PERSON_NAME]" at bounding box center [364, 546] width 114 height 18
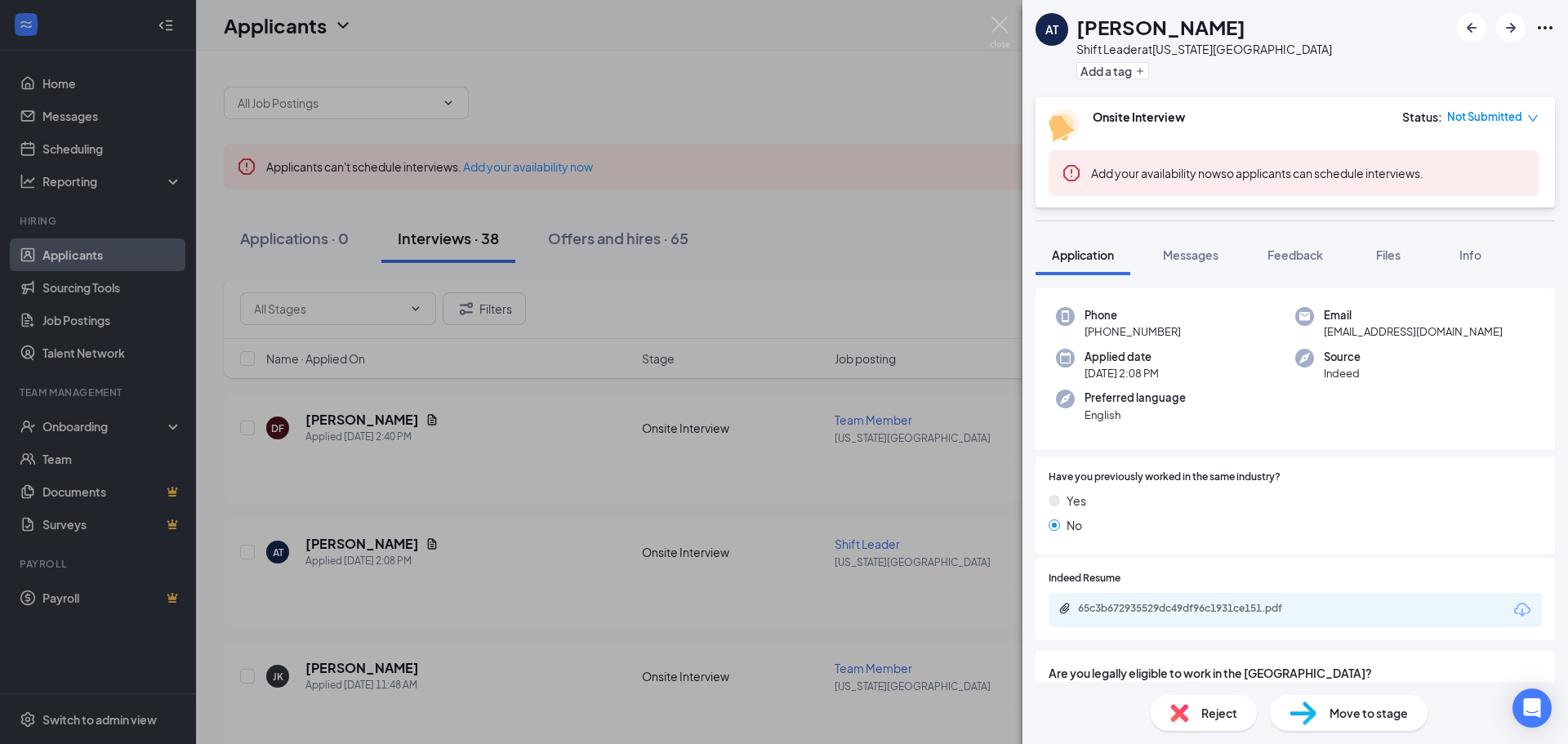
scroll to position [131, 0]
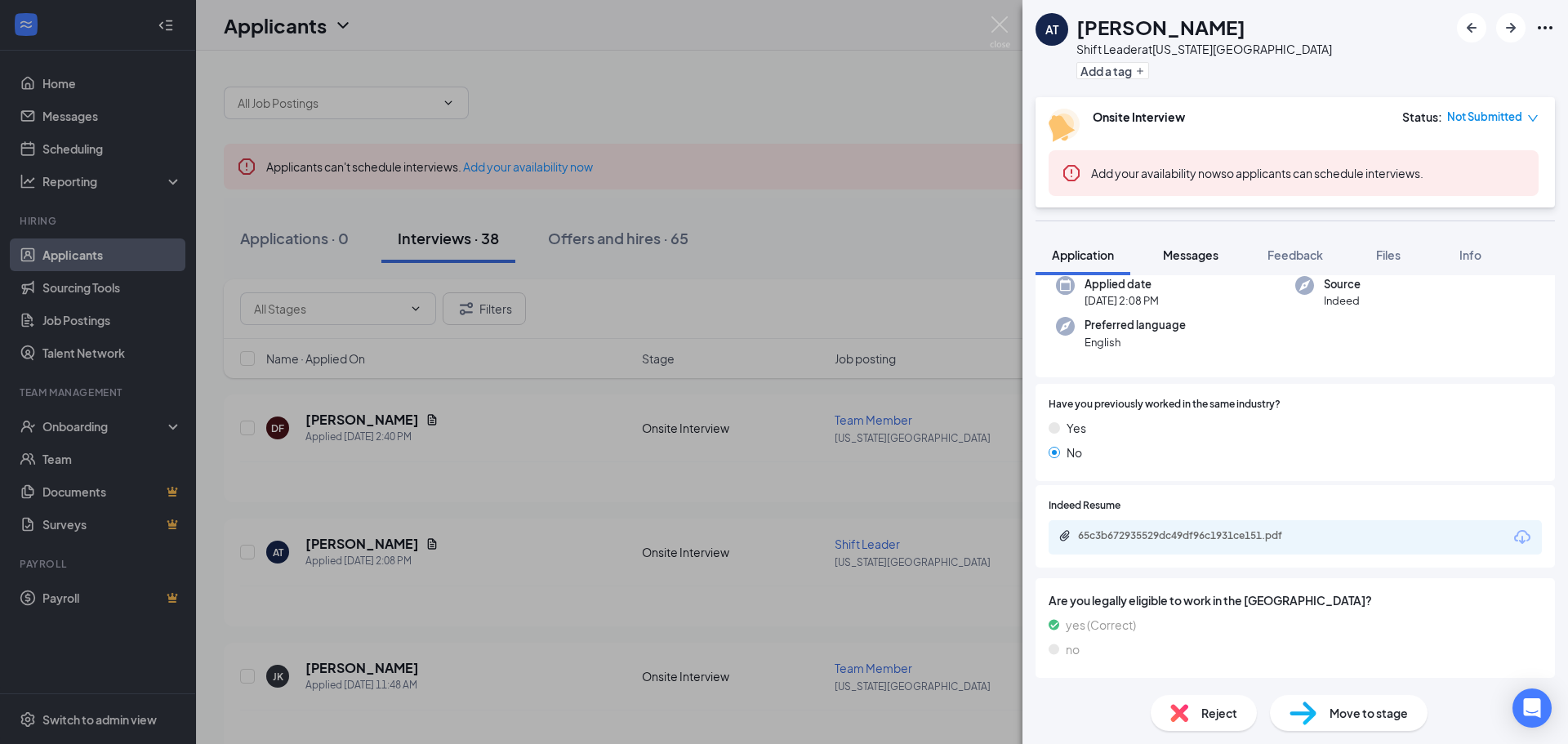
click at [1176, 265] on button "Messages" at bounding box center [1191, 254] width 89 height 41
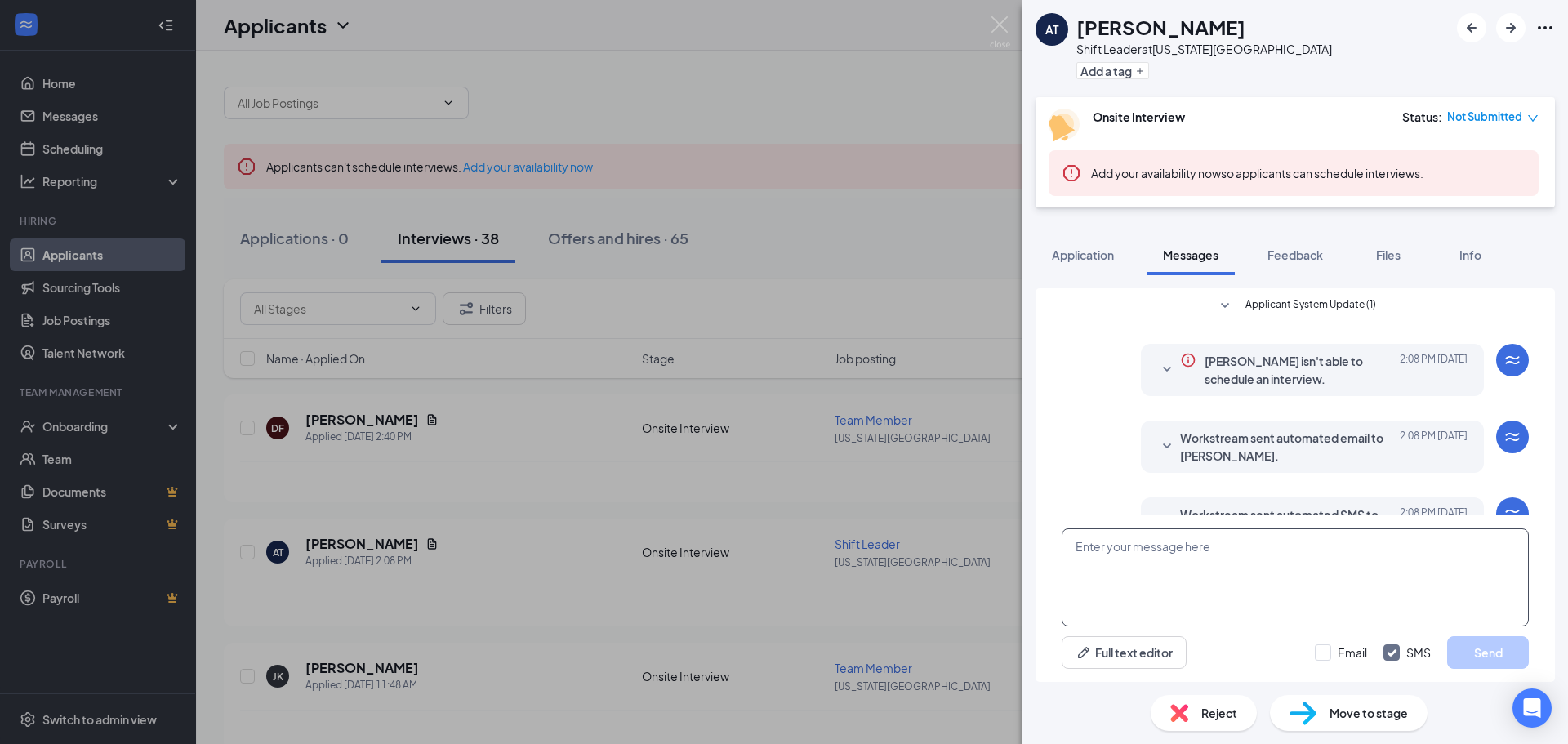
click at [1207, 557] on textarea at bounding box center [1294, 578] width 467 height 98
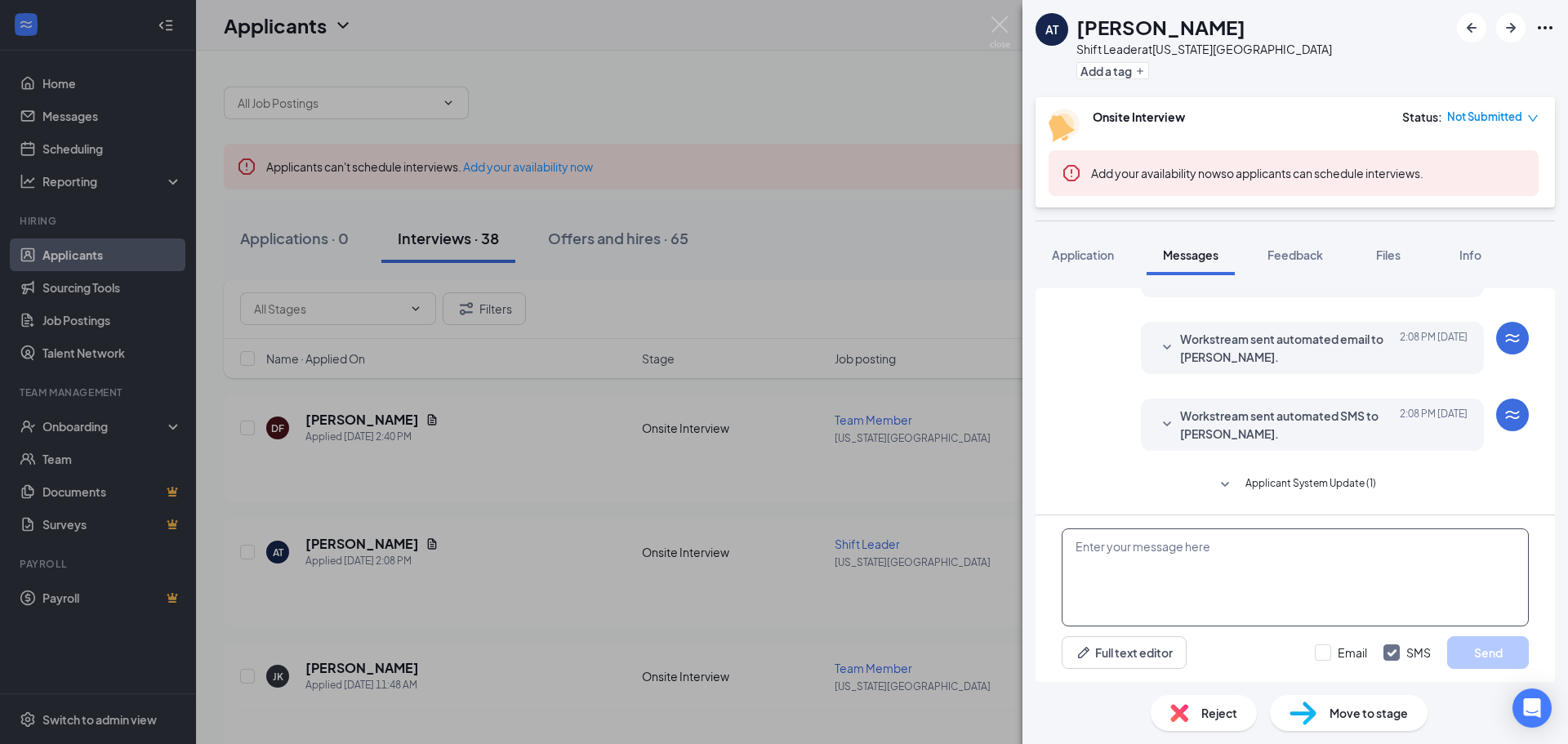
paste textarea "Hello [PERSON_NAME]! Thank you so much for applying to Smoothie [GEOGRAPHIC_DAT…"
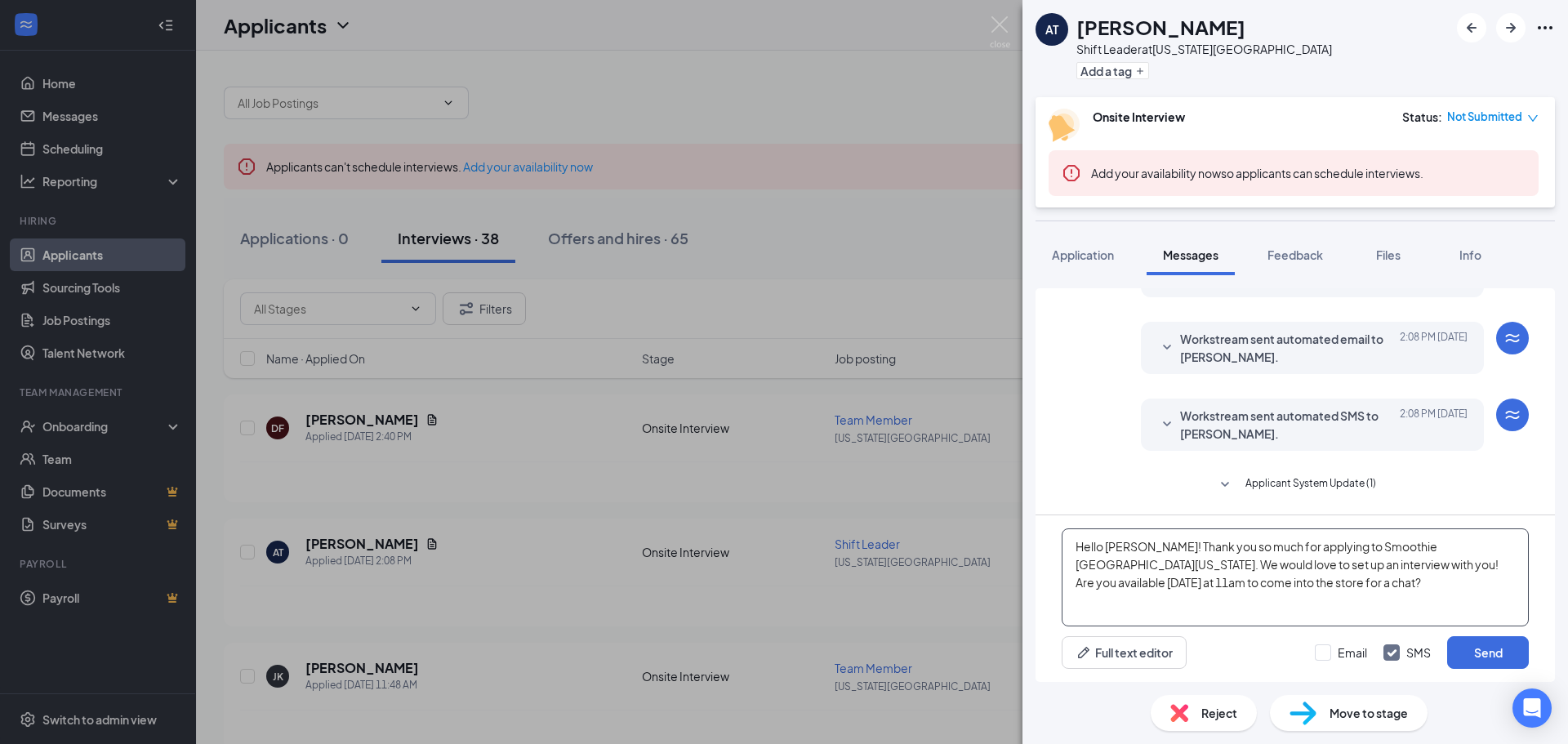
click at [1134, 544] on textarea "Hello [PERSON_NAME]! Thank you so much for applying to Smoothie [GEOGRAPHIC_DAT…" at bounding box center [1294, 578] width 467 height 98
click at [1325, 589] on textarea "Hello [PERSON_NAME]! Thank you so much for applying to Smoothie [GEOGRAPHIC_DAT…" at bounding box center [1294, 578] width 467 height 98
type textarea "Hello [PERSON_NAME]! Thank you so much for applying to Smoothie [GEOGRAPHIC_DAT…"
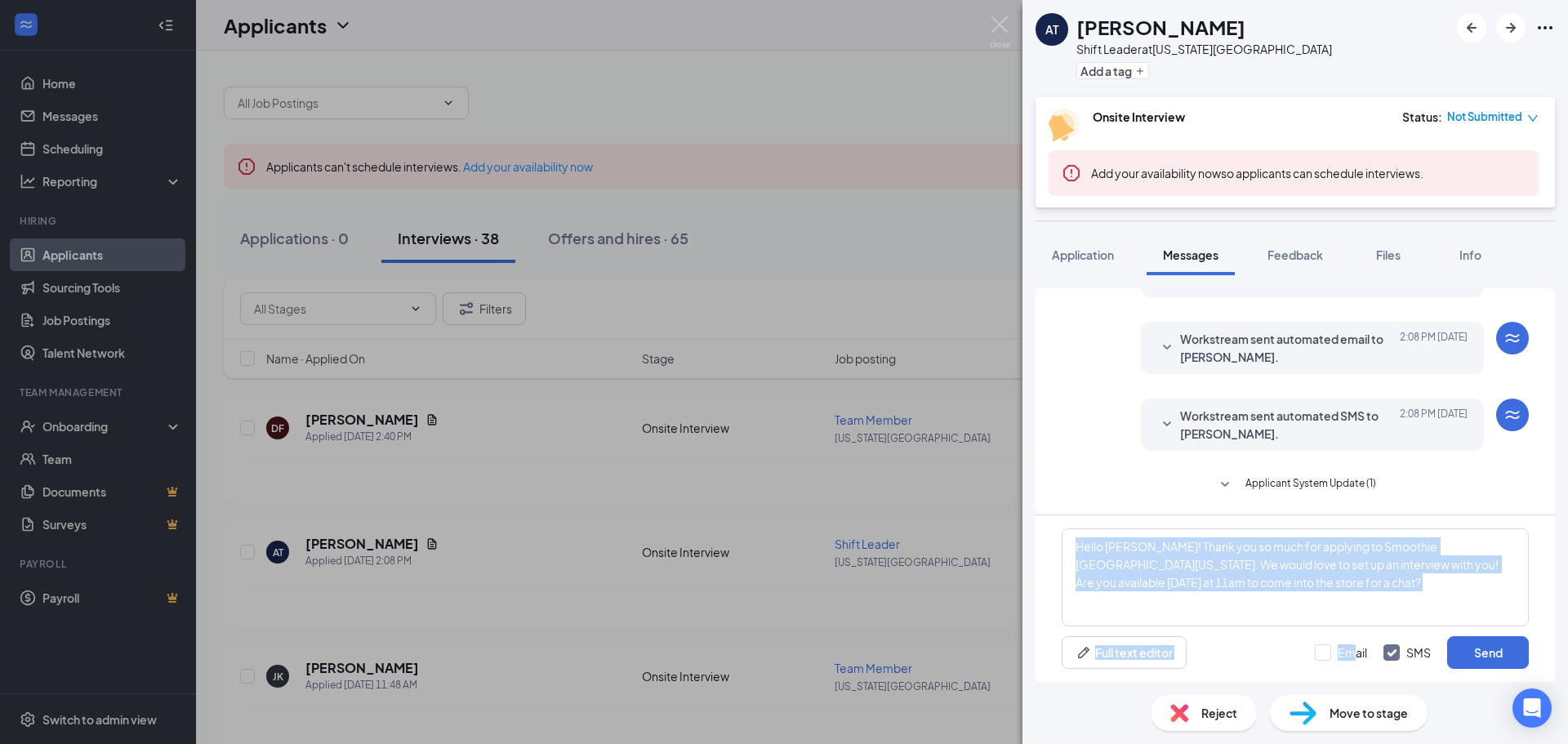
click at [1351, 630] on div "Hello [PERSON_NAME]! Thank you so much for applying to Smoothie [GEOGRAPHIC_DAT…" at bounding box center [1295, 599] width 520 height 166
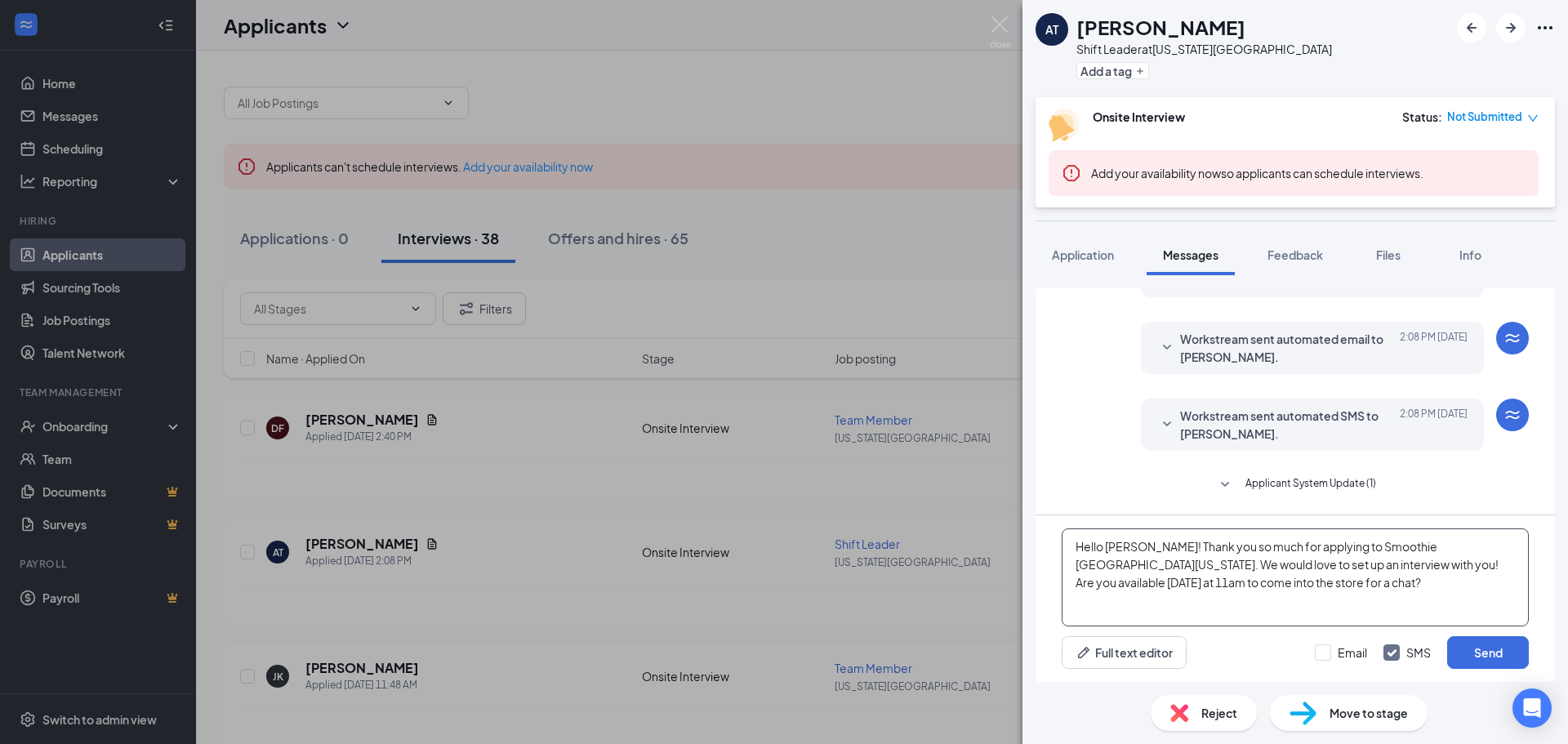
click at [1353, 592] on textarea "Hello [PERSON_NAME]! Thank you so much for applying to Smoothie [GEOGRAPHIC_DAT…" at bounding box center [1294, 578] width 467 height 98
click at [1075, 258] on span "Application" at bounding box center [1083, 255] width 62 height 15
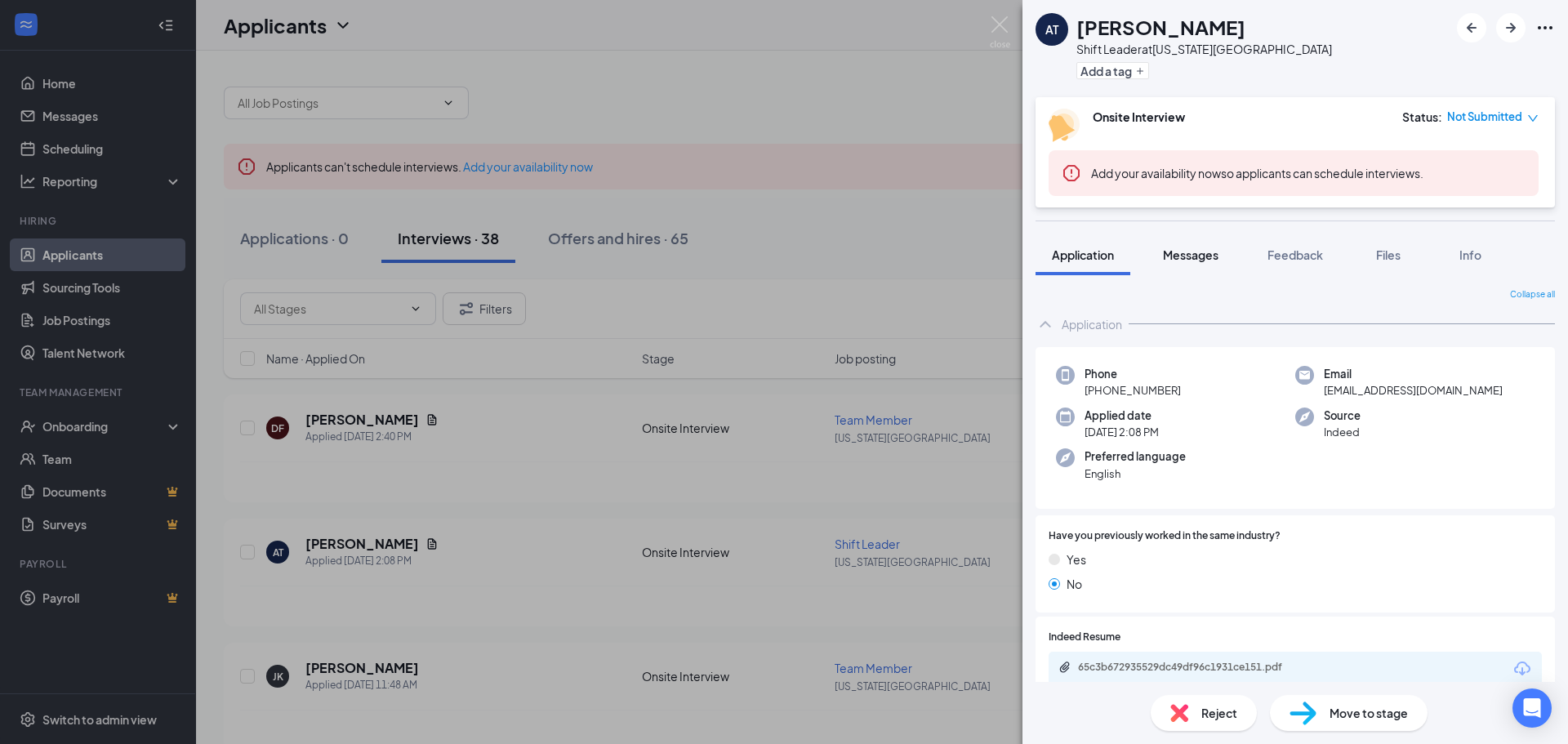
click at [1196, 257] on span "Messages" at bounding box center [1191, 255] width 56 height 15
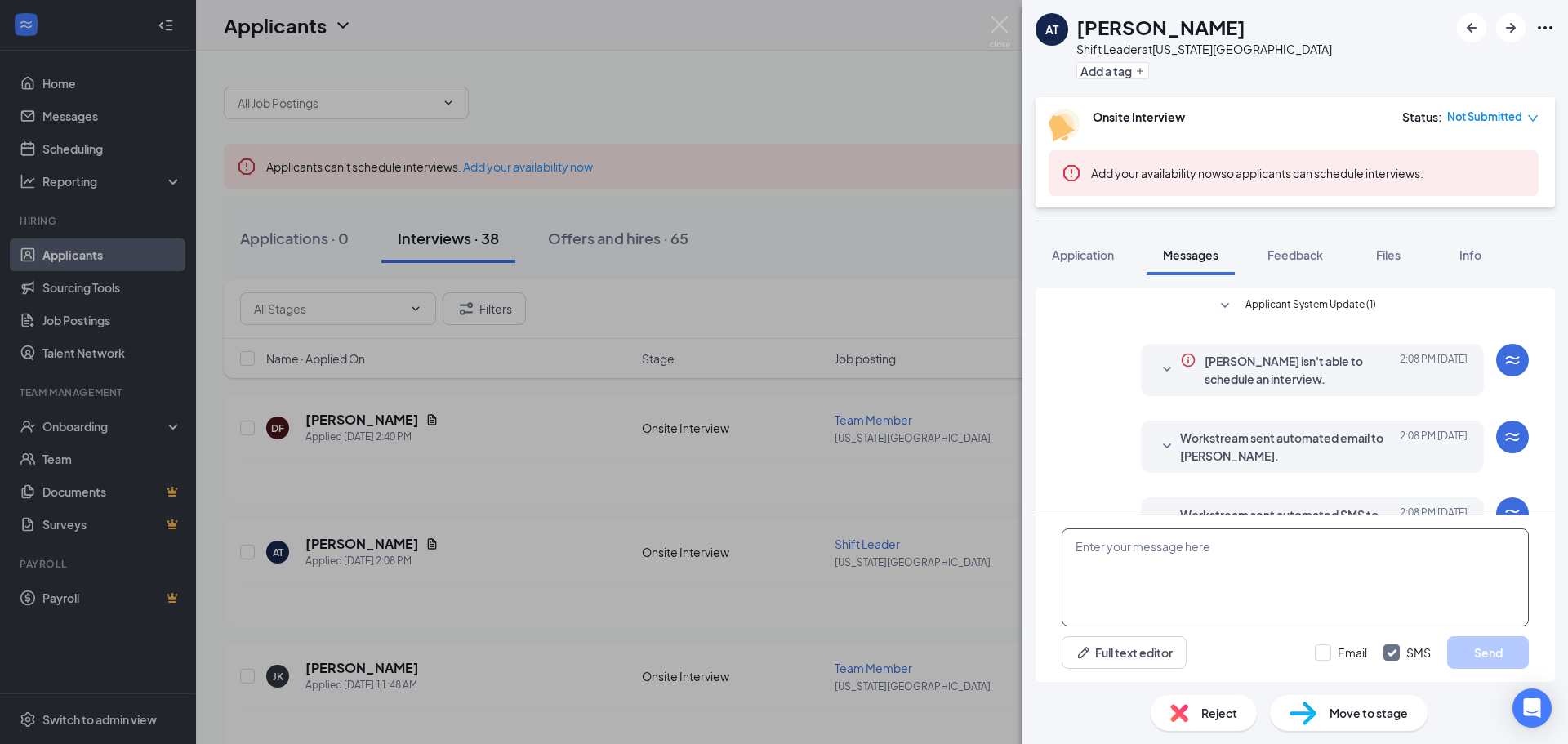
scroll to position [99, 0]
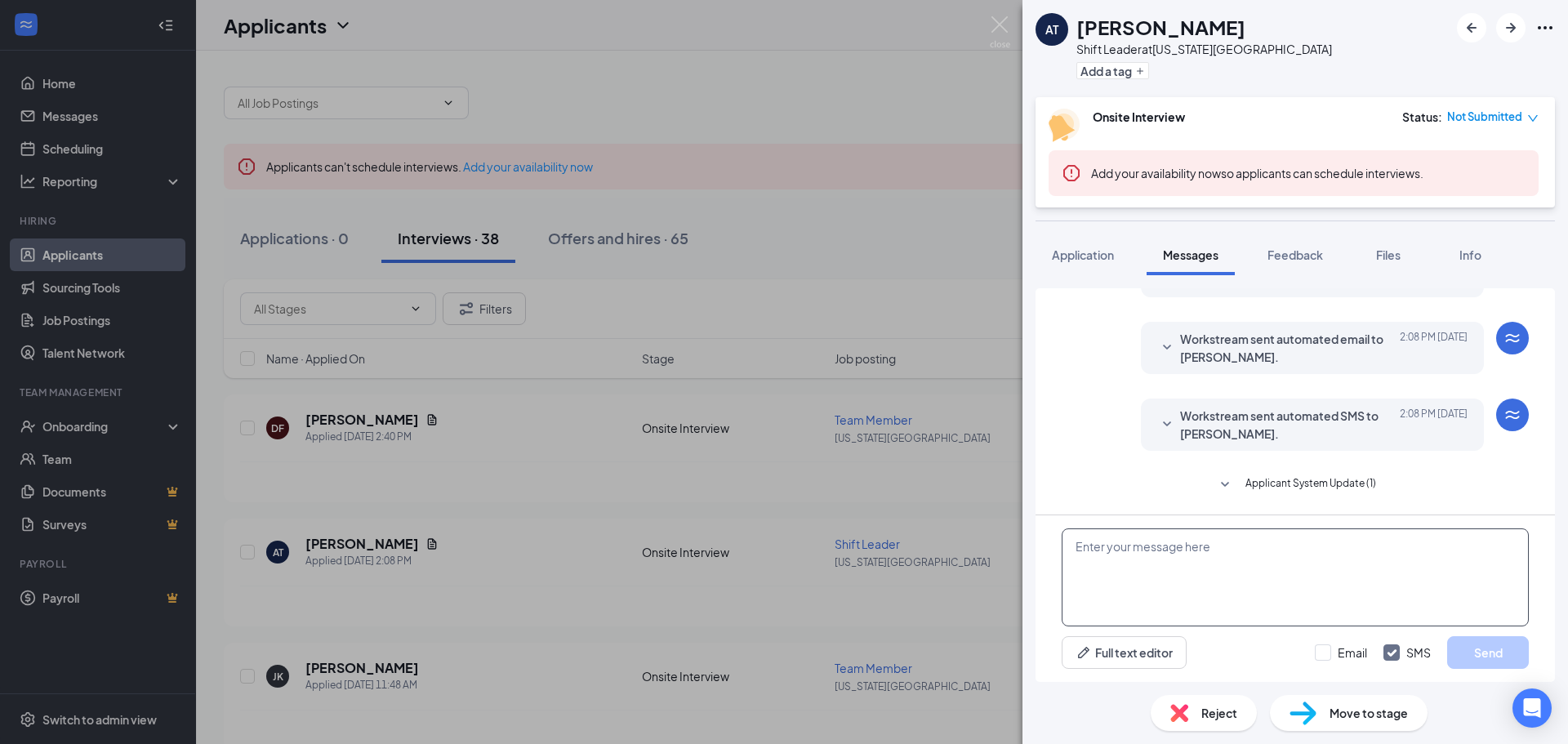
click at [1248, 571] on textarea at bounding box center [1294, 578] width 467 height 98
paste textarea "Hello [PERSON_NAME]! Thank you so much for applying to Smoothie [GEOGRAPHIC_DAT…"
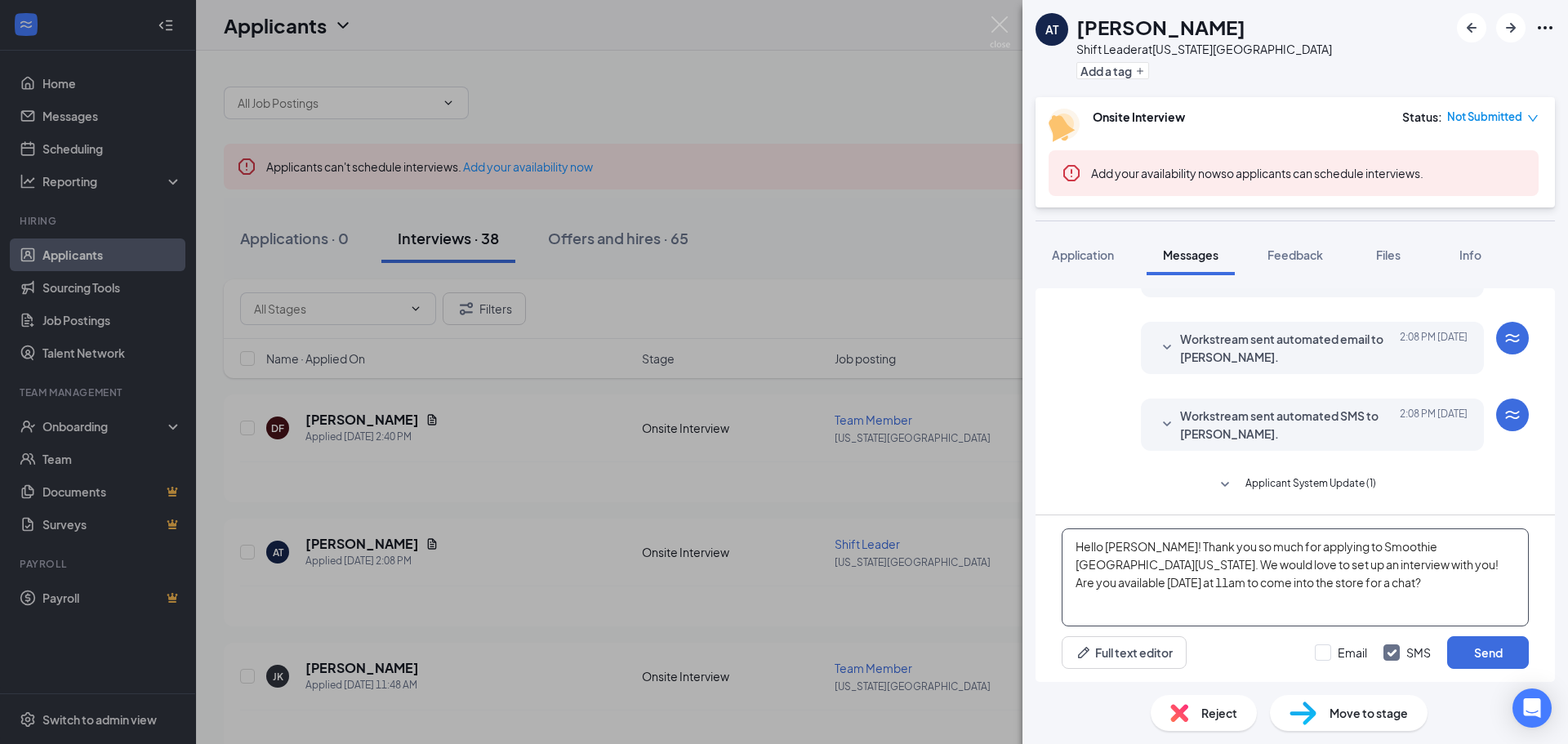
click at [1097, 581] on textarea "Hello [PERSON_NAME]! Thank you so much for applying to Smoothie [GEOGRAPHIC_DAT…" at bounding box center [1294, 578] width 467 height 98
click at [1306, 583] on textarea "Hello [PERSON_NAME]! Thank you so much for applying to Smoothie [GEOGRAPHIC_DAT…" at bounding box center [1294, 578] width 467 height 98
type textarea "Hello [PERSON_NAME]! Thank you so much for applying to Smoothie [GEOGRAPHIC_DAT…"
click at [1522, 648] on button "Send" at bounding box center [1488, 652] width 82 height 33
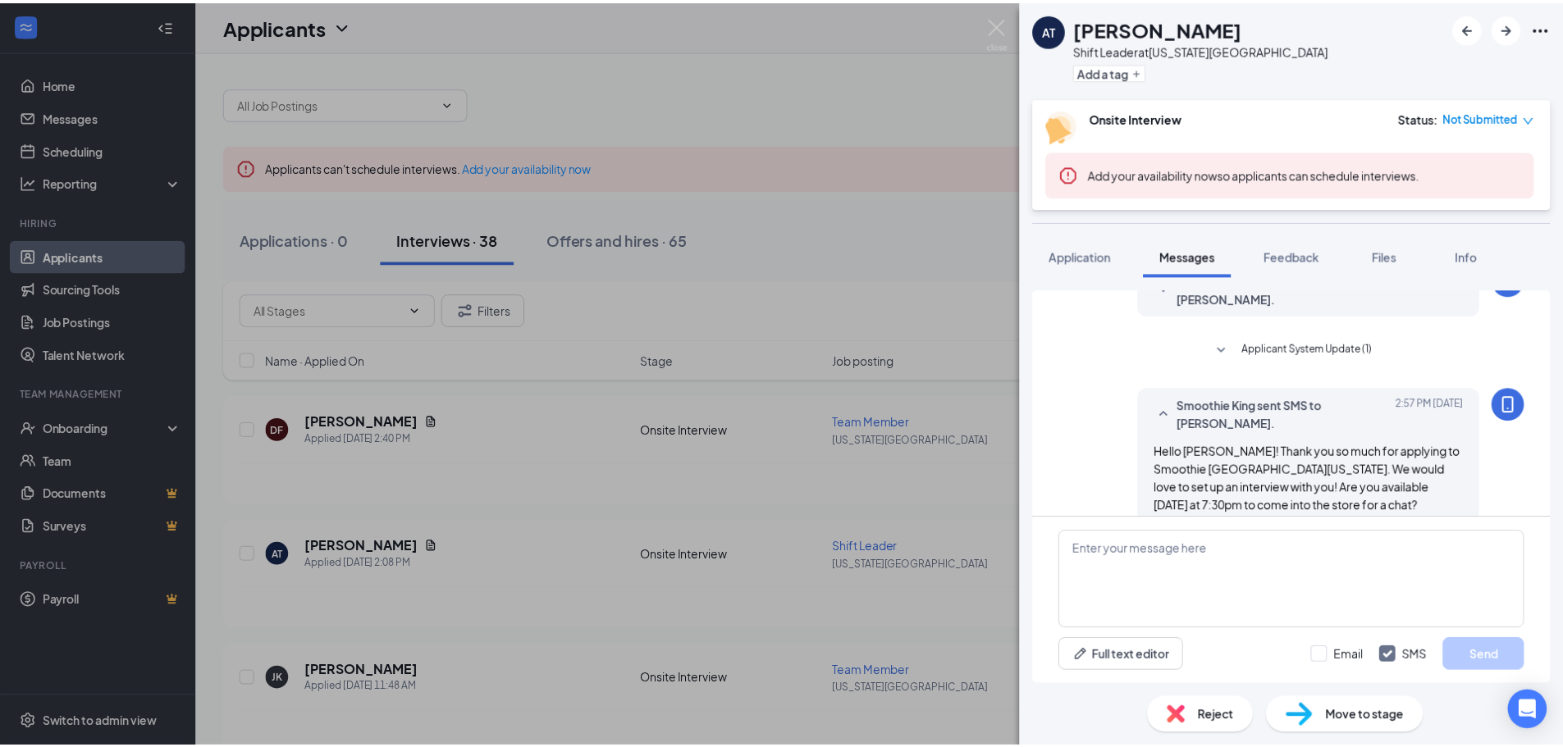
scroll to position [258, 0]
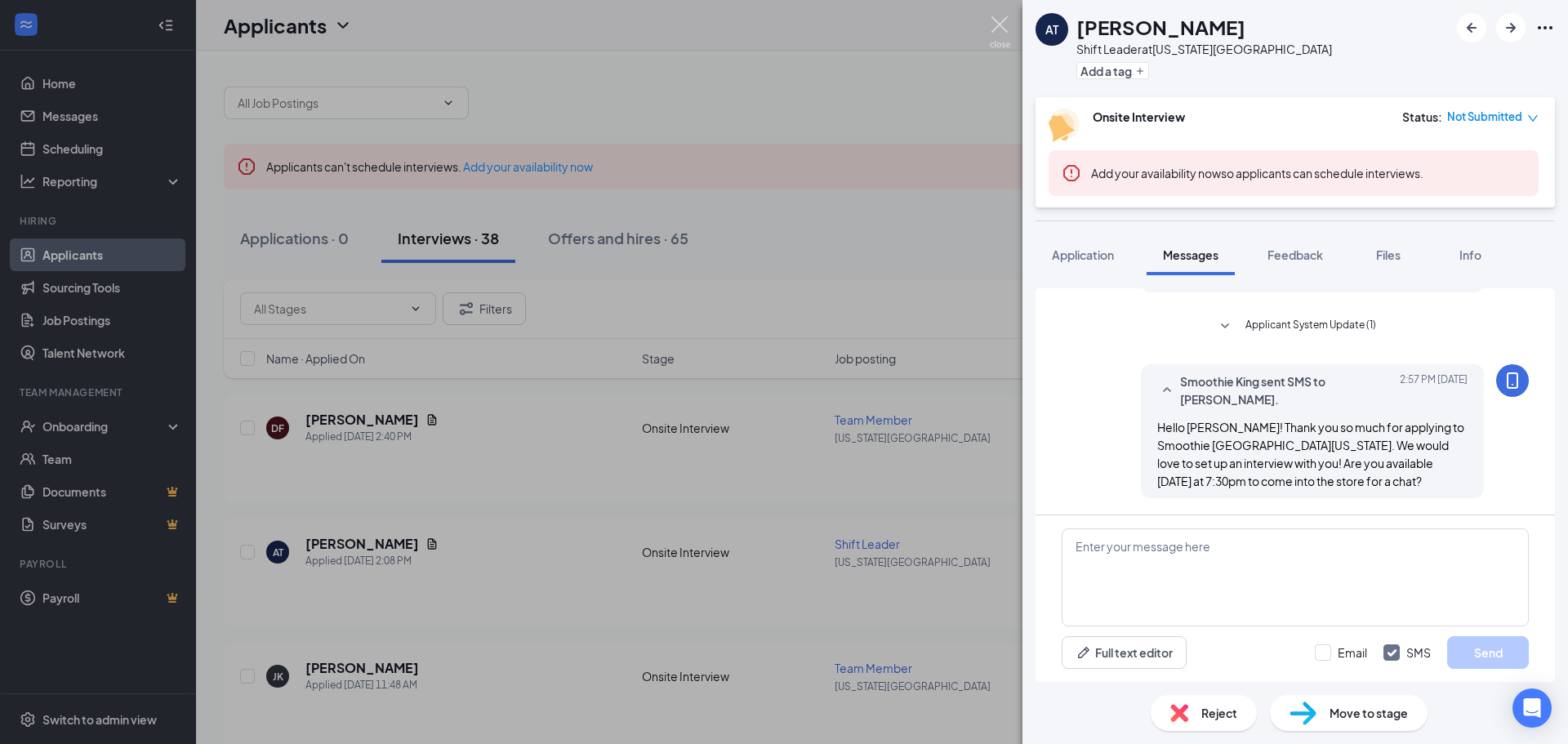
click at [1004, 19] on img at bounding box center [1000, 32] width 21 height 32
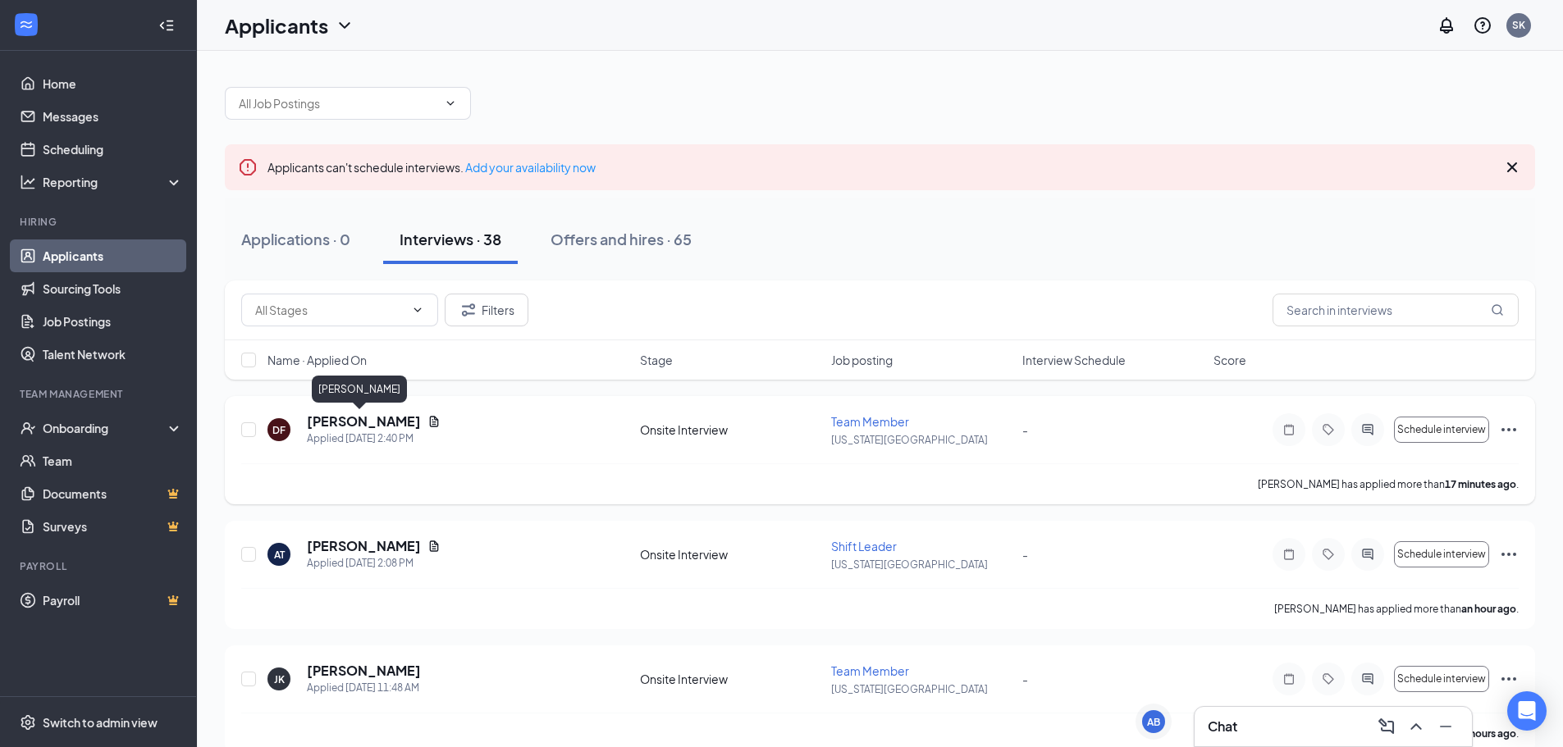
click at [375, 422] on h5 "[PERSON_NAME]" at bounding box center [364, 422] width 114 height 18
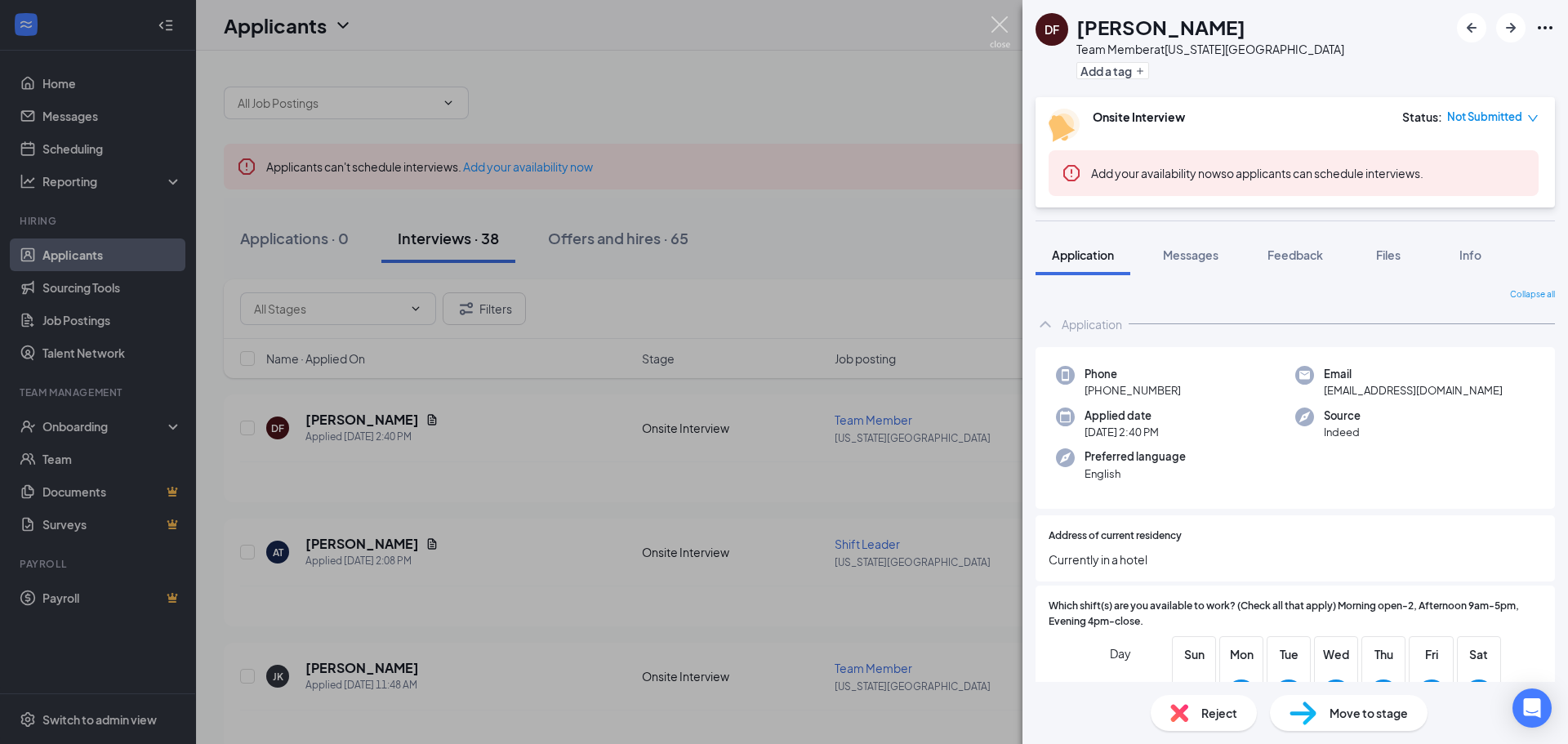
click at [1003, 33] on img at bounding box center [1000, 32] width 21 height 32
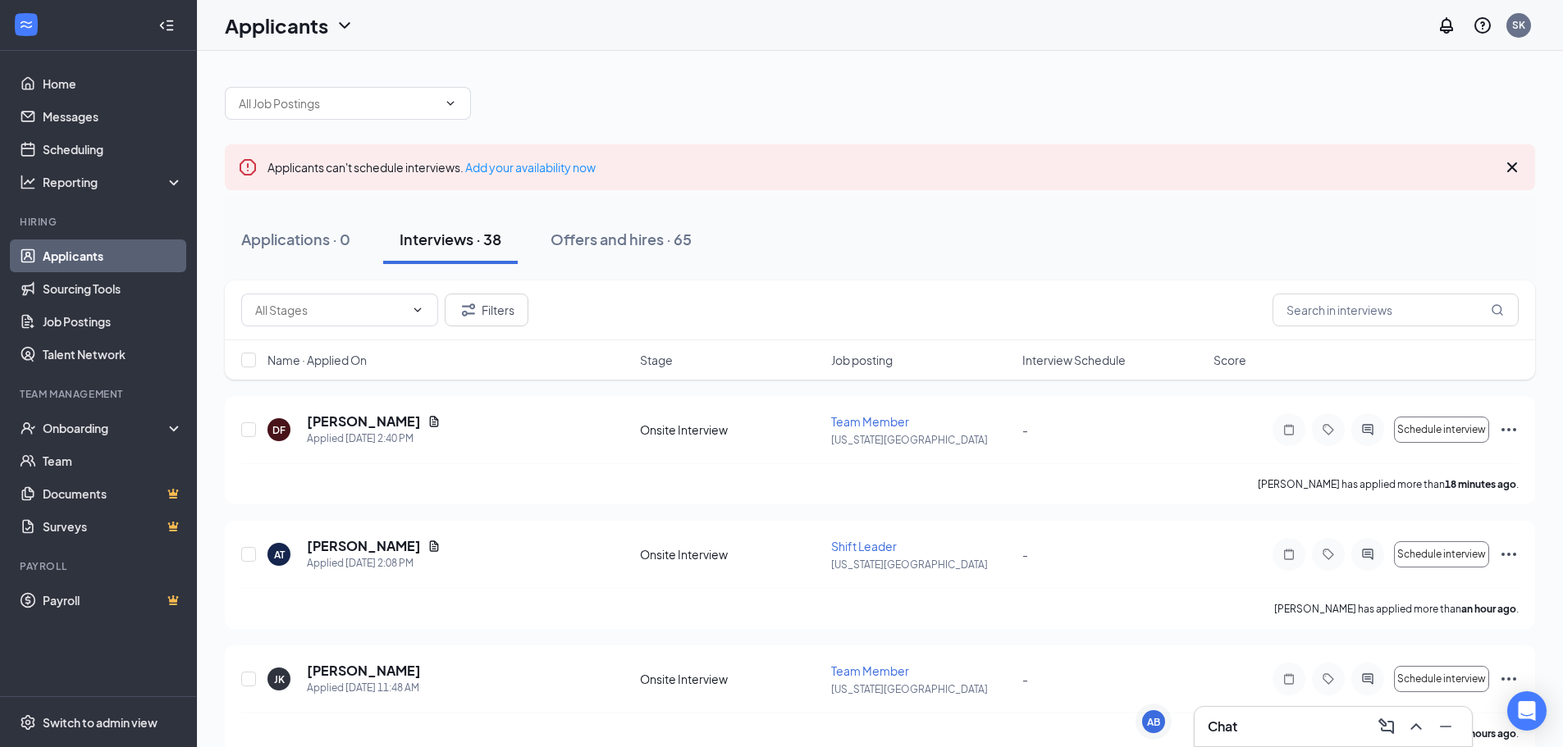
click at [1252, 728] on div "Chat" at bounding box center [1333, 727] width 251 height 26
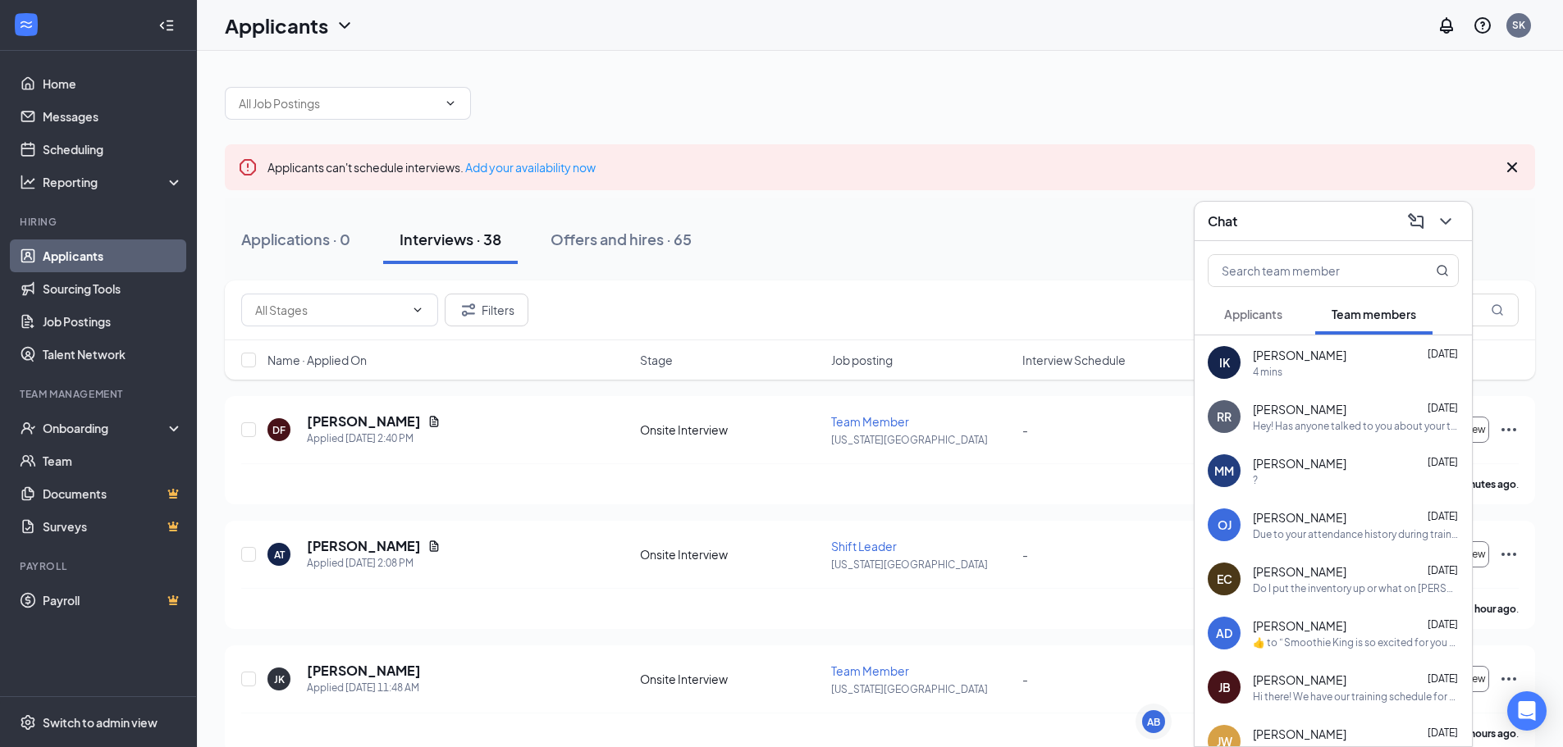
click at [1260, 310] on span "Applicants" at bounding box center [1253, 314] width 58 height 15
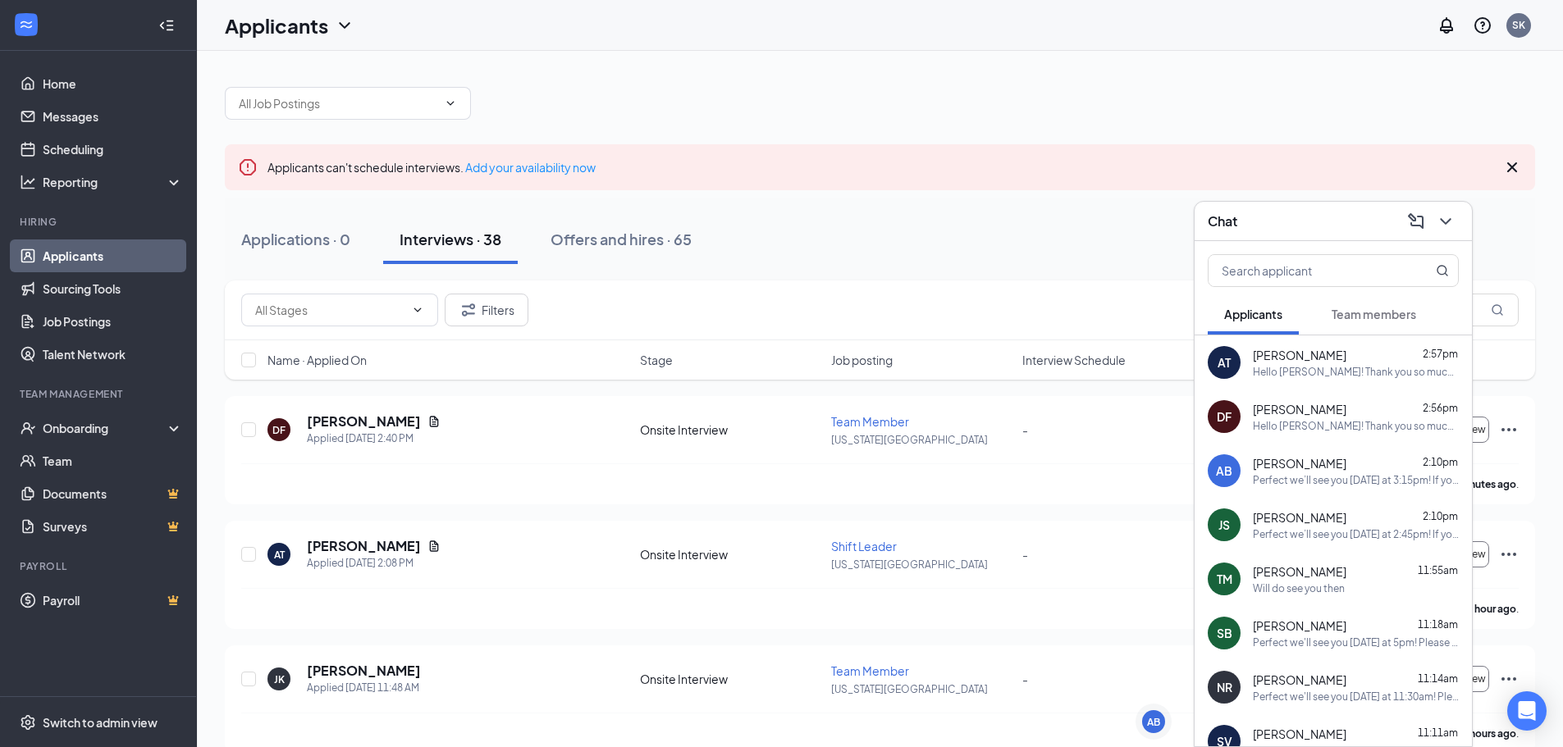
click at [1369, 330] on button "Team members" at bounding box center [1373, 314] width 117 height 41
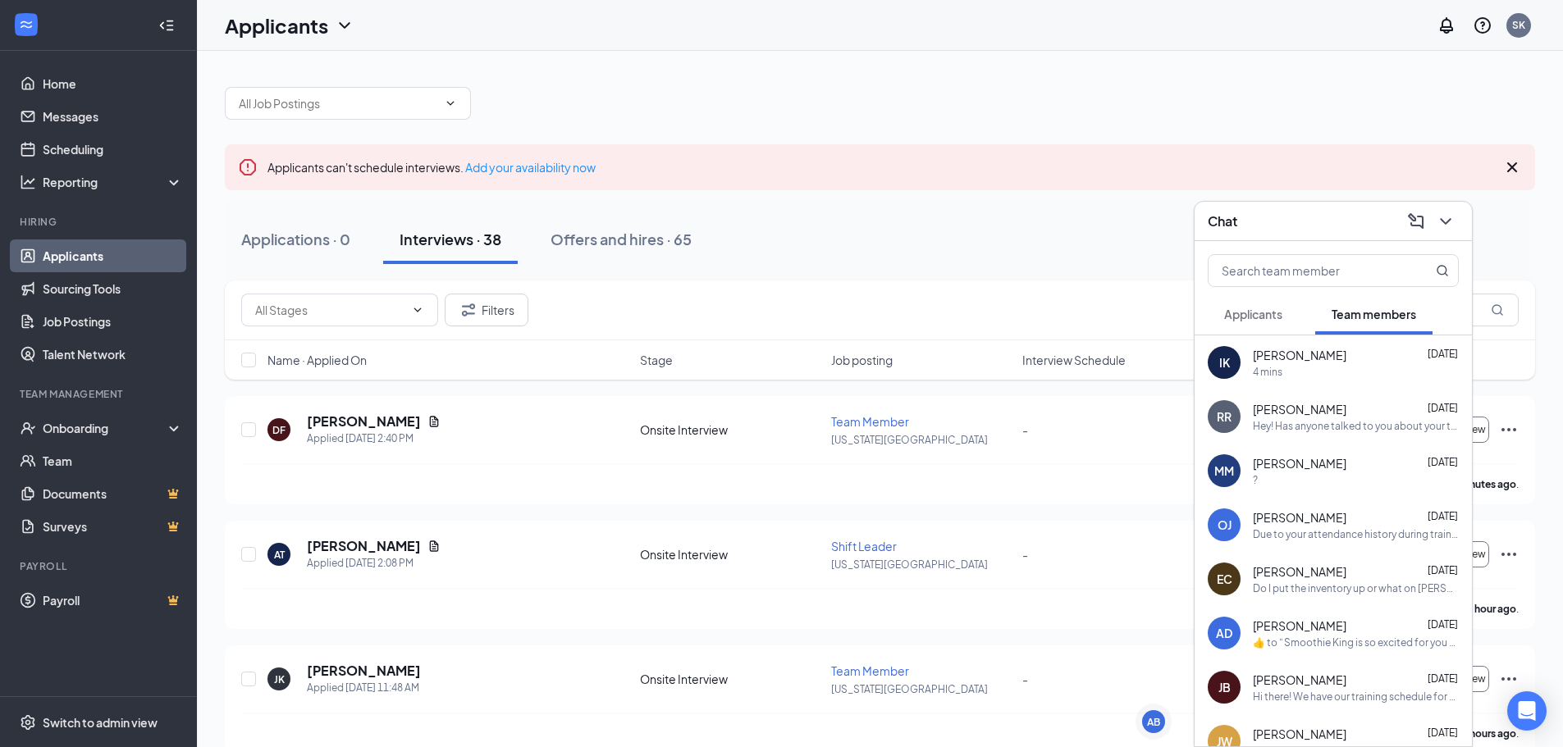
click at [1331, 411] on div "[PERSON_NAME] [DATE]" at bounding box center [1356, 409] width 206 height 16
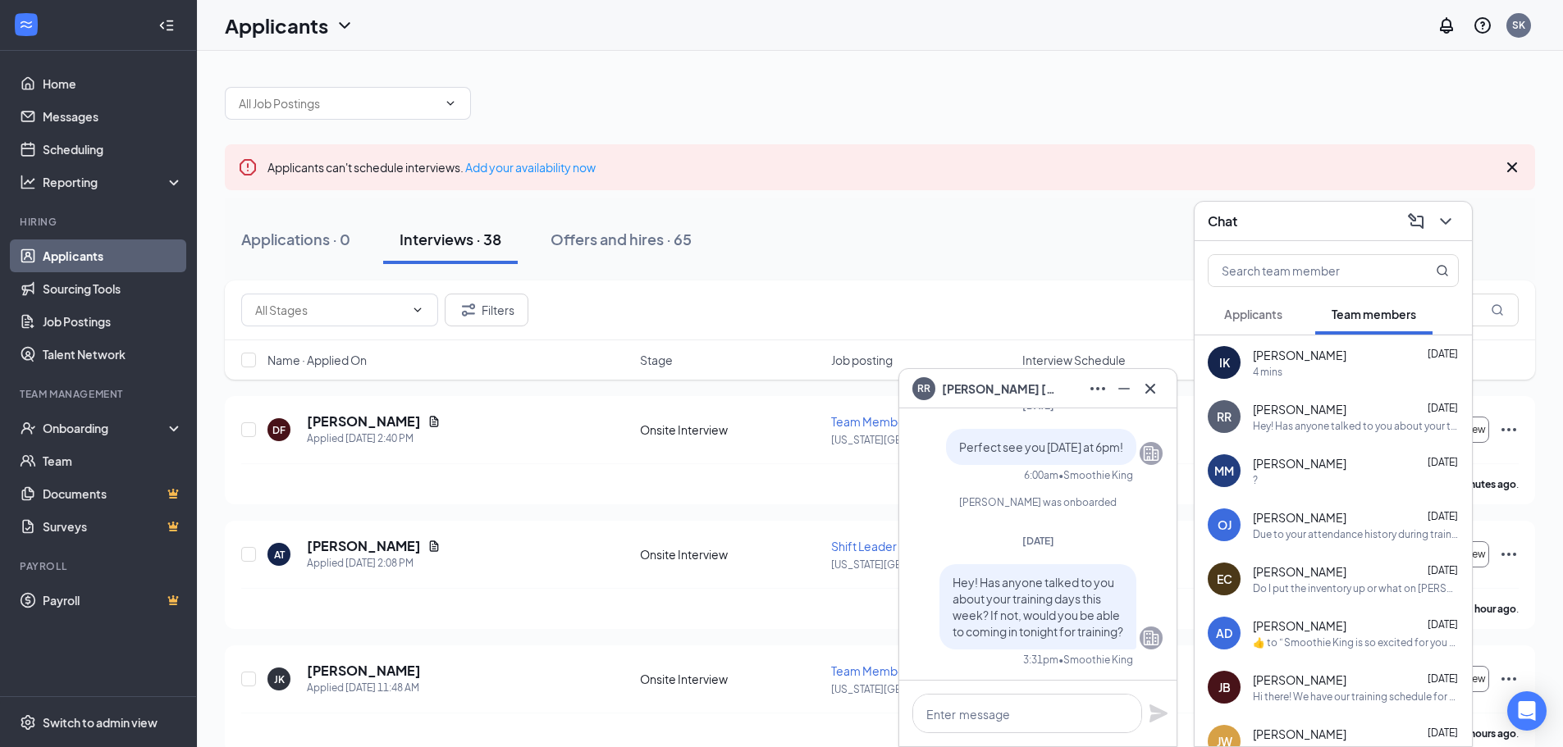
click at [1232, 313] on span "Applicants" at bounding box center [1253, 314] width 58 height 15
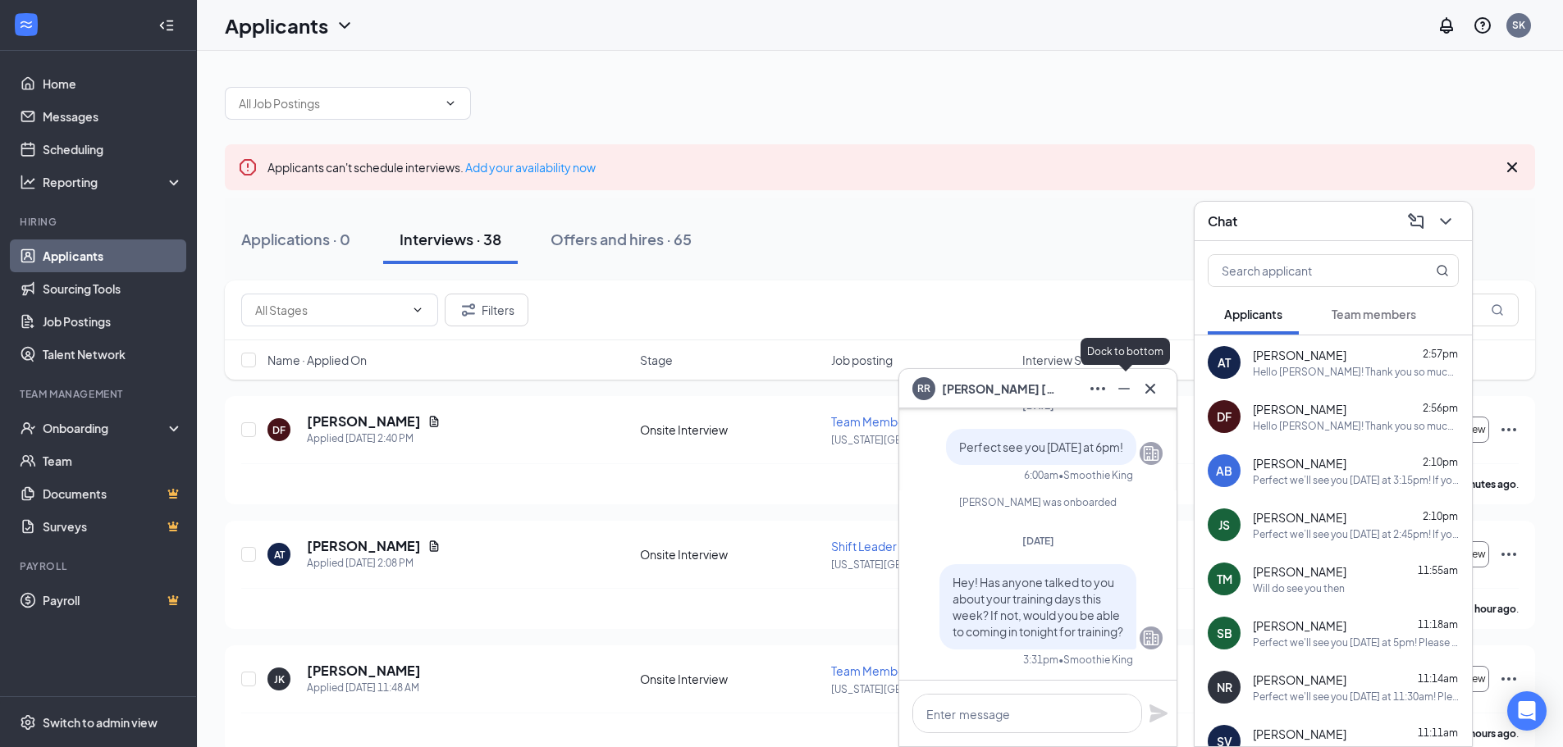
click at [1127, 386] on icon "Minimize" at bounding box center [1124, 389] width 20 height 20
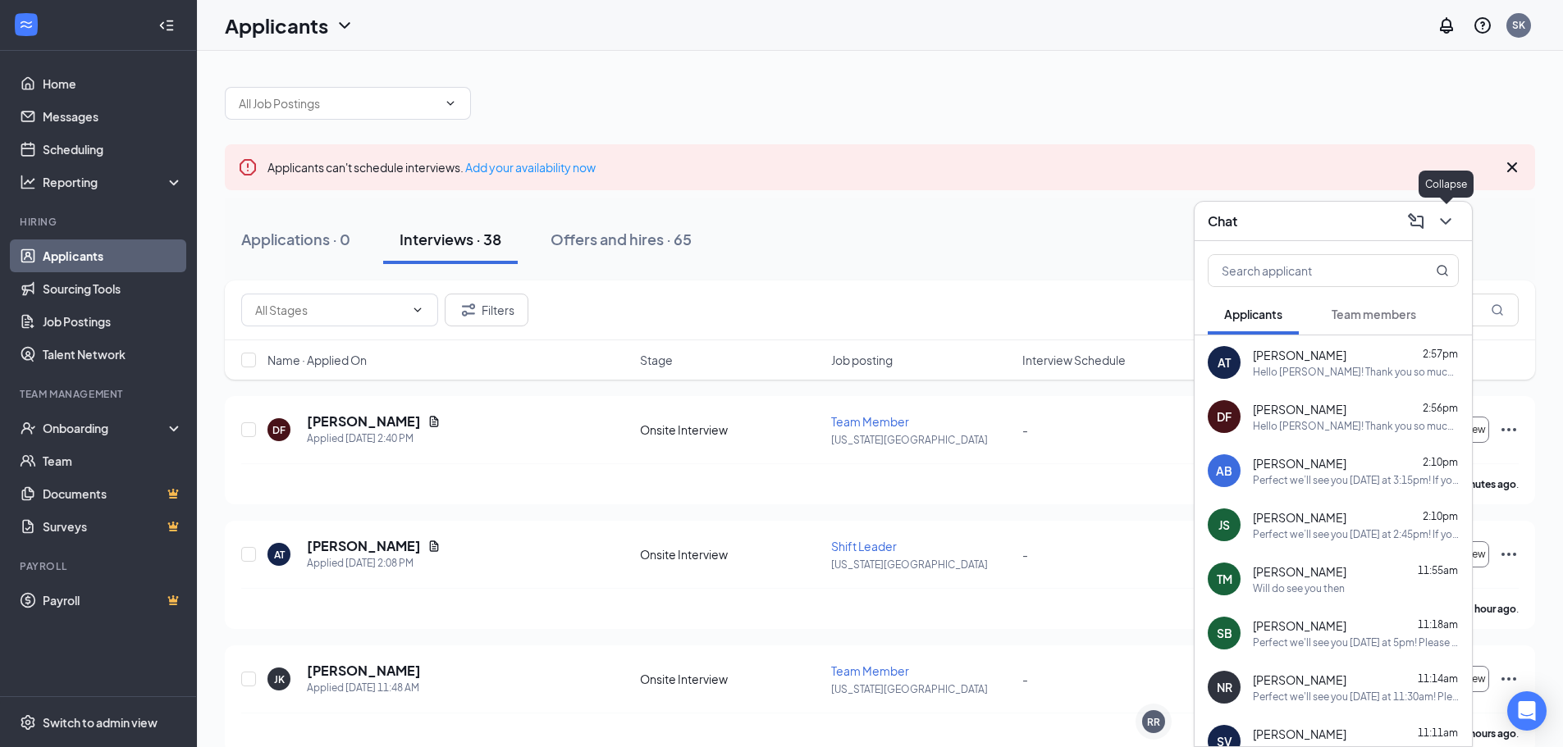
click at [1439, 216] on icon "ChevronDown" at bounding box center [1446, 222] width 20 height 20
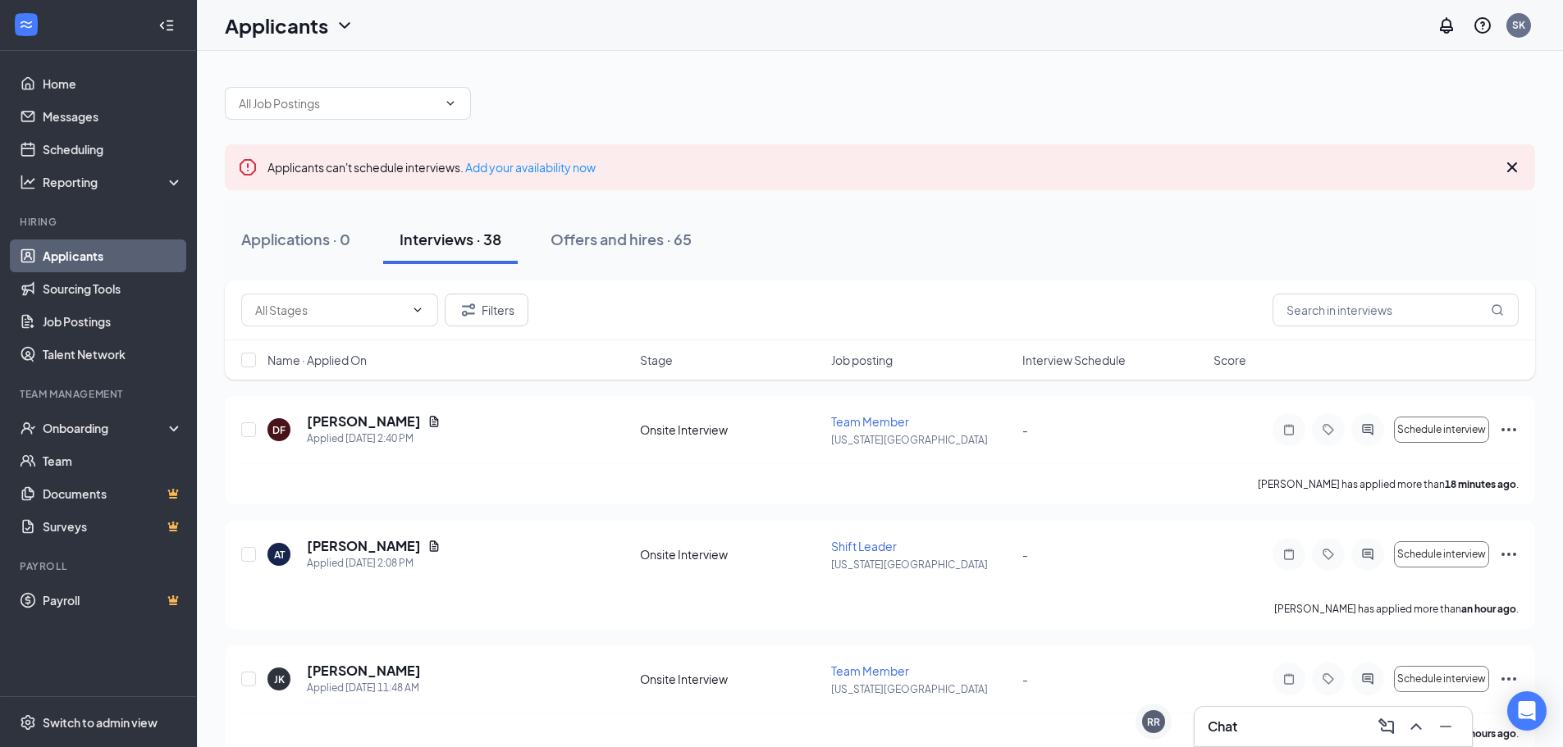
click at [1508, 170] on icon "Cross" at bounding box center [1512, 168] width 20 height 20
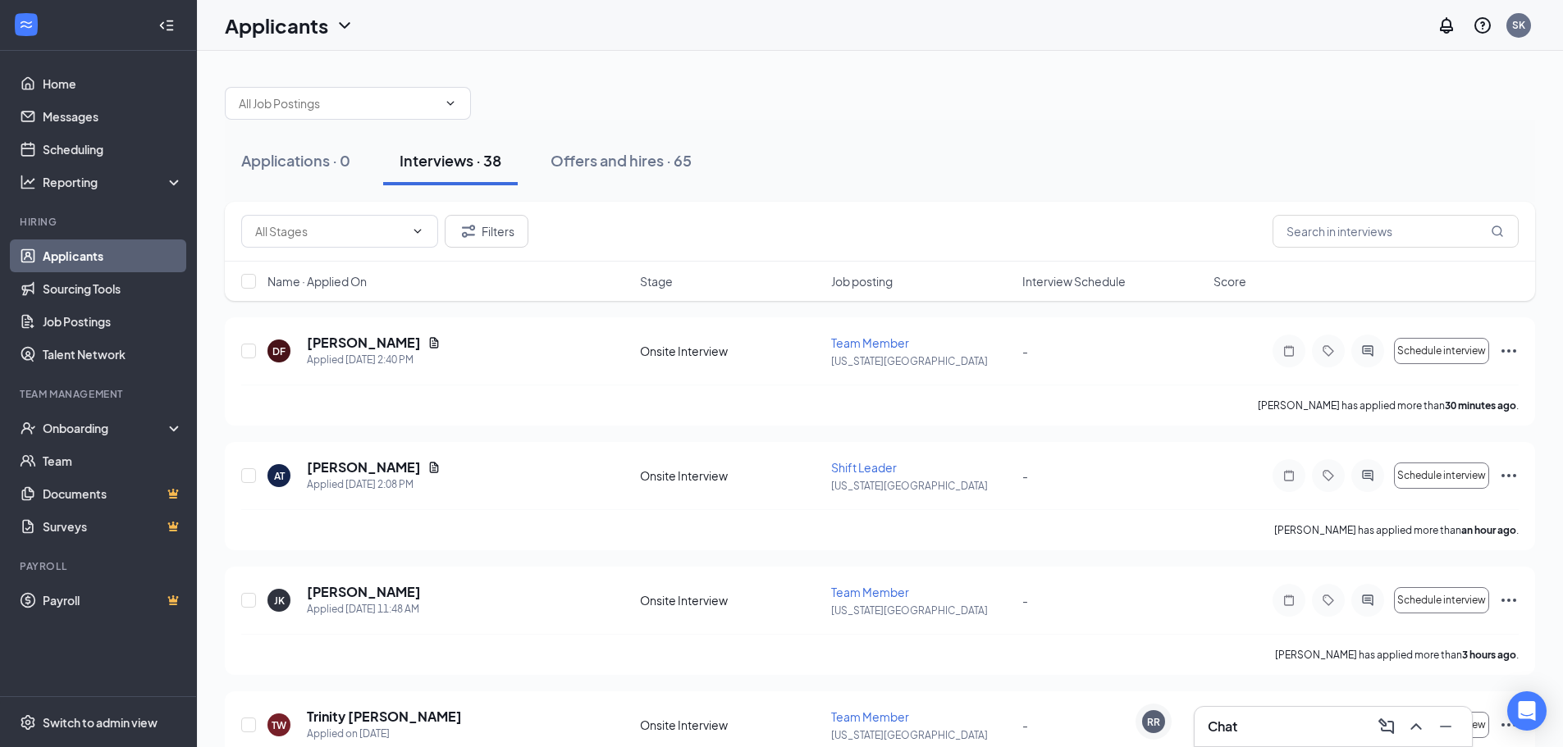
click at [1256, 735] on div "Chat" at bounding box center [1333, 727] width 251 height 26
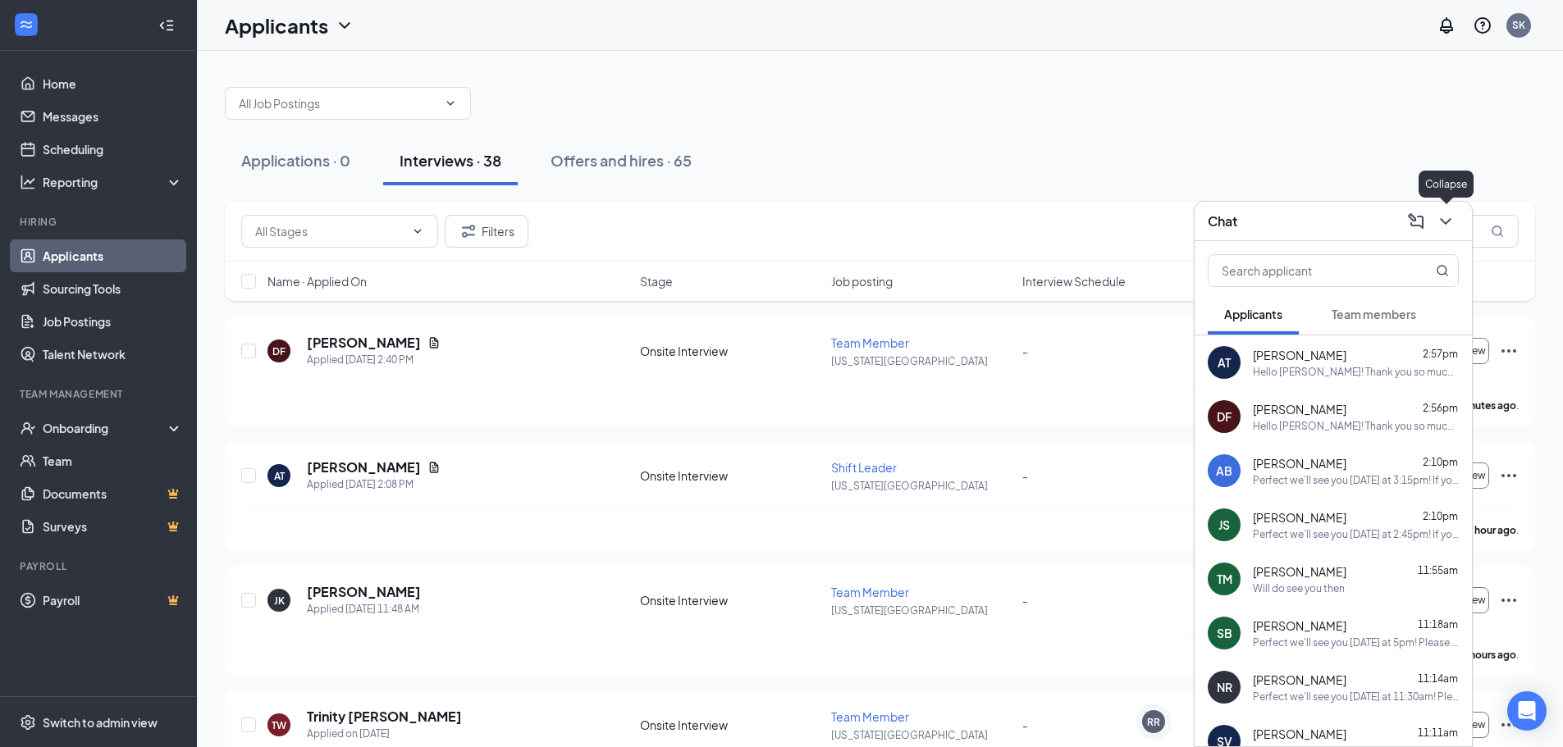
click at [1449, 220] on icon "ChevronDown" at bounding box center [1445, 221] width 11 height 7
